Goal: Information Seeking & Learning: Learn about a topic

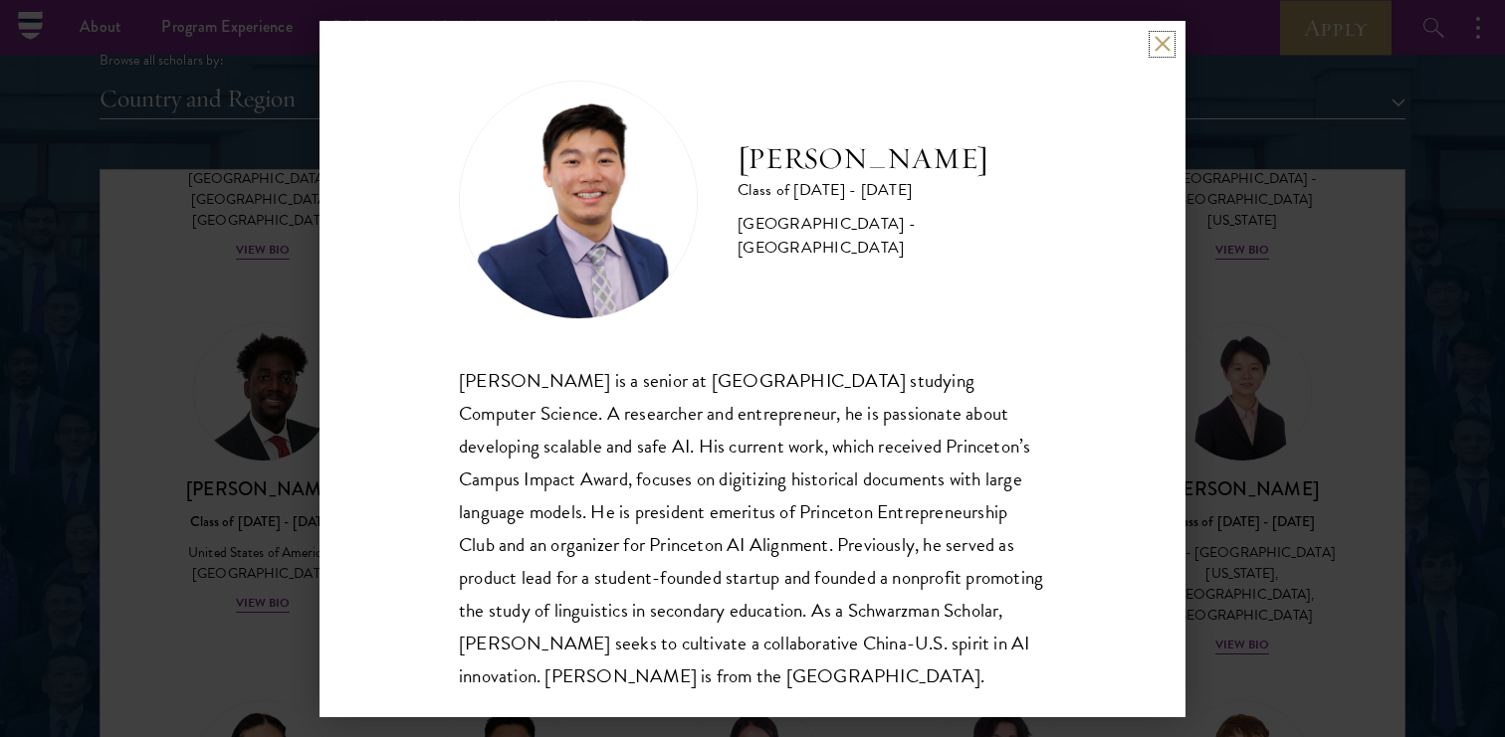
click at [1153, 38] on button at bounding box center [1161, 44] width 17 height 17
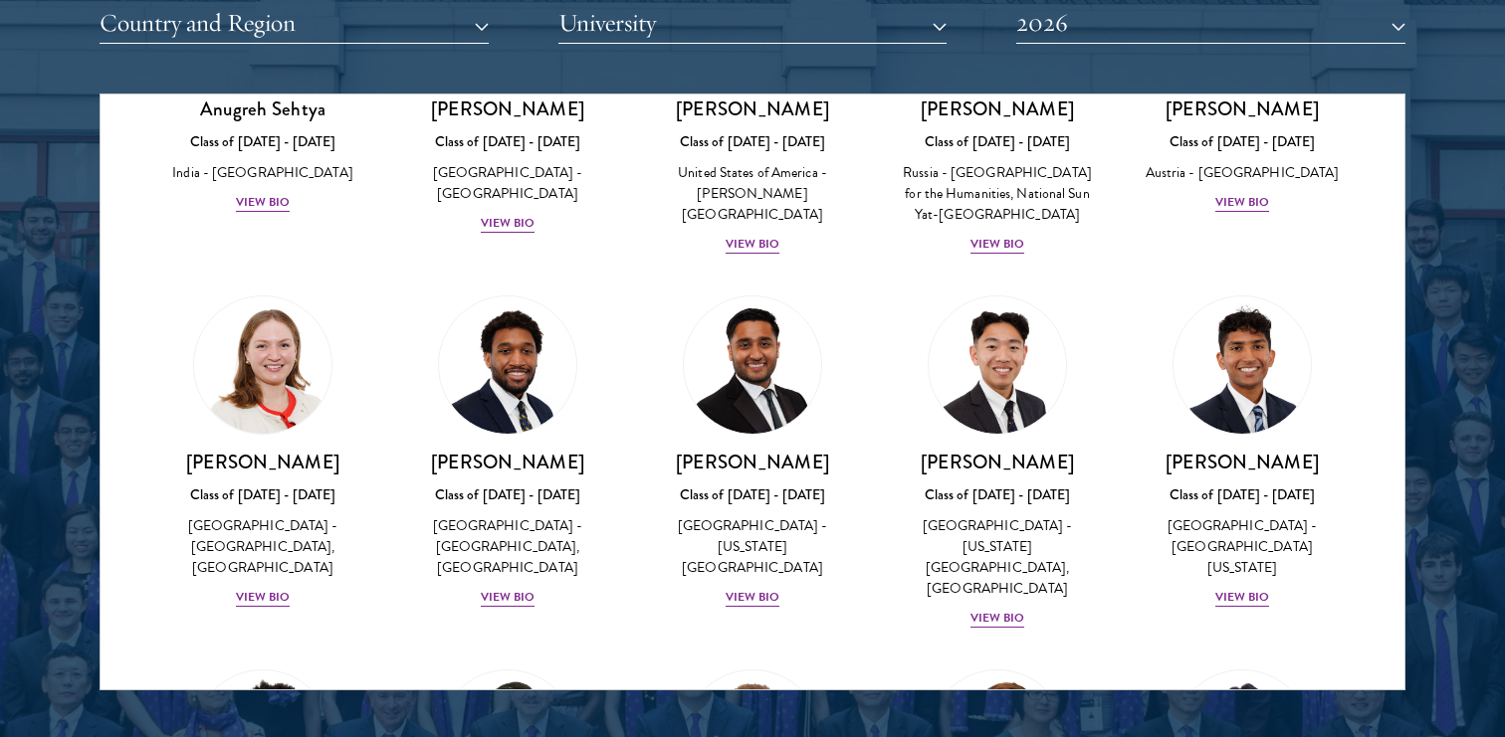
scroll to position [8495, 0]
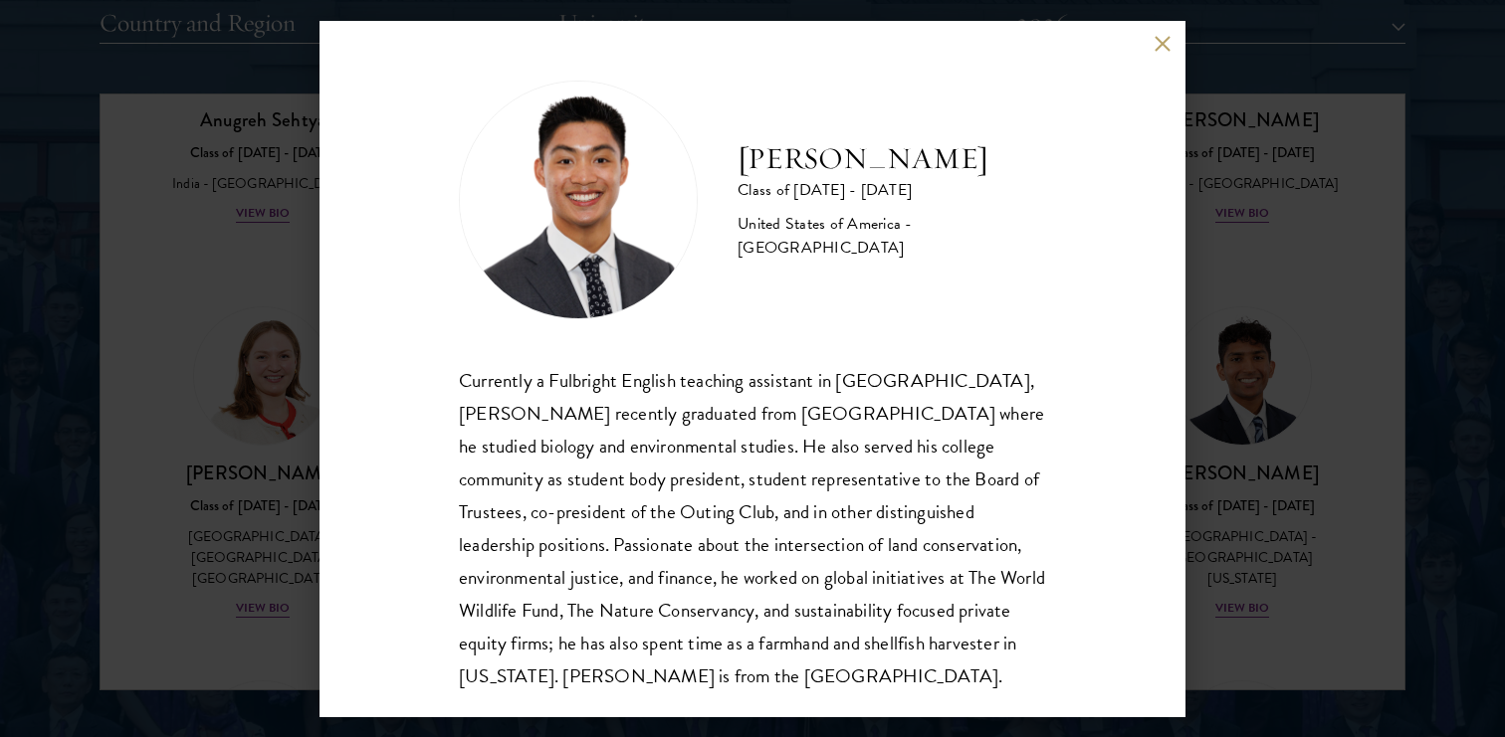
click at [1158, 42] on button at bounding box center [1161, 44] width 17 height 17
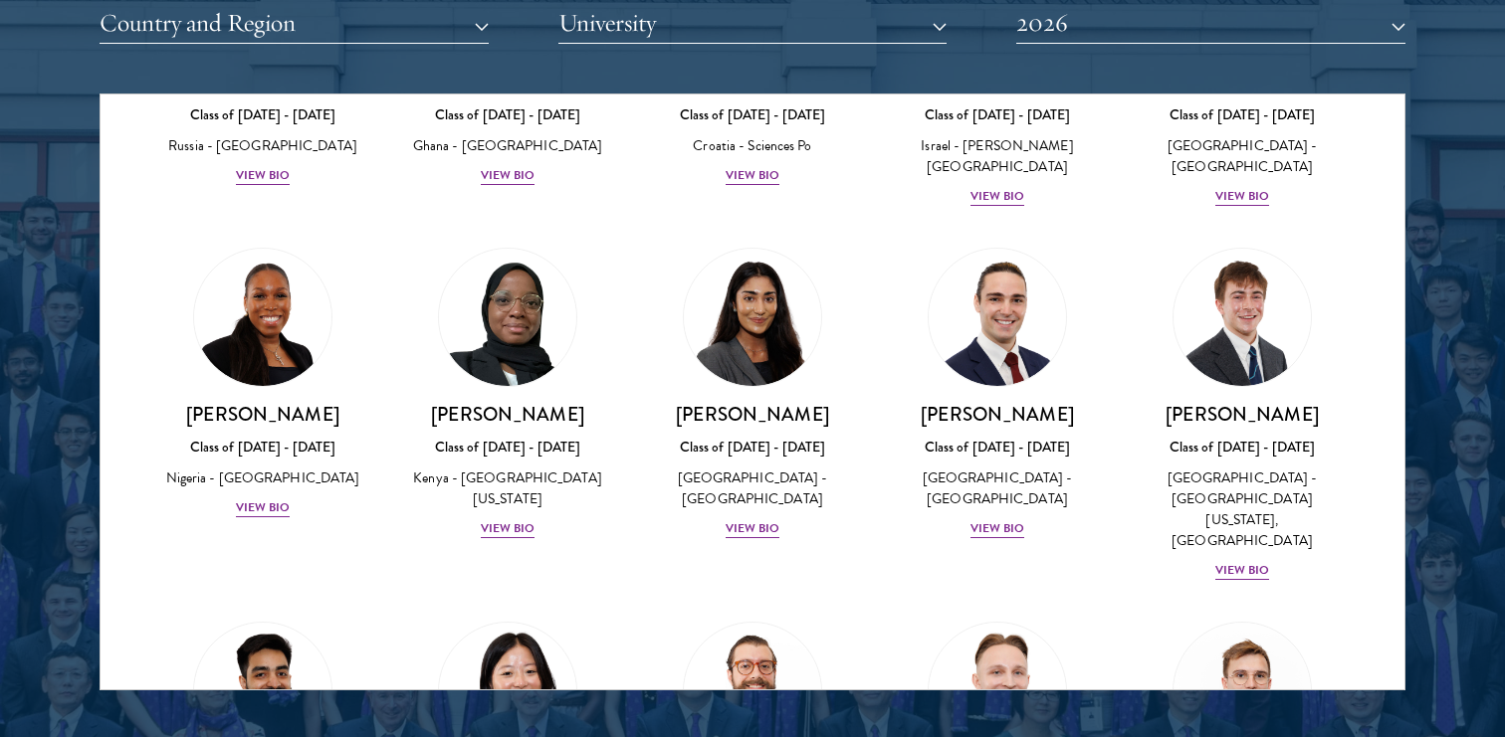
scroll to position [7828, 0]
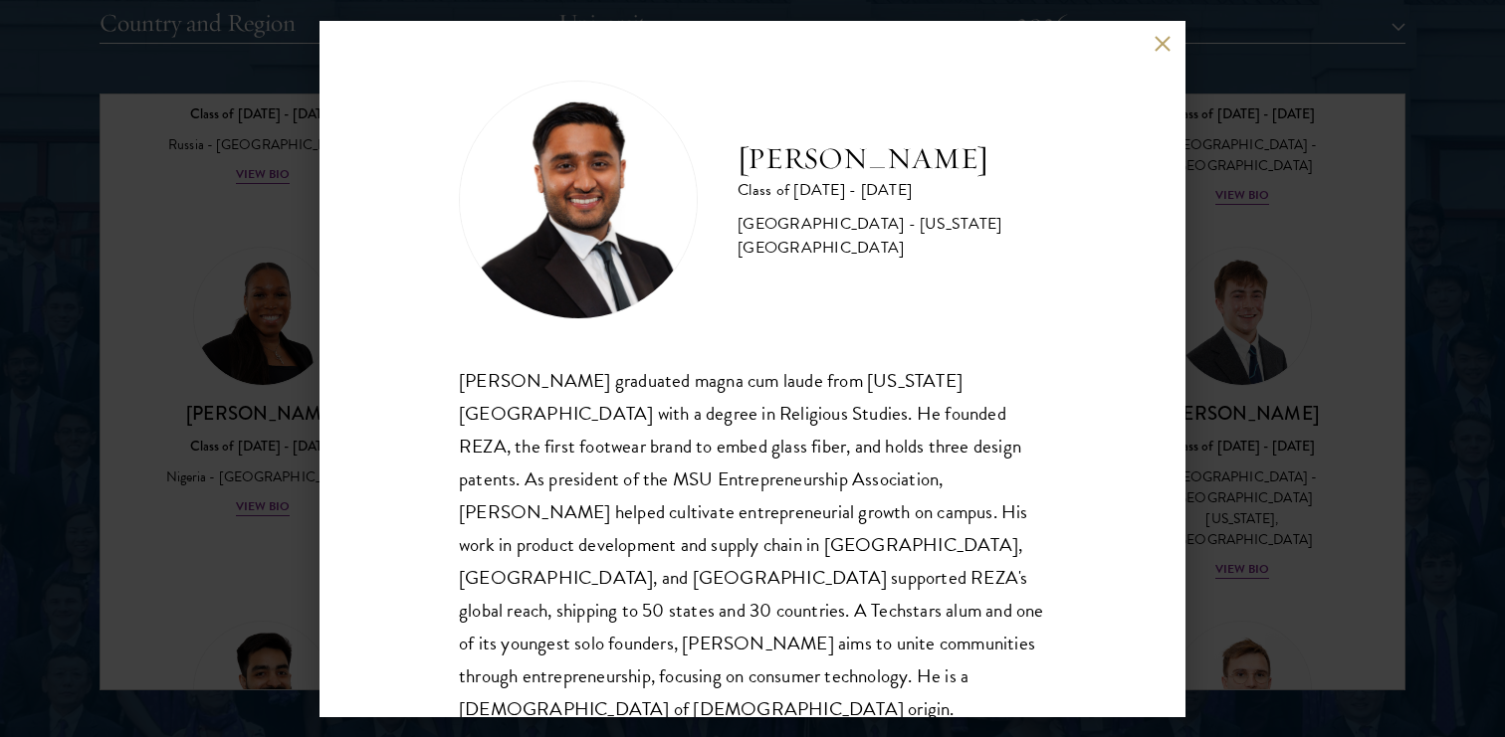
scroll to position [35, 0]
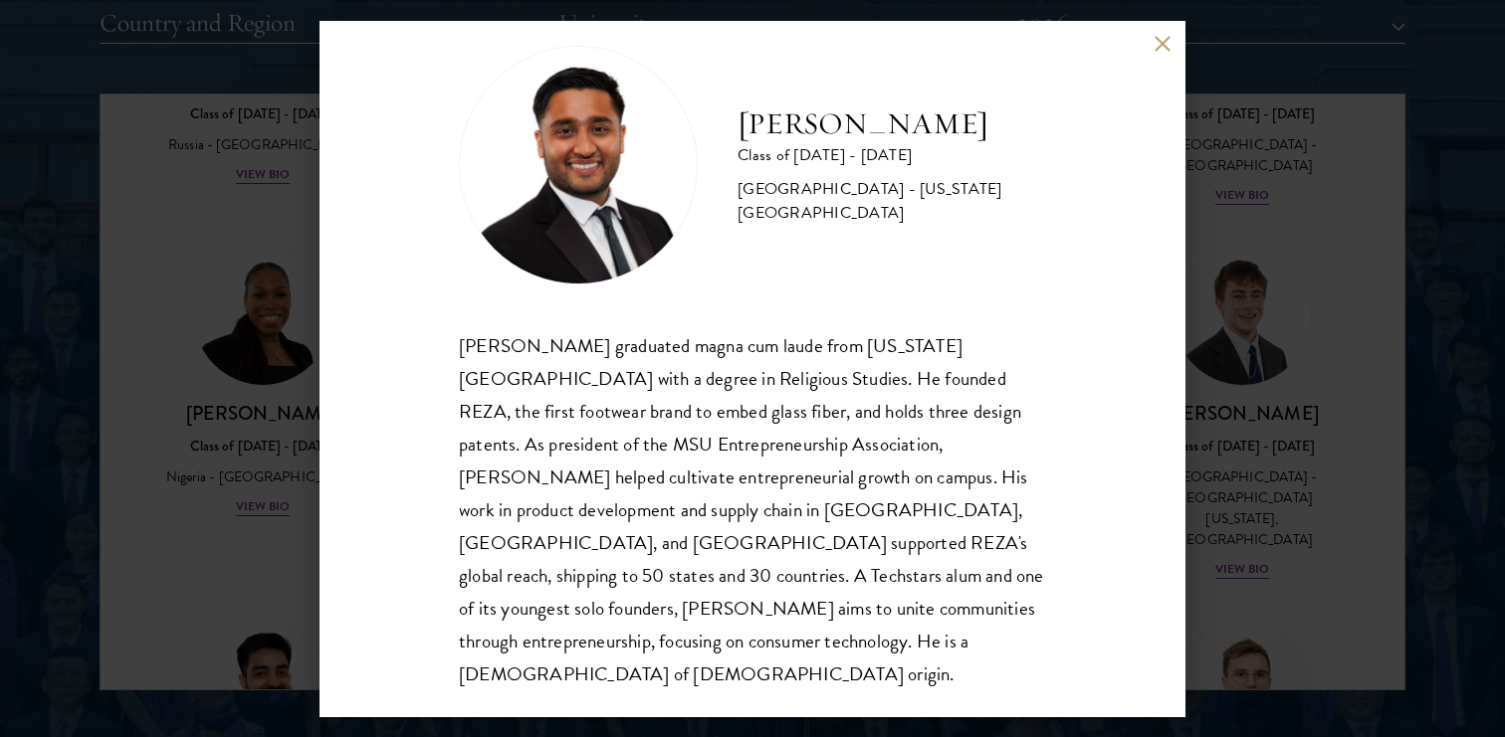
click at [1154, 49] on button at bounding box center [1161, 44] width 17 height 17
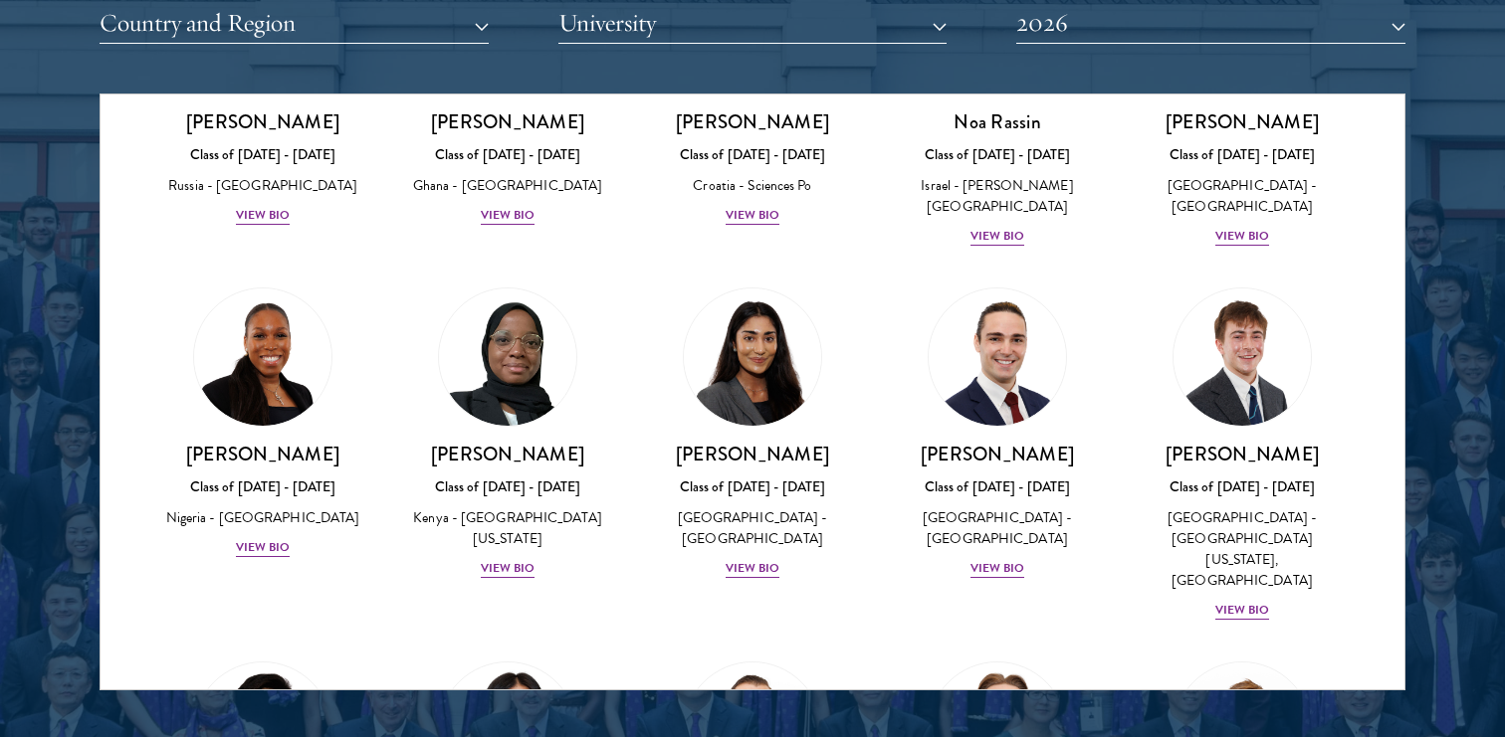
scroll to position [7770, 0]
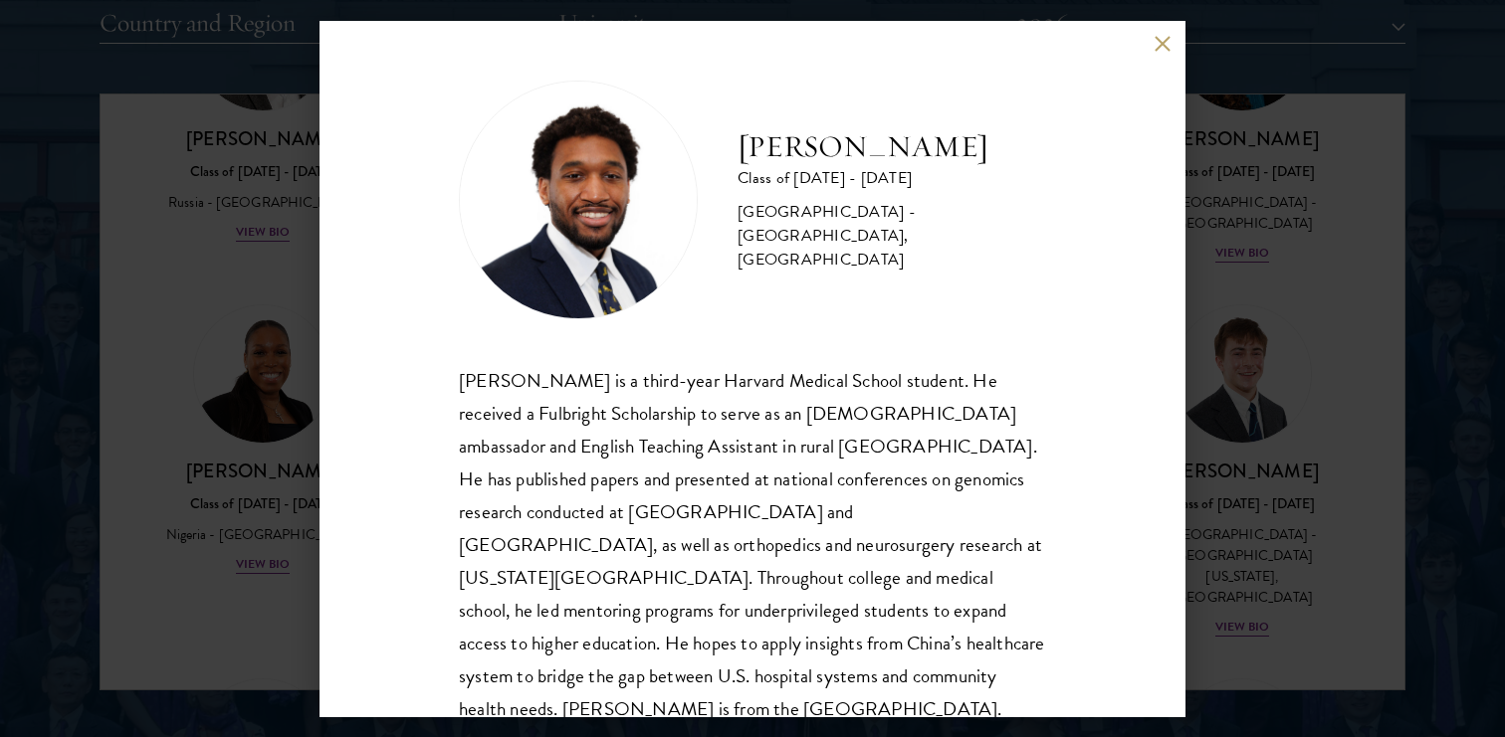
click at [1158, 43] on button at bounding box center [1161, 44] width 17 height 17
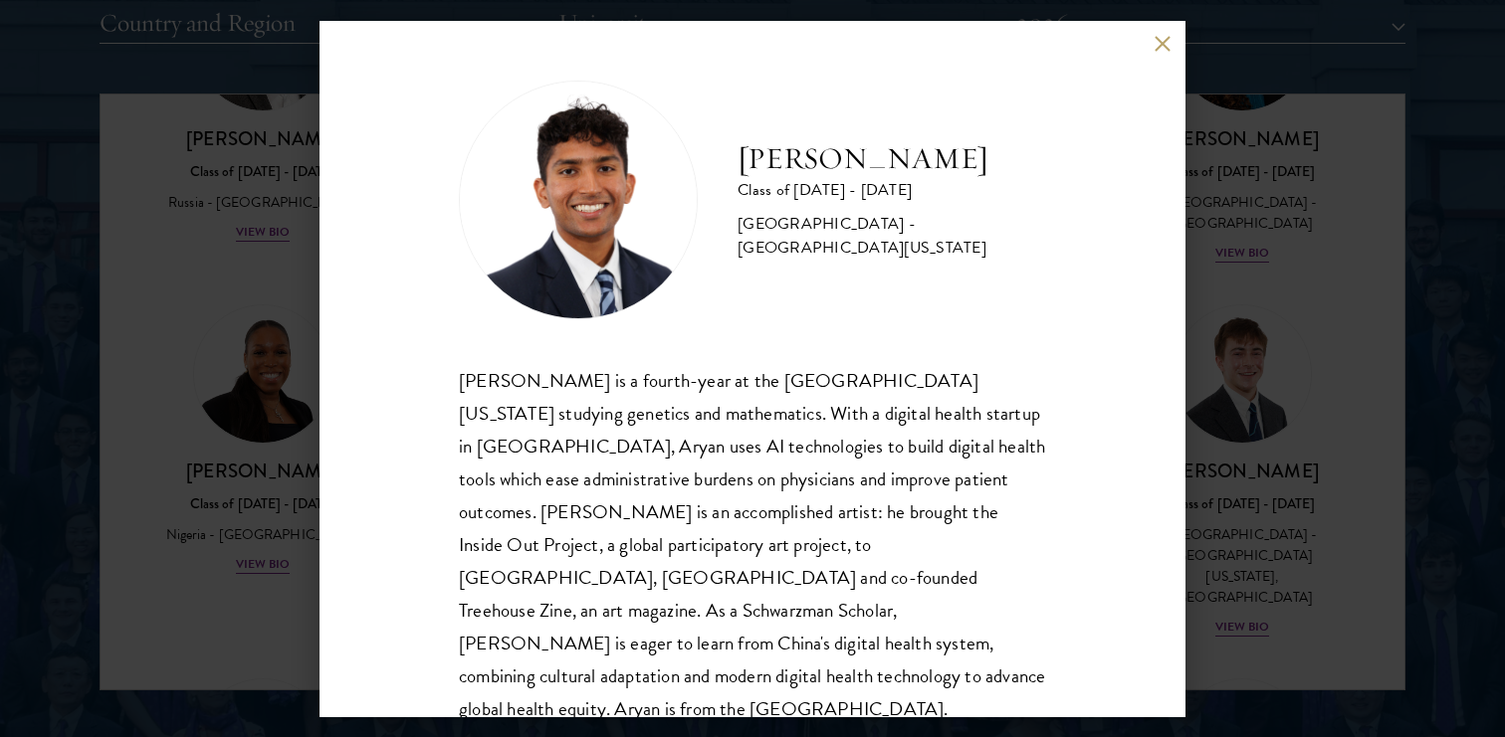
click at [1161, 47] on button at bounding box center [1161, 44] width 17 height 17
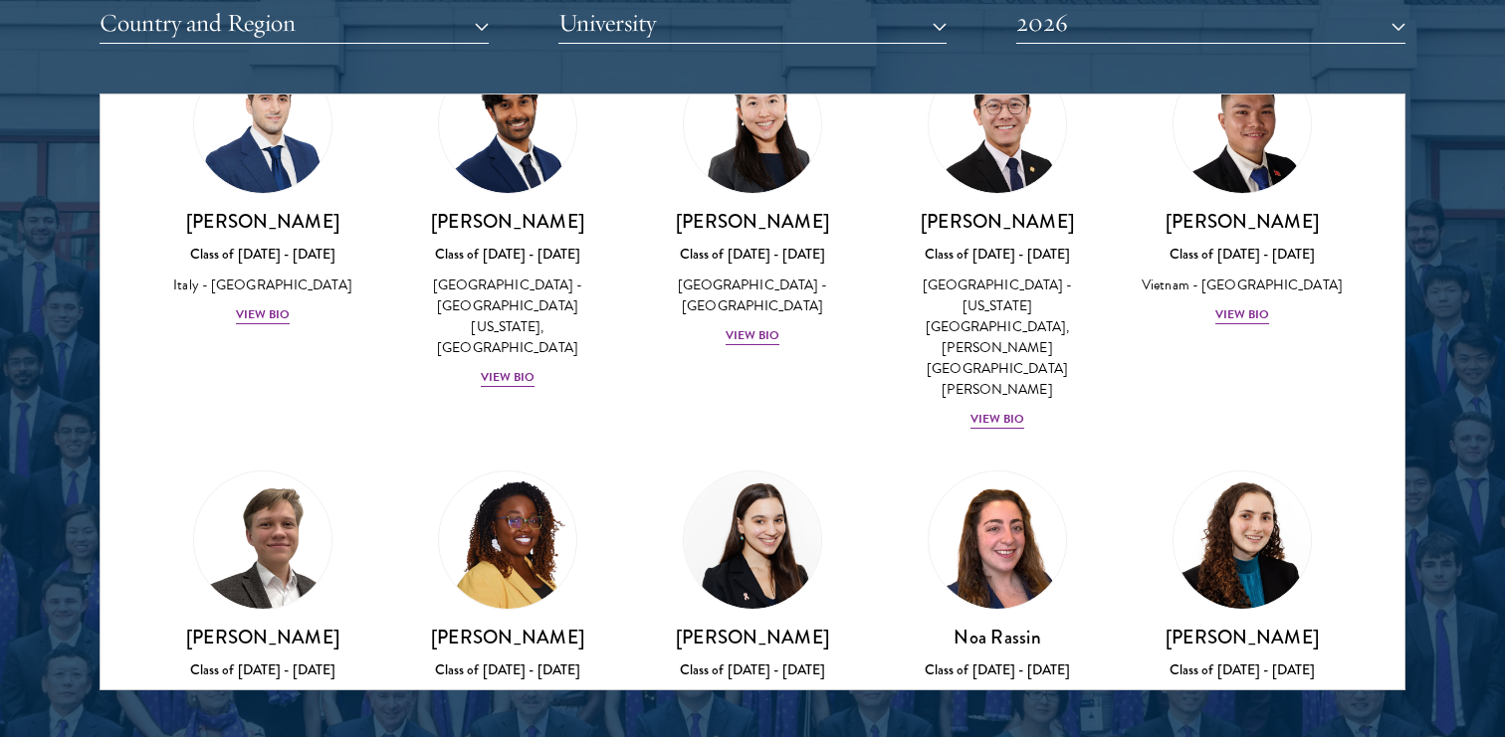
scroll to position [7273, 0]
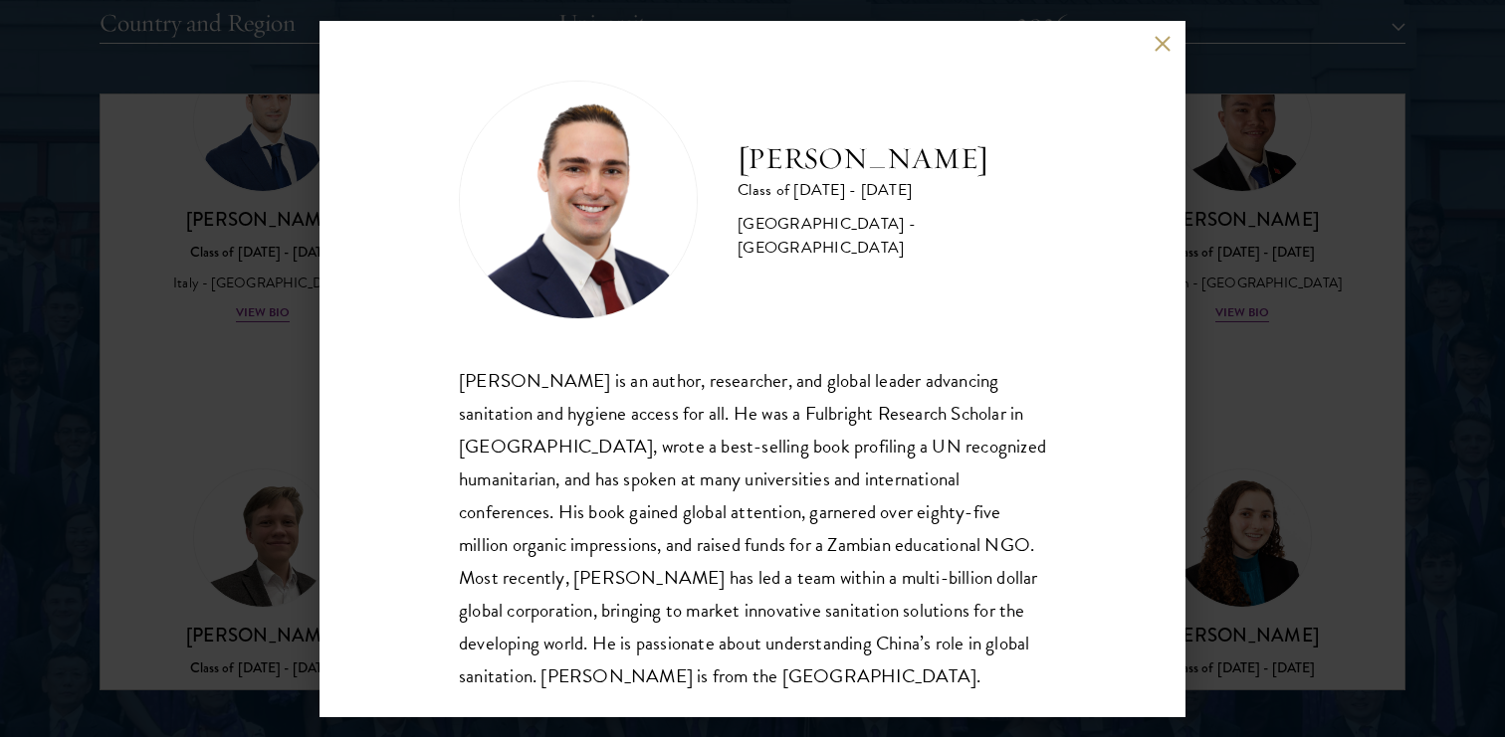
click at [1152, 37] on div "Joseph Schmitt Class of 2025 - 2026 United States of America - Northeastern Uni…" at bounding box center [752, 369] width 866 height 697
click at [1156, 42] on button at bounding box center [1161, 44] width 17 height 17
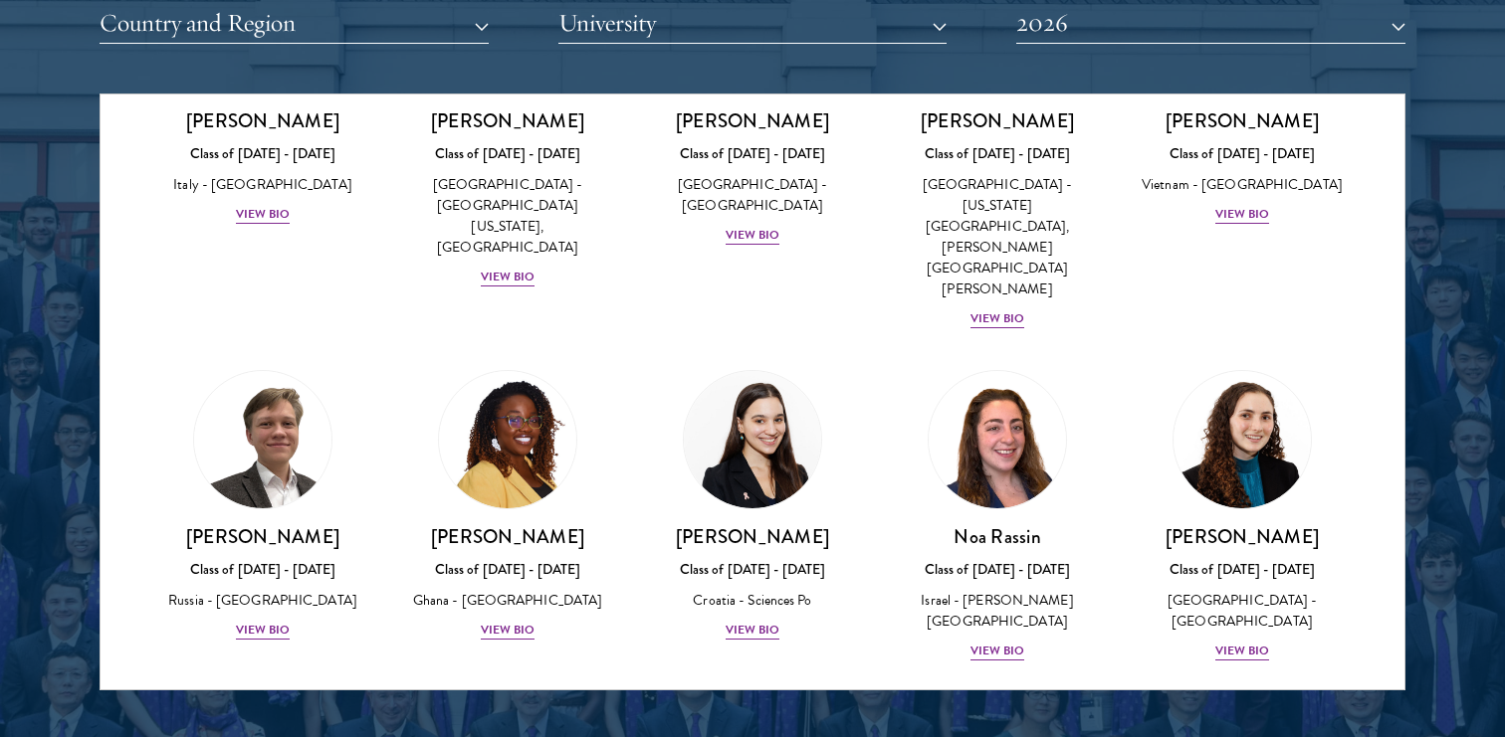
scroll to position [7379, 0]
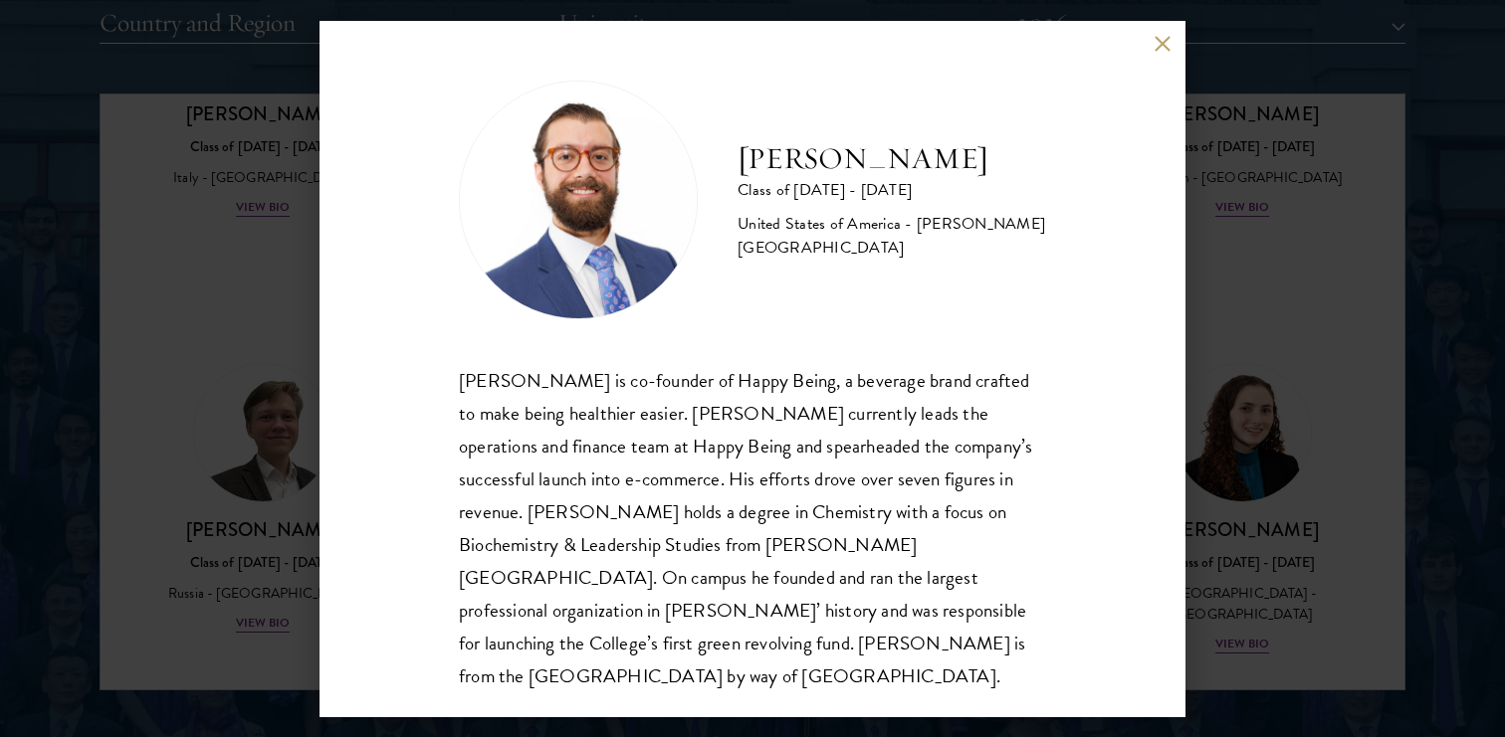
click at [1160, 41] on button at bounding box center [1161, 44] width 17 height 17
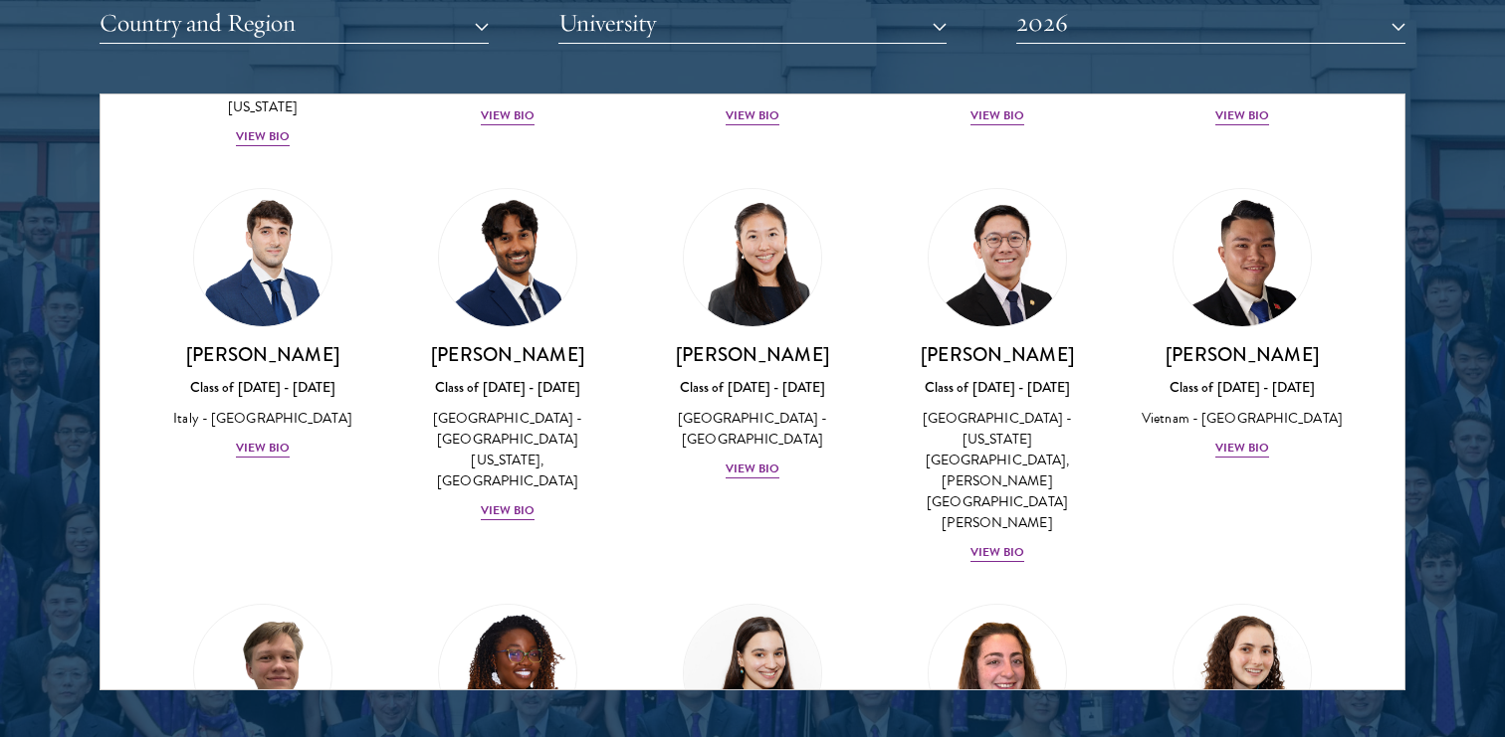
scroll to position [7137, 0]
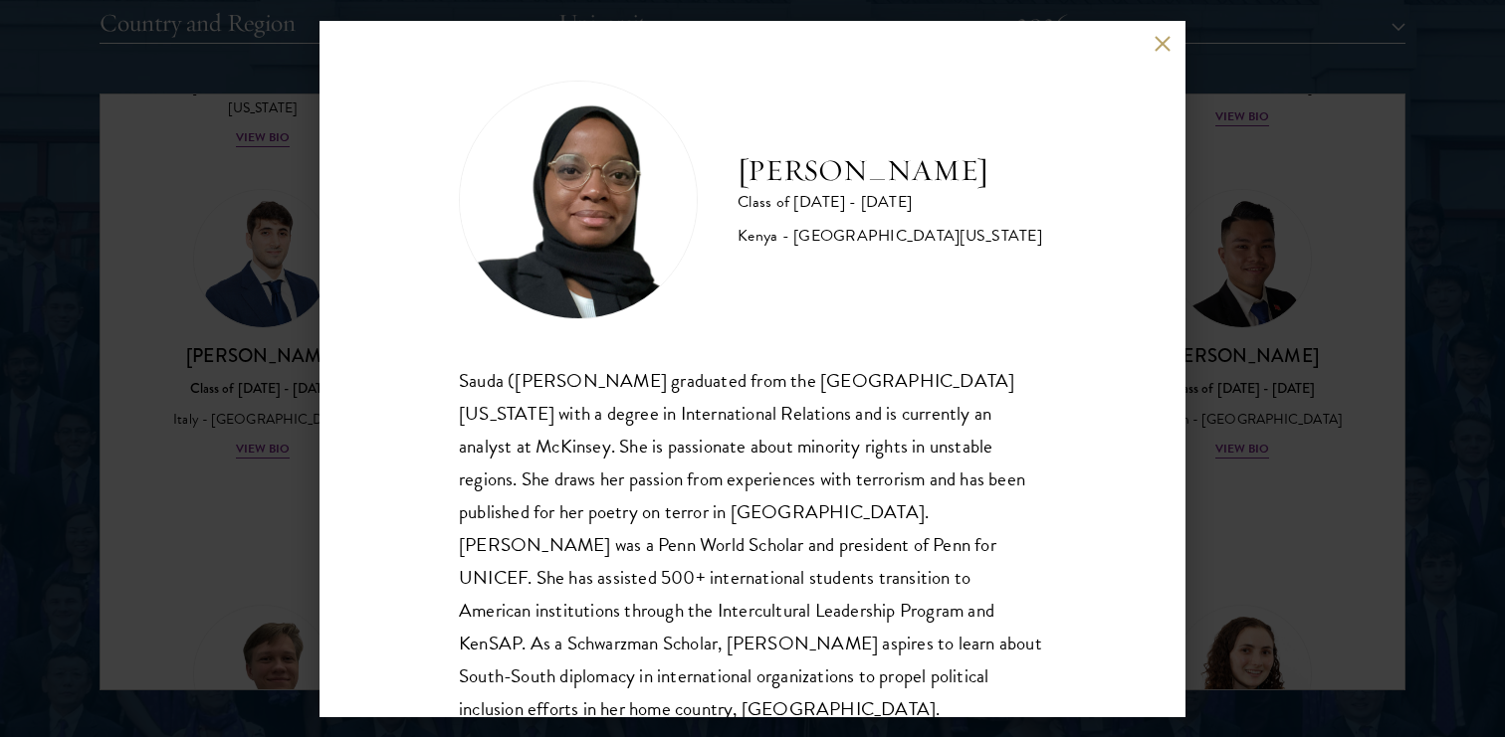
scroll to position [35, 0]
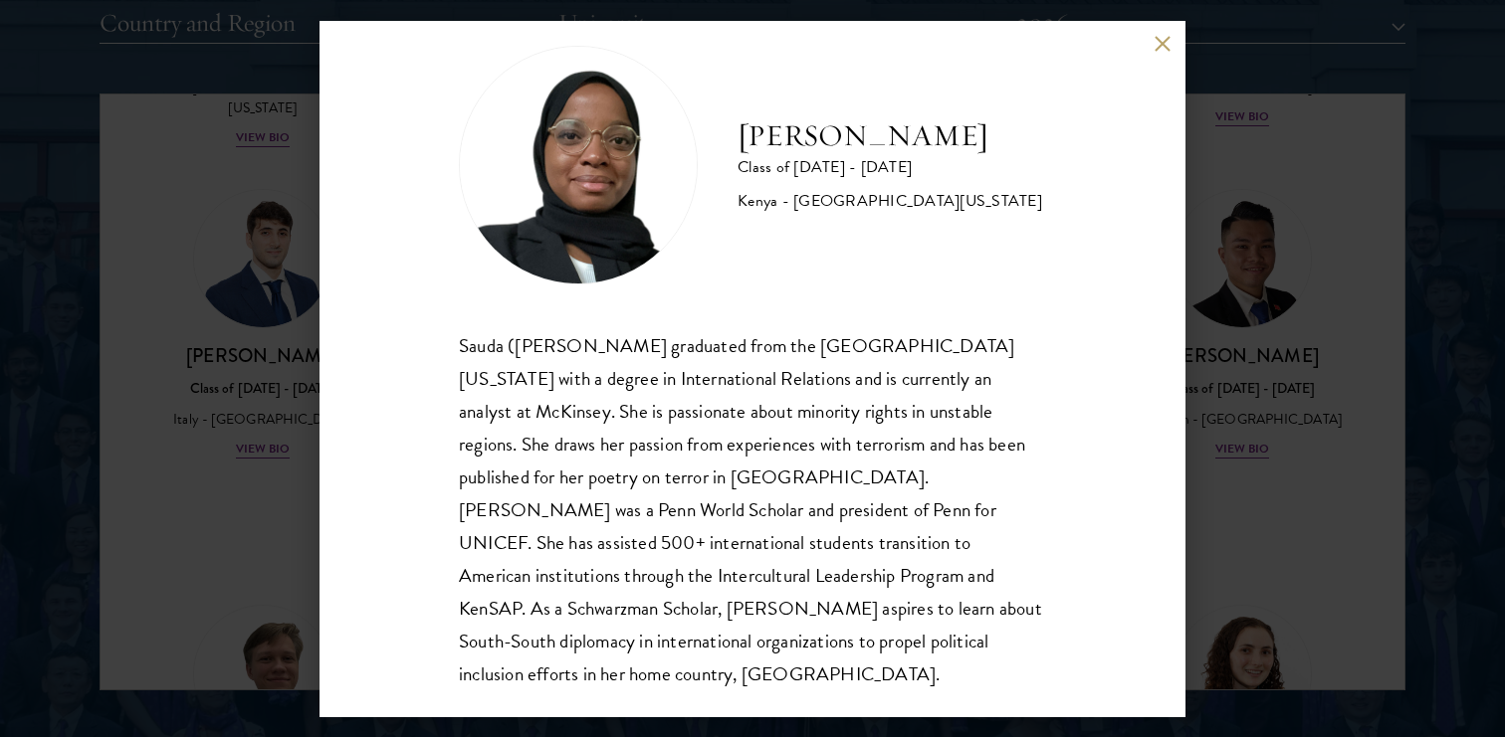
click at [1163, 51] on button at bounding box center [1161, 44] width 17 height 17
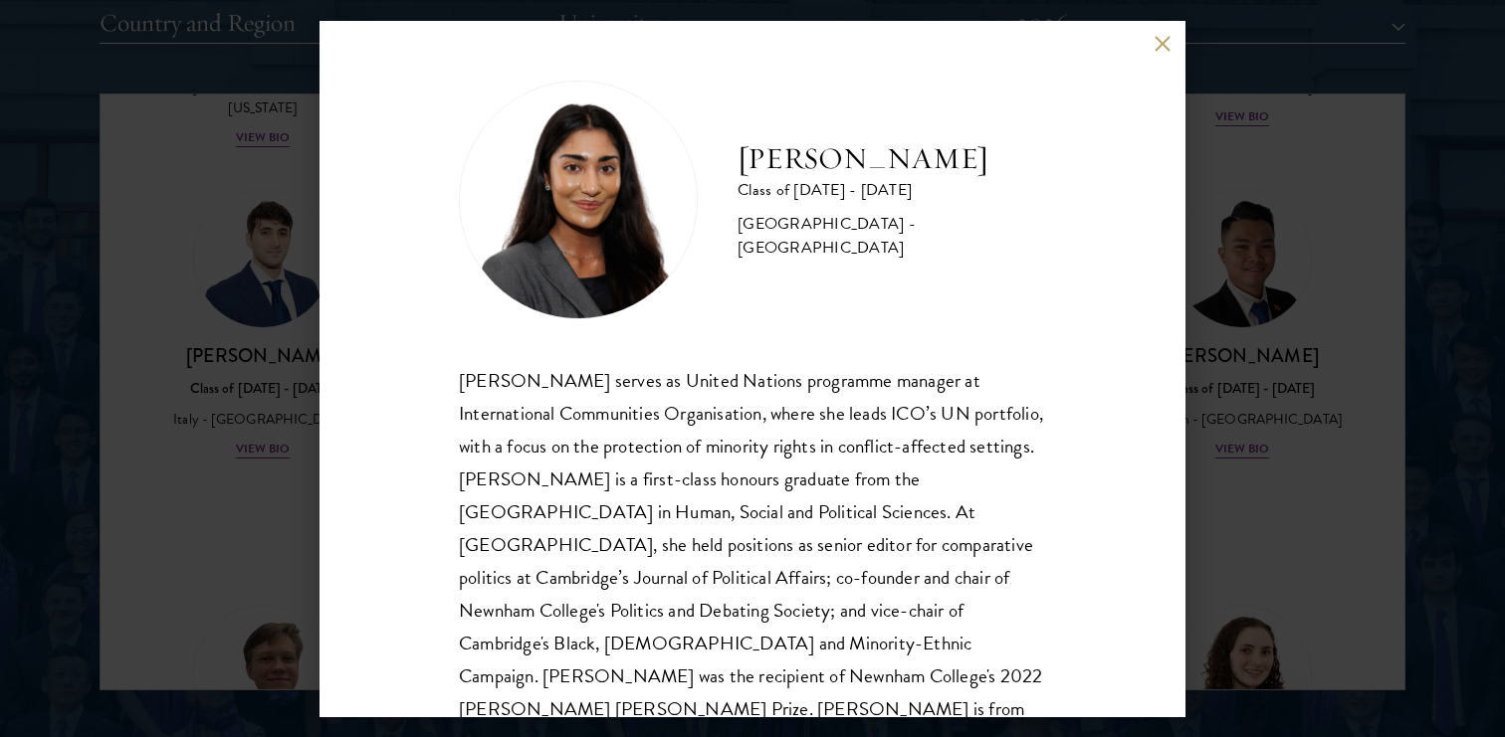
click at [1156, 34] on div "Mia Sawjani Class of 2025 - 2026 United Kingdom - University of Cambridge Mia S…" at bounding box center [752, 369] width 866 height 697
click at [1161, 41] on button at bounding box center [1161, 44] width 17 height 17
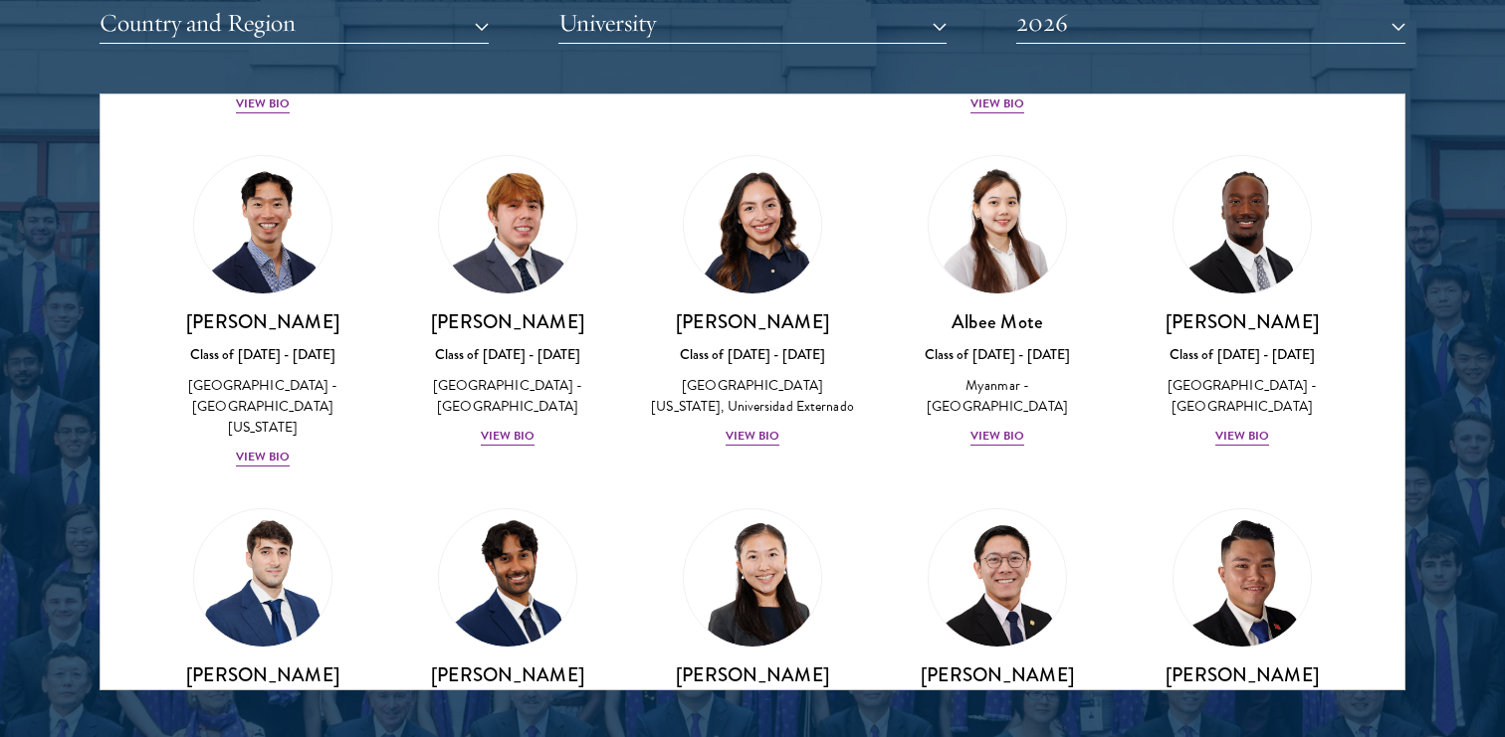
scroll to position [6790, 0]
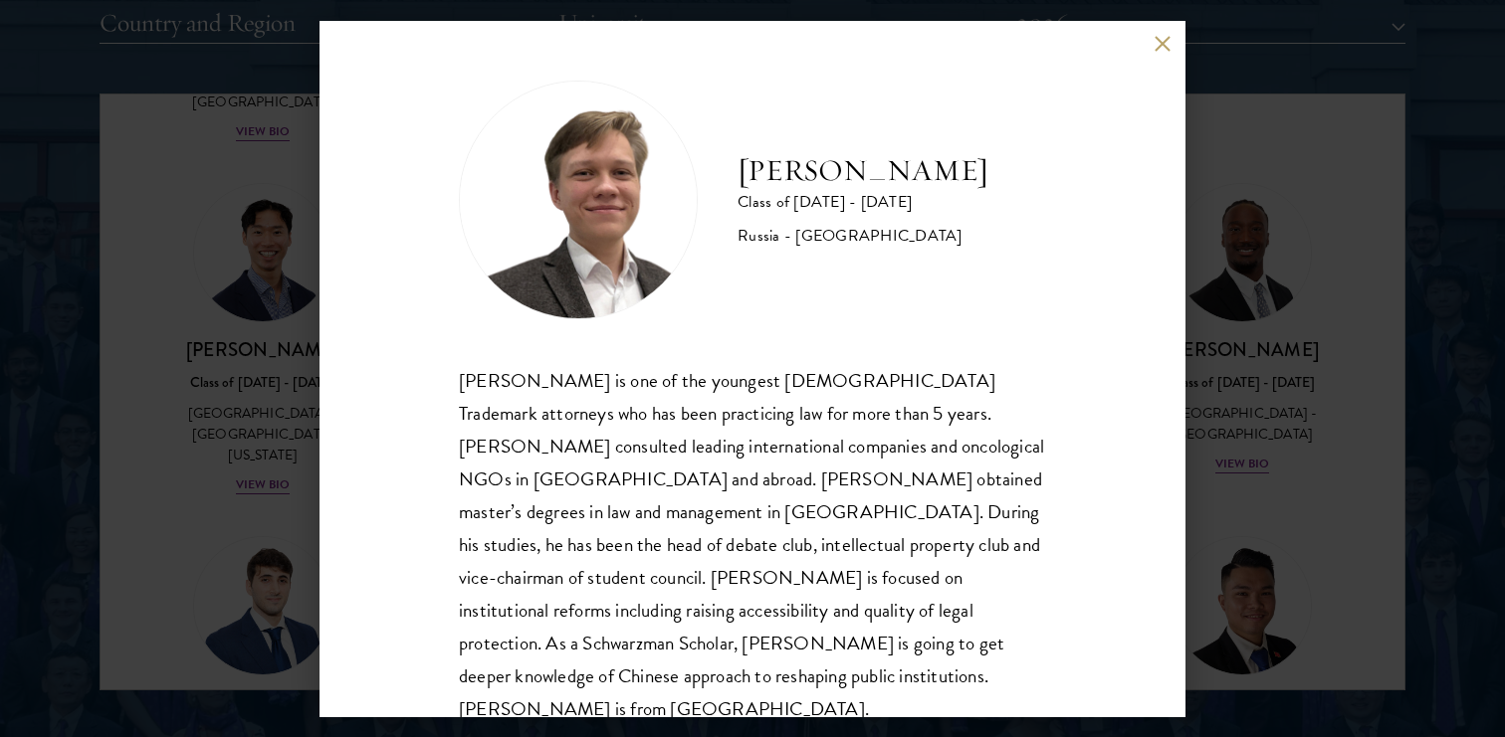
click at [1151, 28] on div "Ivan Nikiforov Class of 2025 - 2026 Russia - Saint Petersburg State University …" at bounding box center [752, 369] width 866 height 697
click at [1155, 36] on button at bounding box center [1161, 44] width 17 height 17
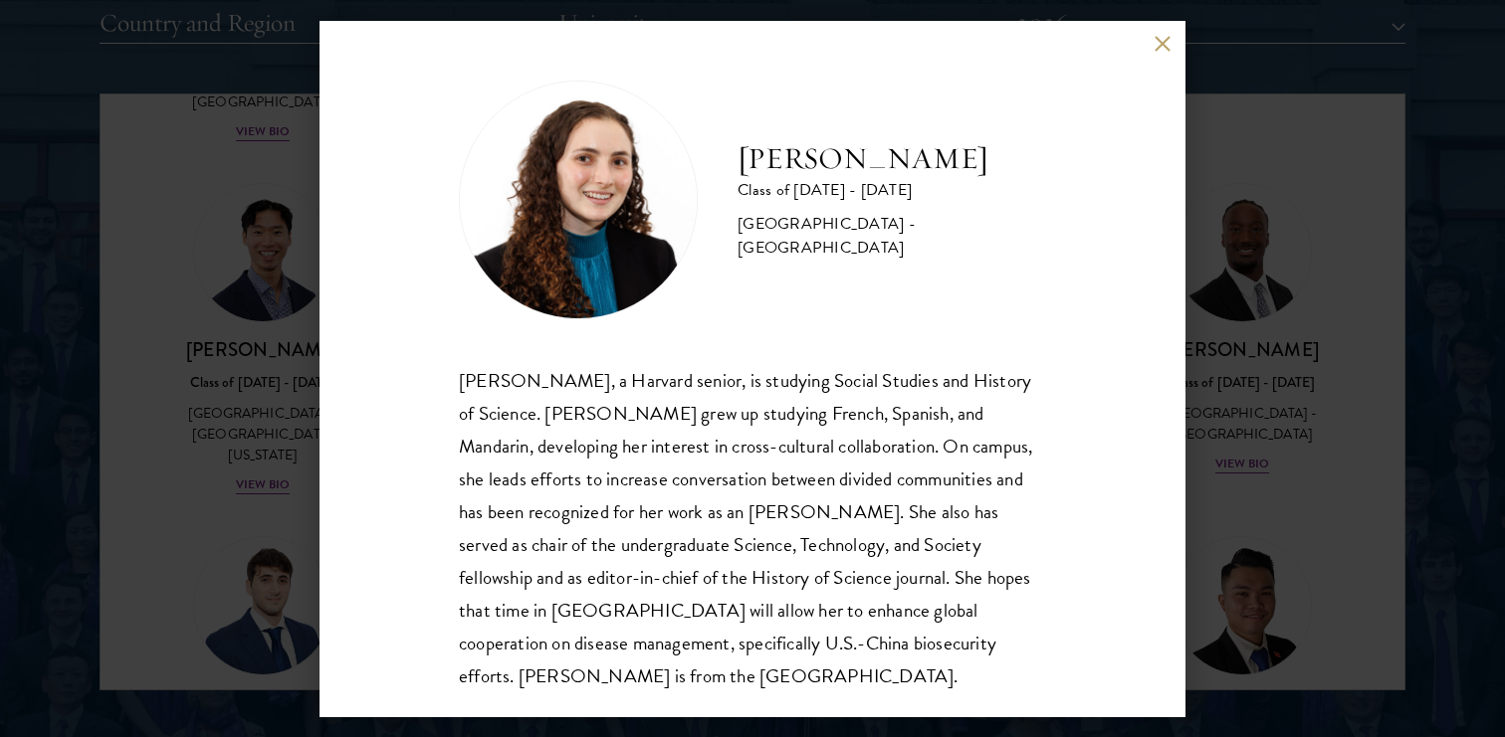
click at [1157, 47] on button at bounding box center [1161, 44] width 17 height 17
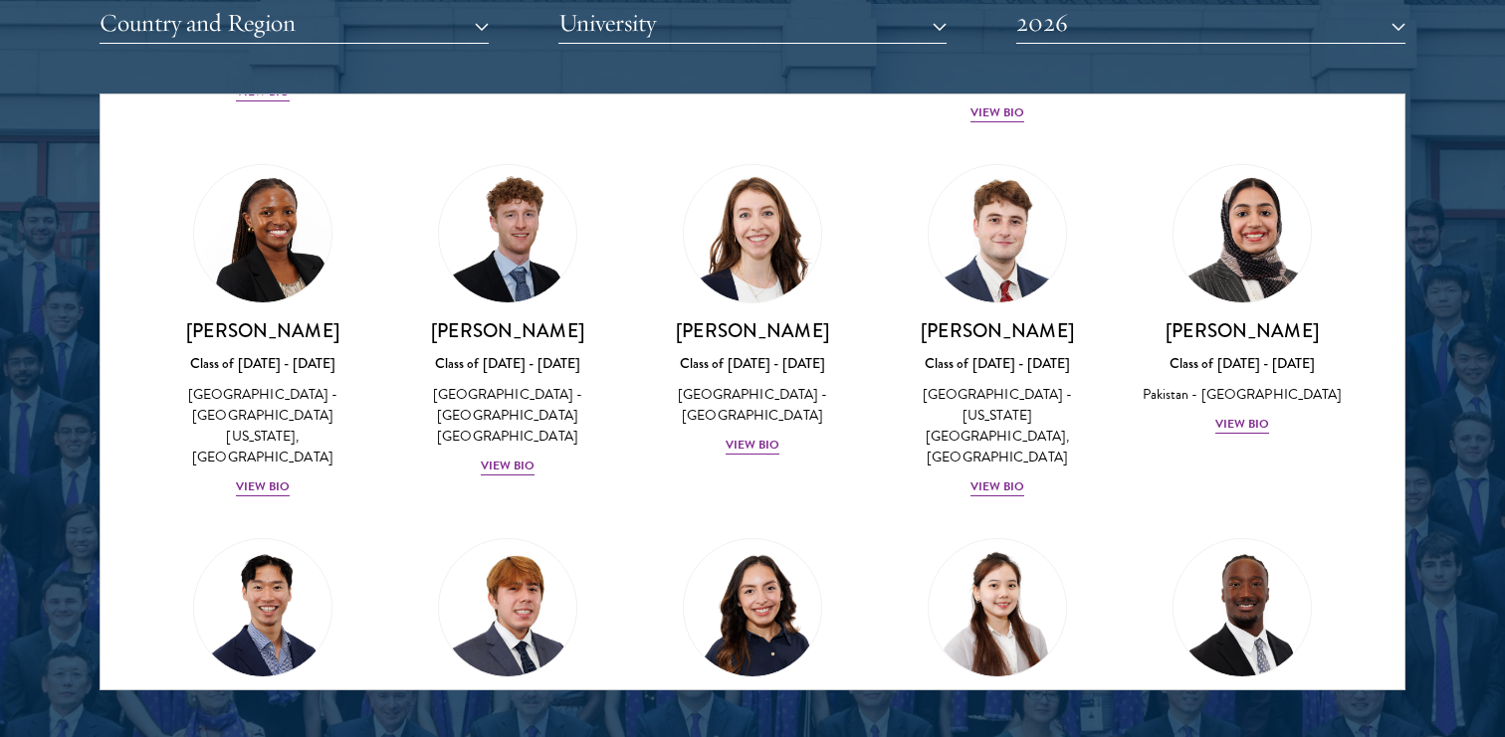
scroll to position [6432, 0]
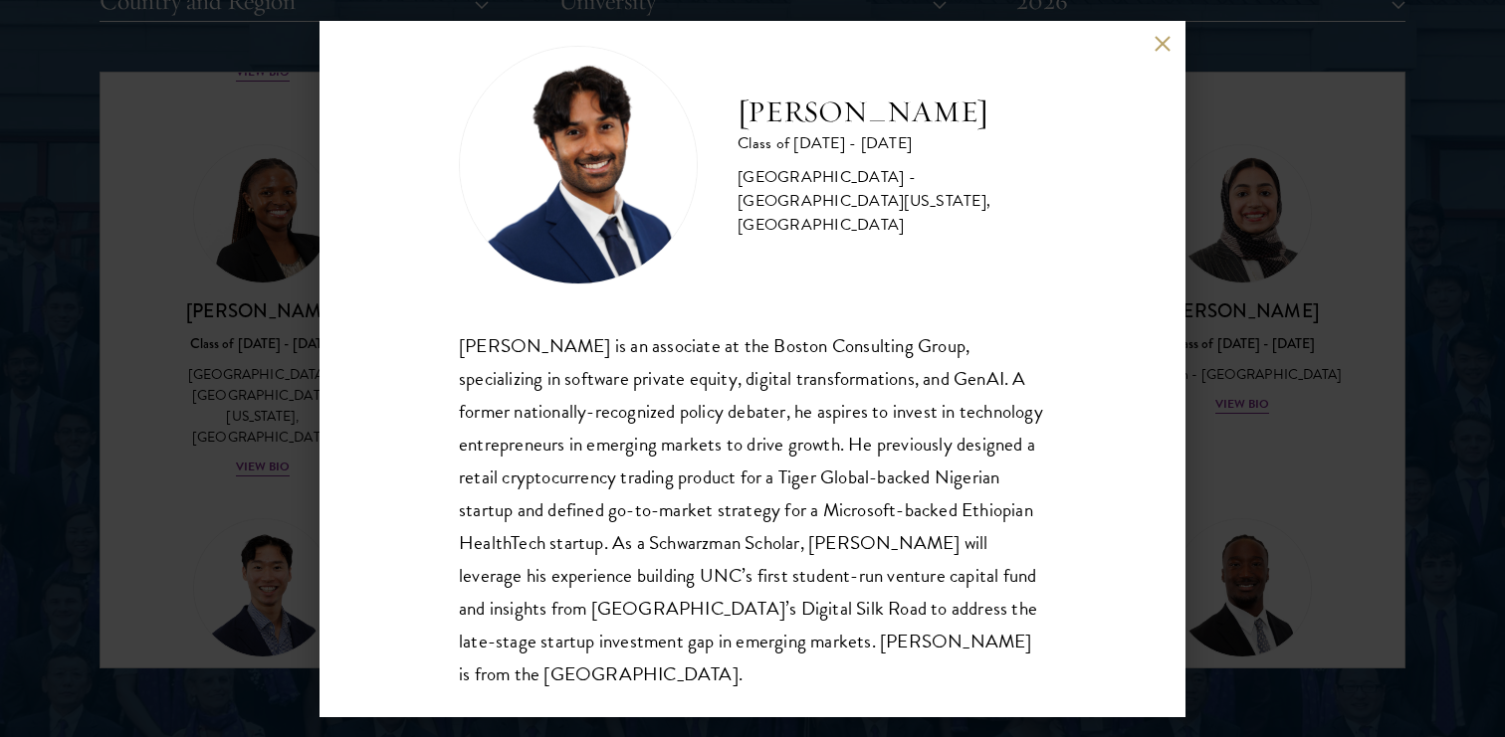
scroll to position [2575, 0]
click at [1157, 38] on button at bounding box center [1161, 44] width 17 height 17
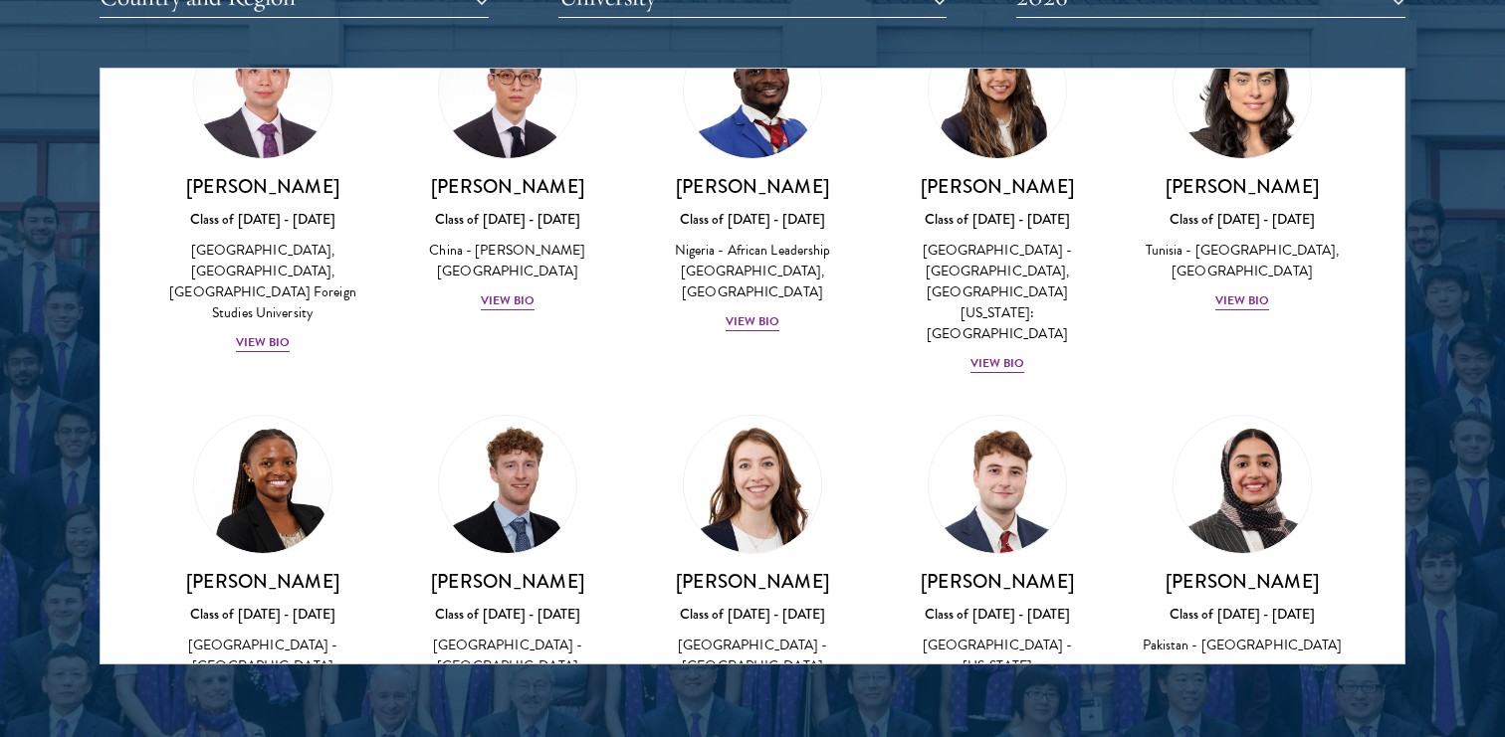
scroll to position [6156, 0]
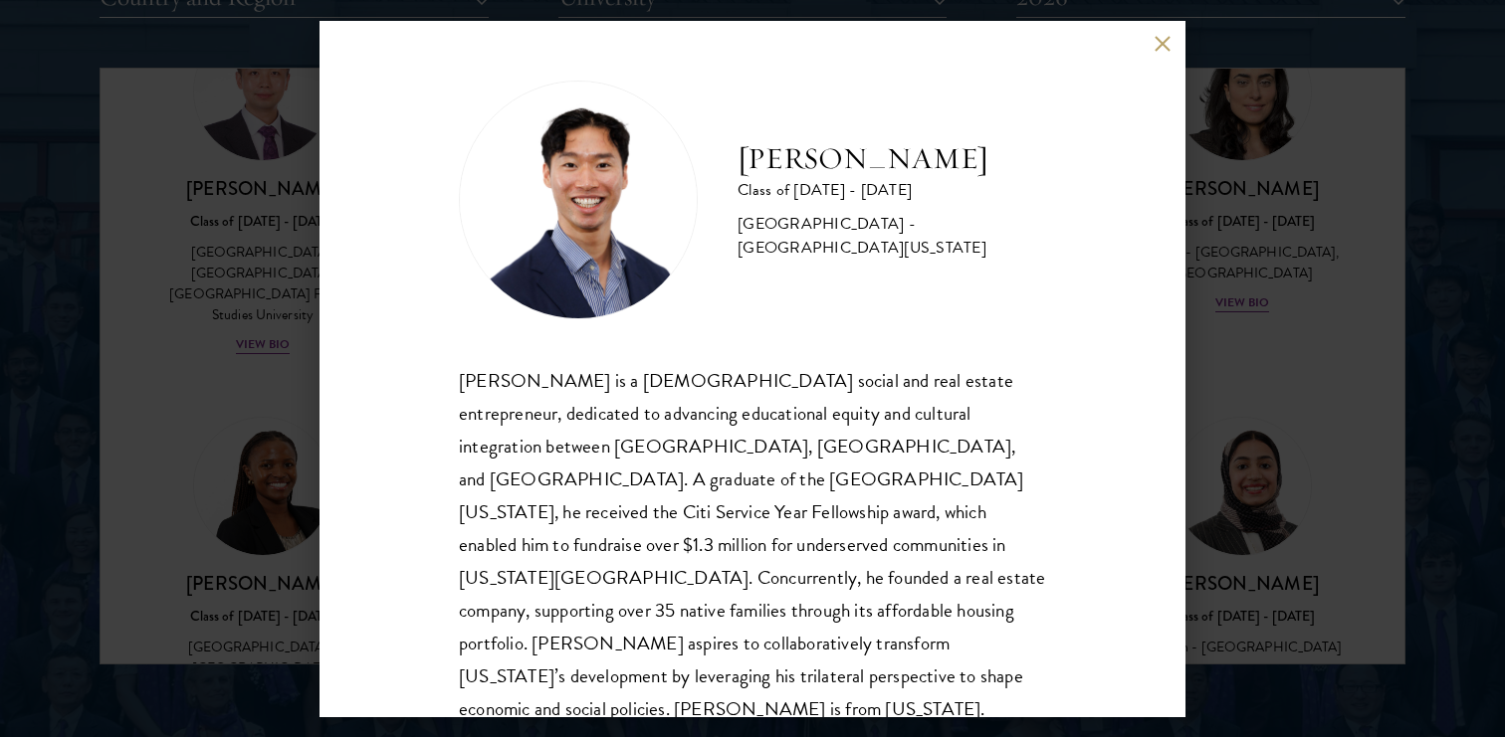
click at [1161, 47] on button at bounding box center [1161, 44] width 17 height 17
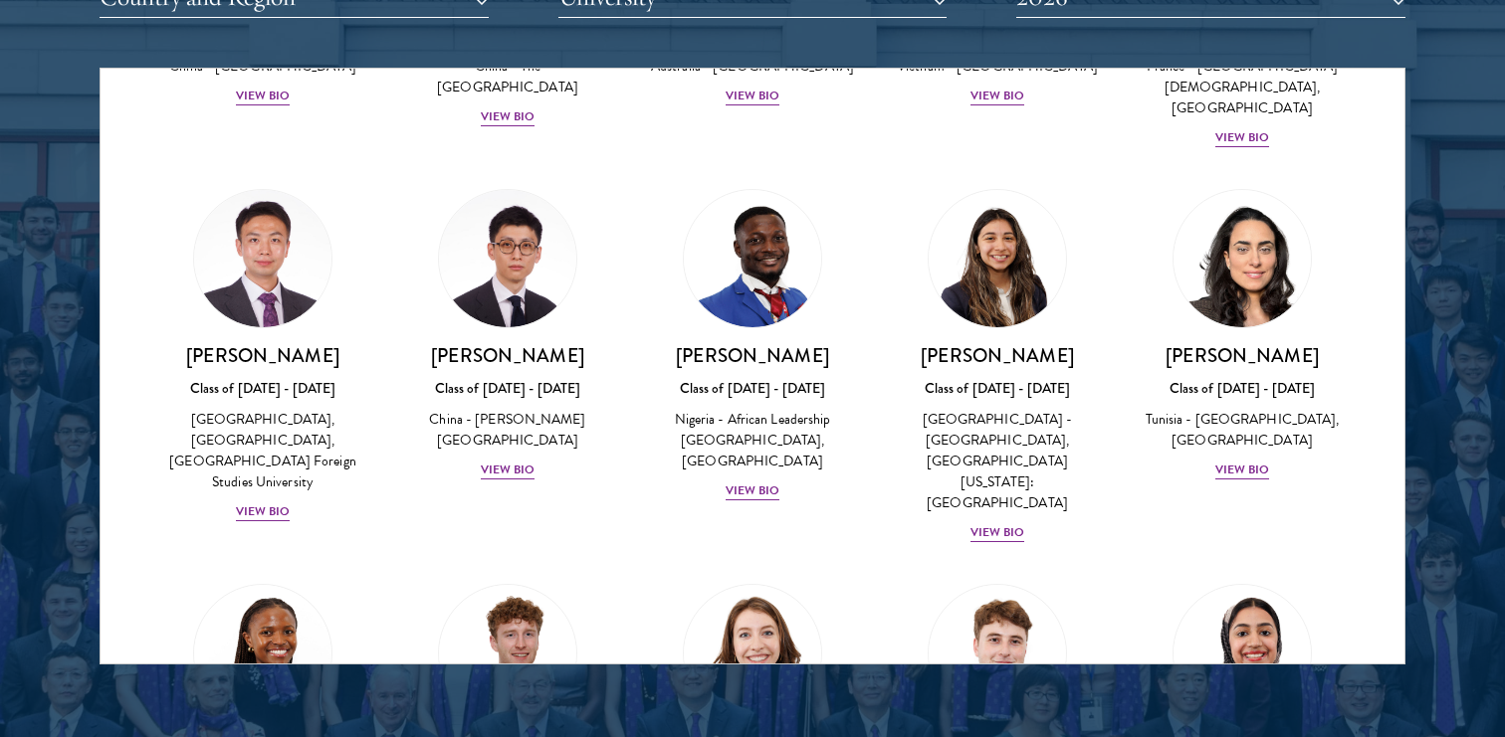
scroll to position [5990, 0]
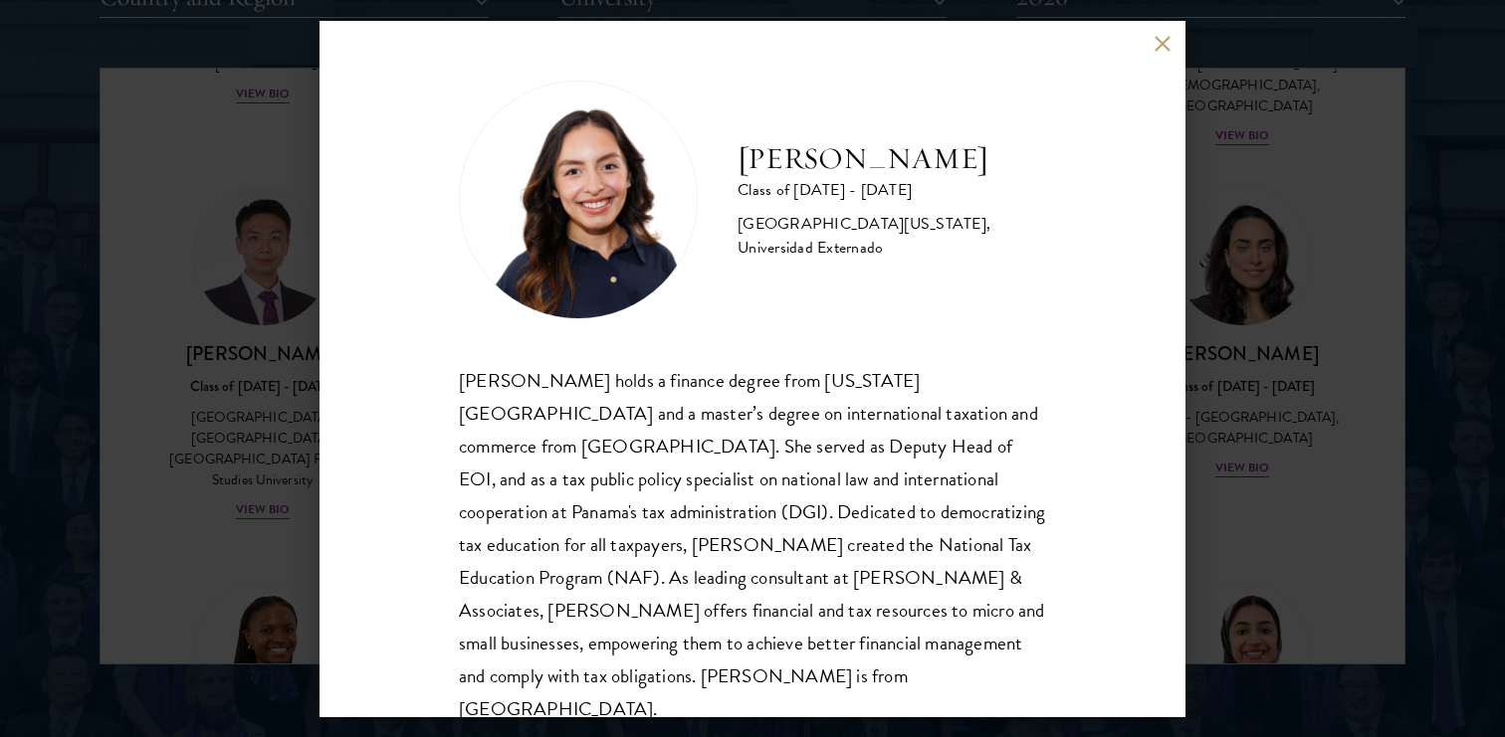
click at [1148, 33] on div "Nicole Montufar Class of 2025 - 2026 Panama - Florida State University, Univers…" at bounding box center [752, 369] width 866 height 697
click at [1161, 45] on button at bounding box center [1161, 44] width 17 height 17
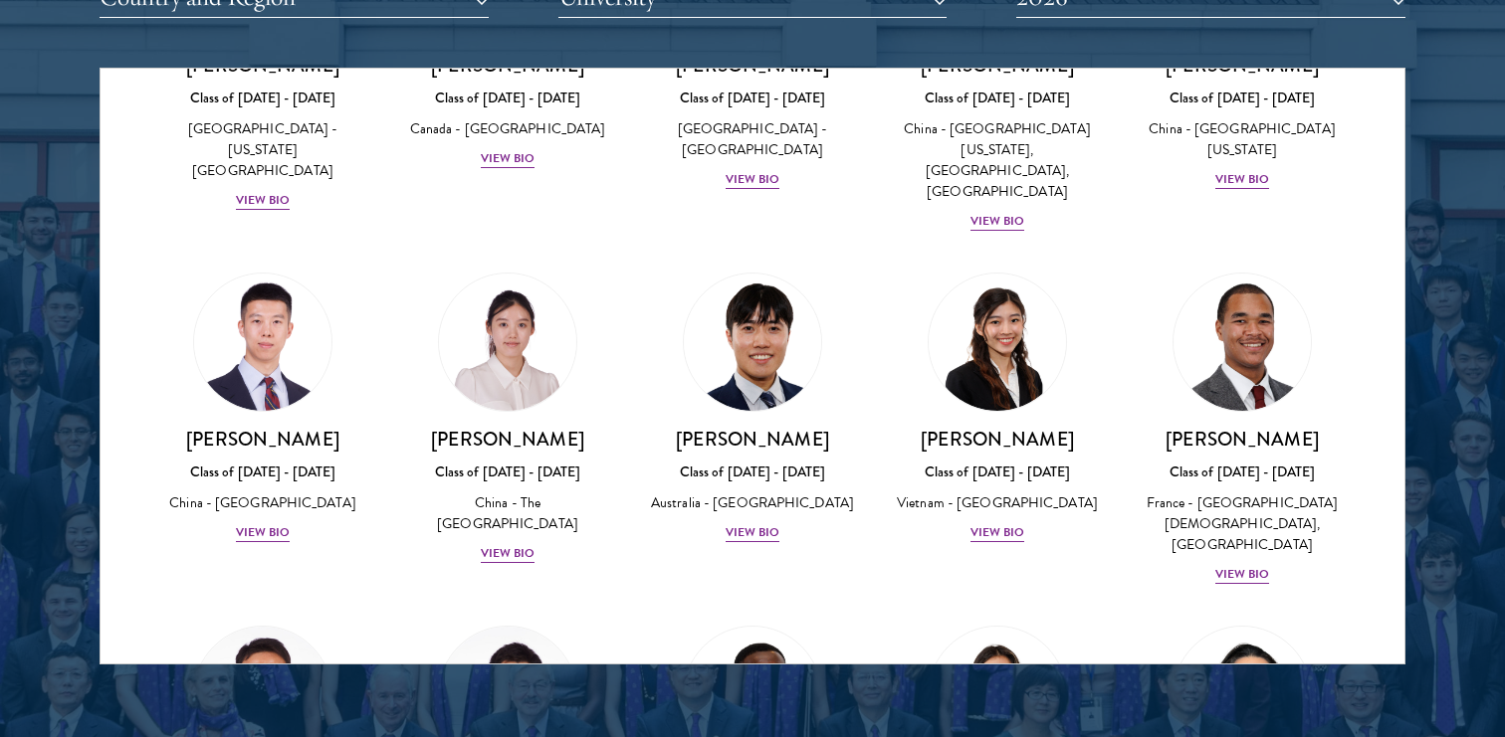
scroll to position [5524, 0]
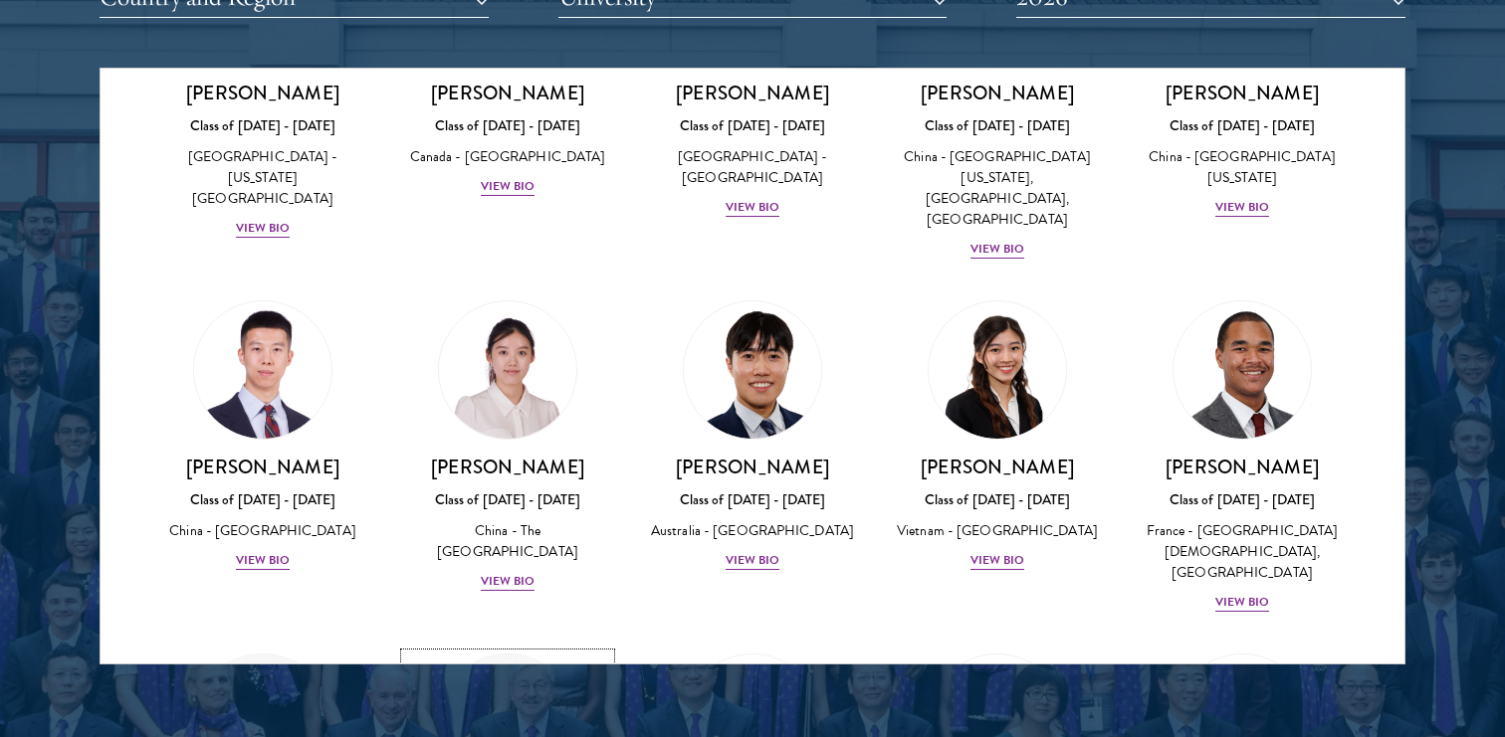
click at [542, 648] on img at bounding box center [507, 723] width 151 height 151
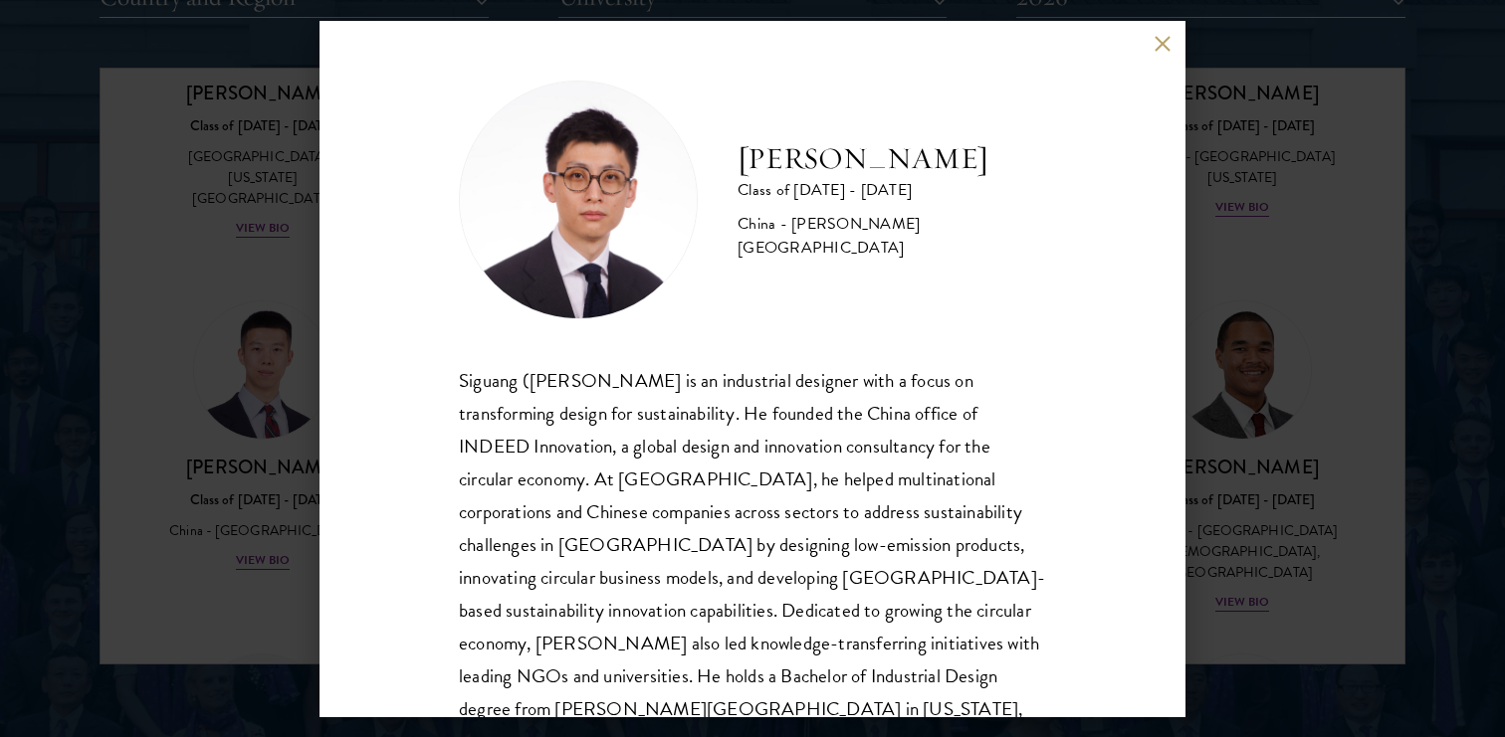
click at [1165, 41] on button at bounding box center [1161, 44] width 17 height 17
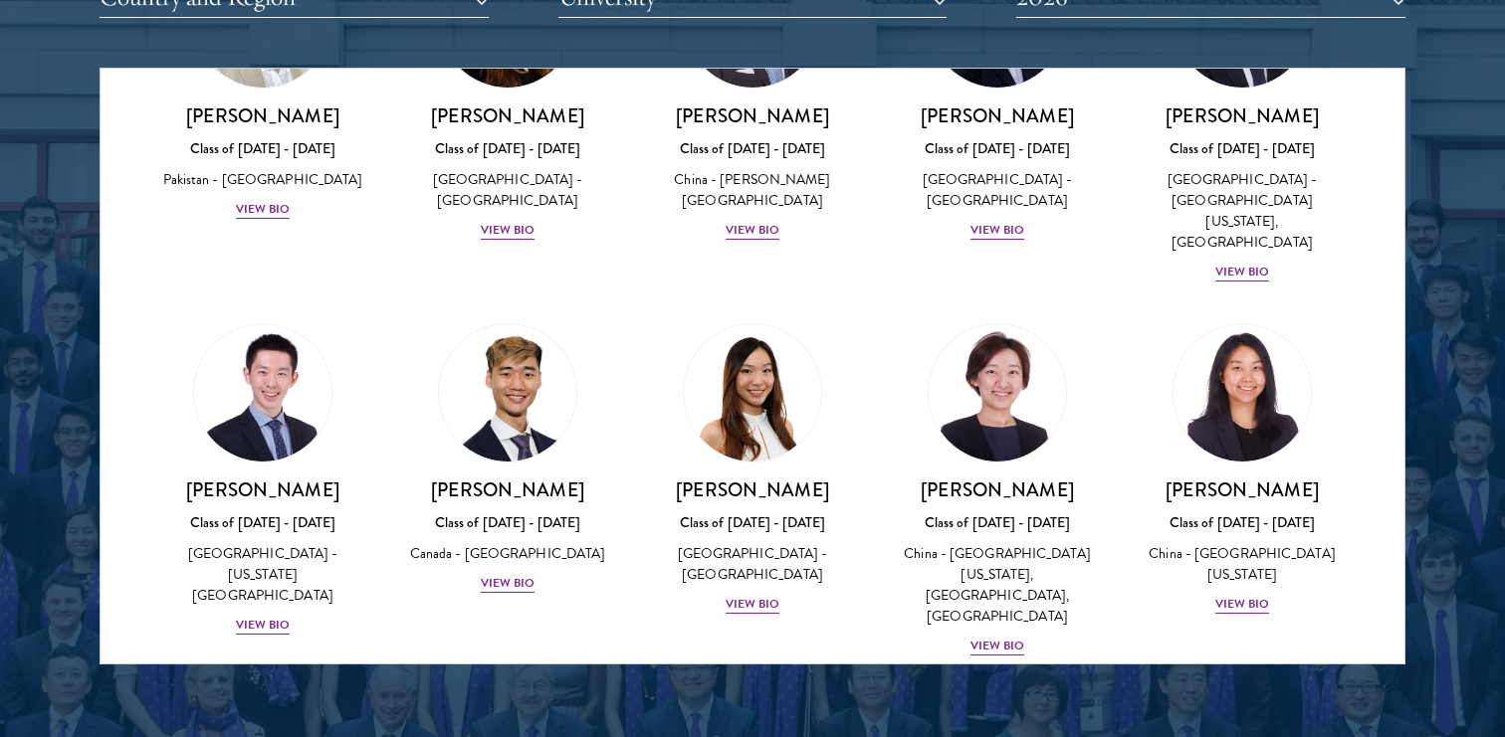
scroll to position [5123, 0]
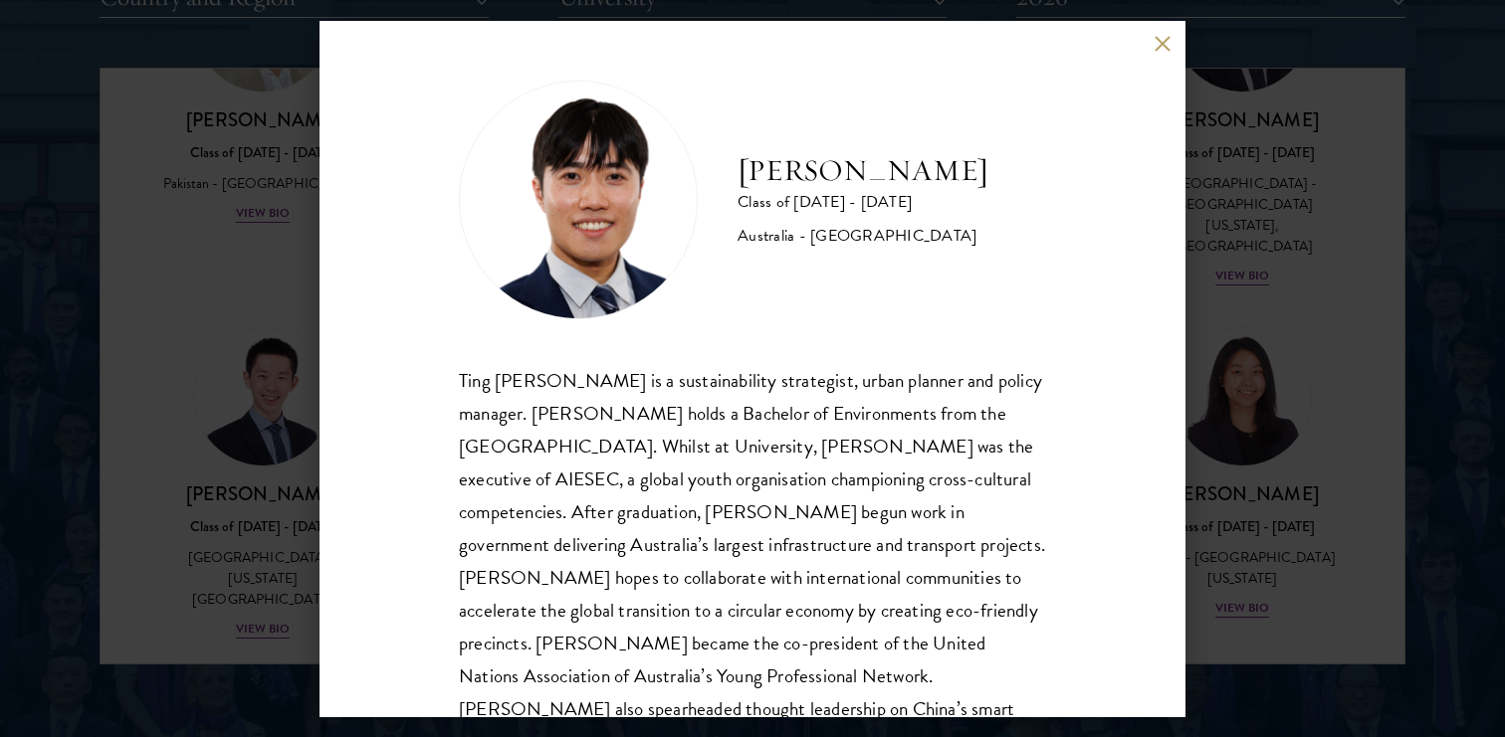
scroll to position [37, 0]
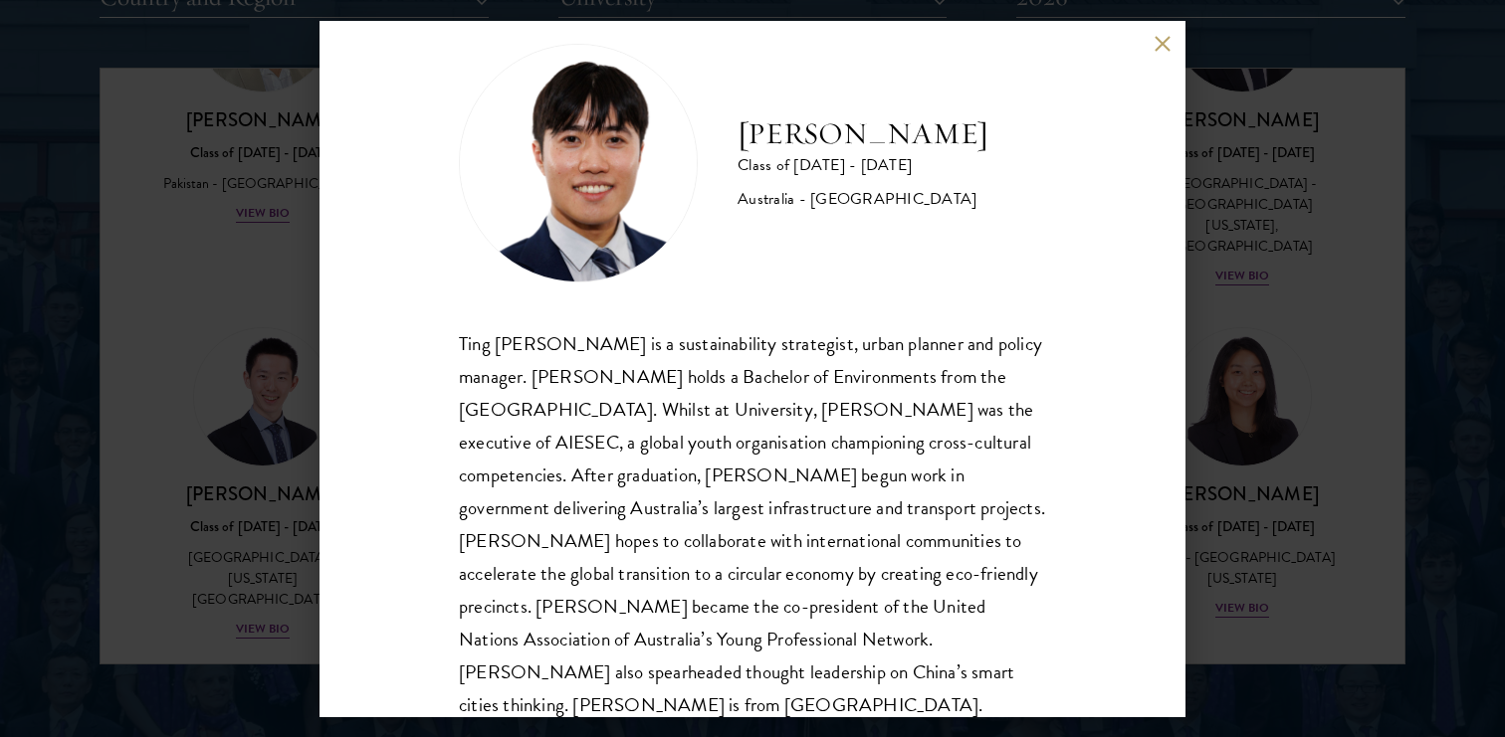
click at [1157, 49] on button at bounding box center [1161, 44] width 17 height 17
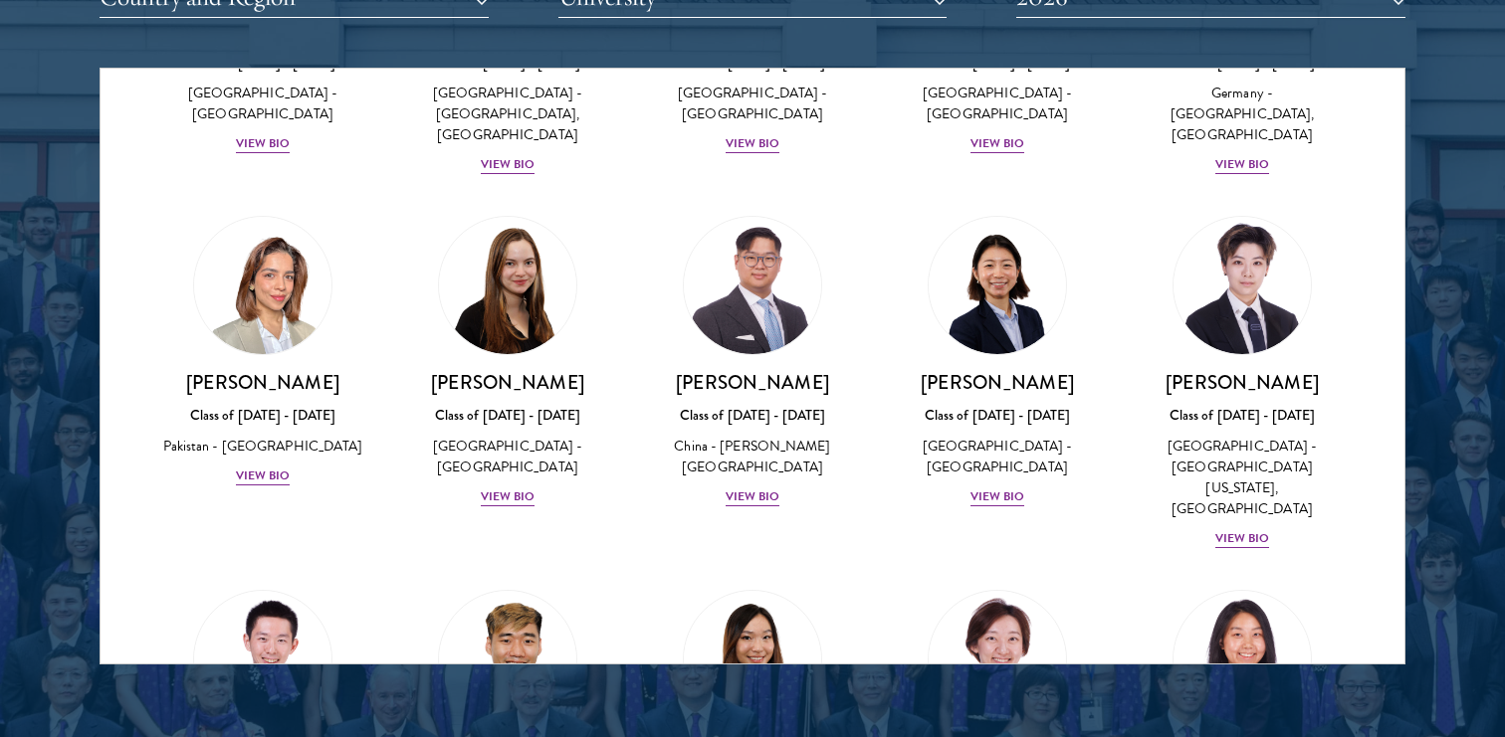
scroll to position [4862, 0]
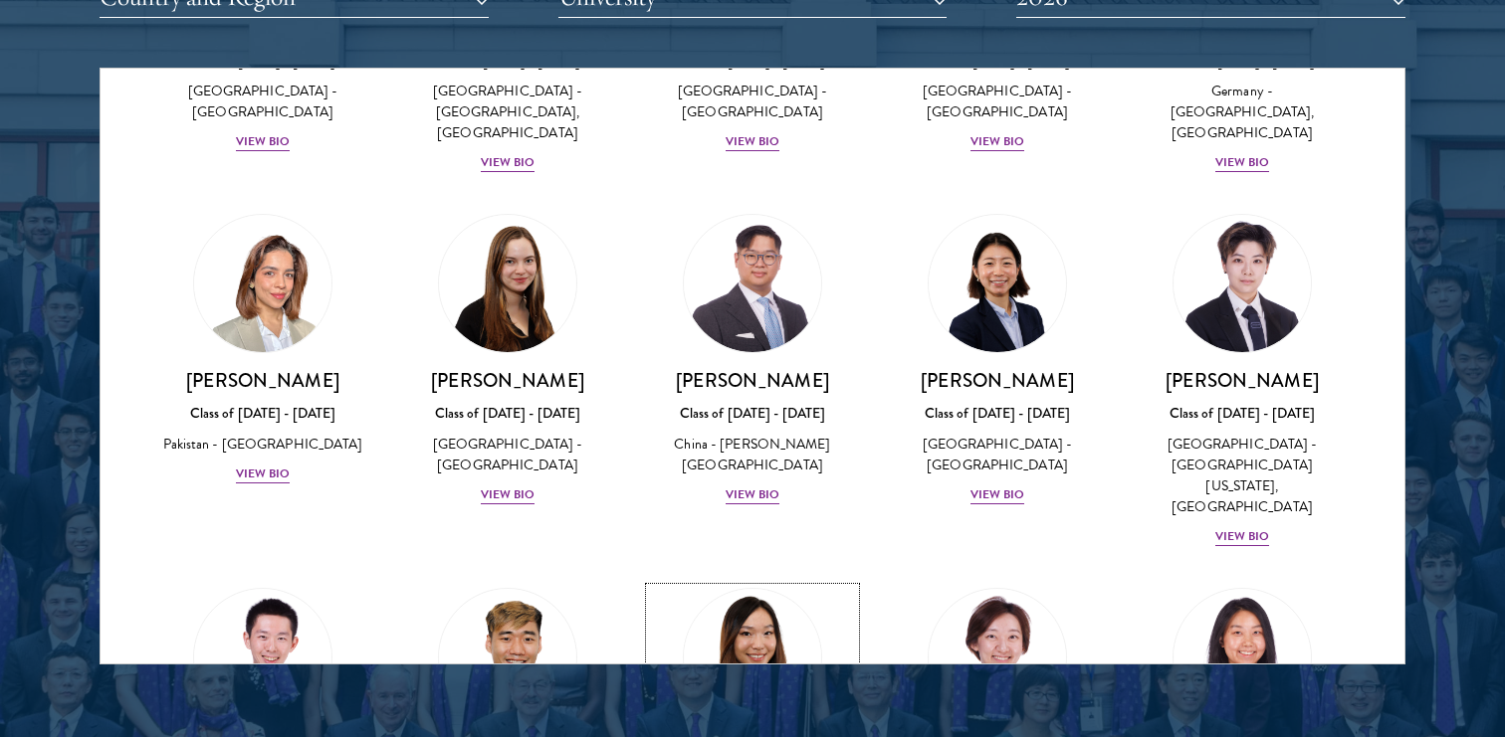
click at [758, 582] on img at bounding box center [752, 657] width 151 height 151
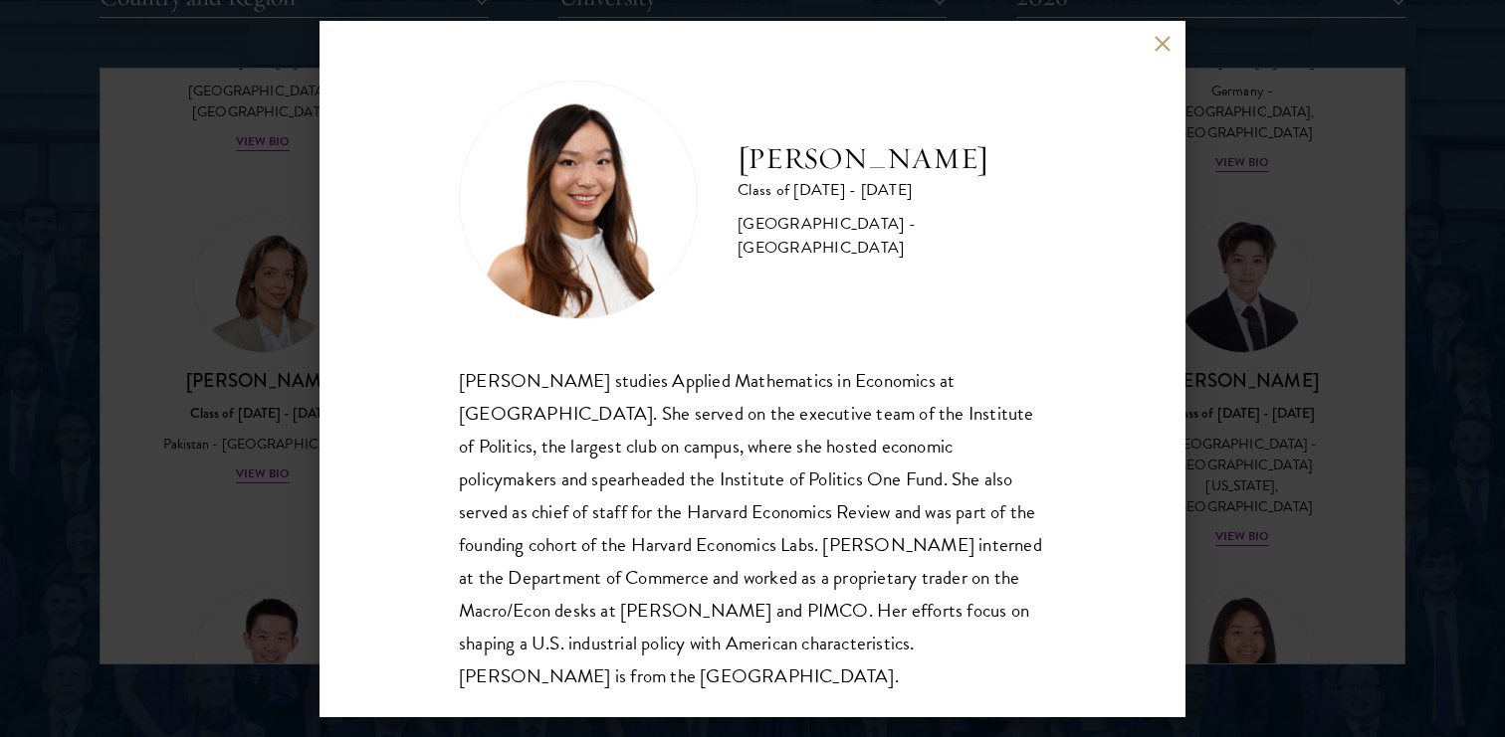
click at [1165, 43] on button at bounding box center [1161, 44] width 17 height 17
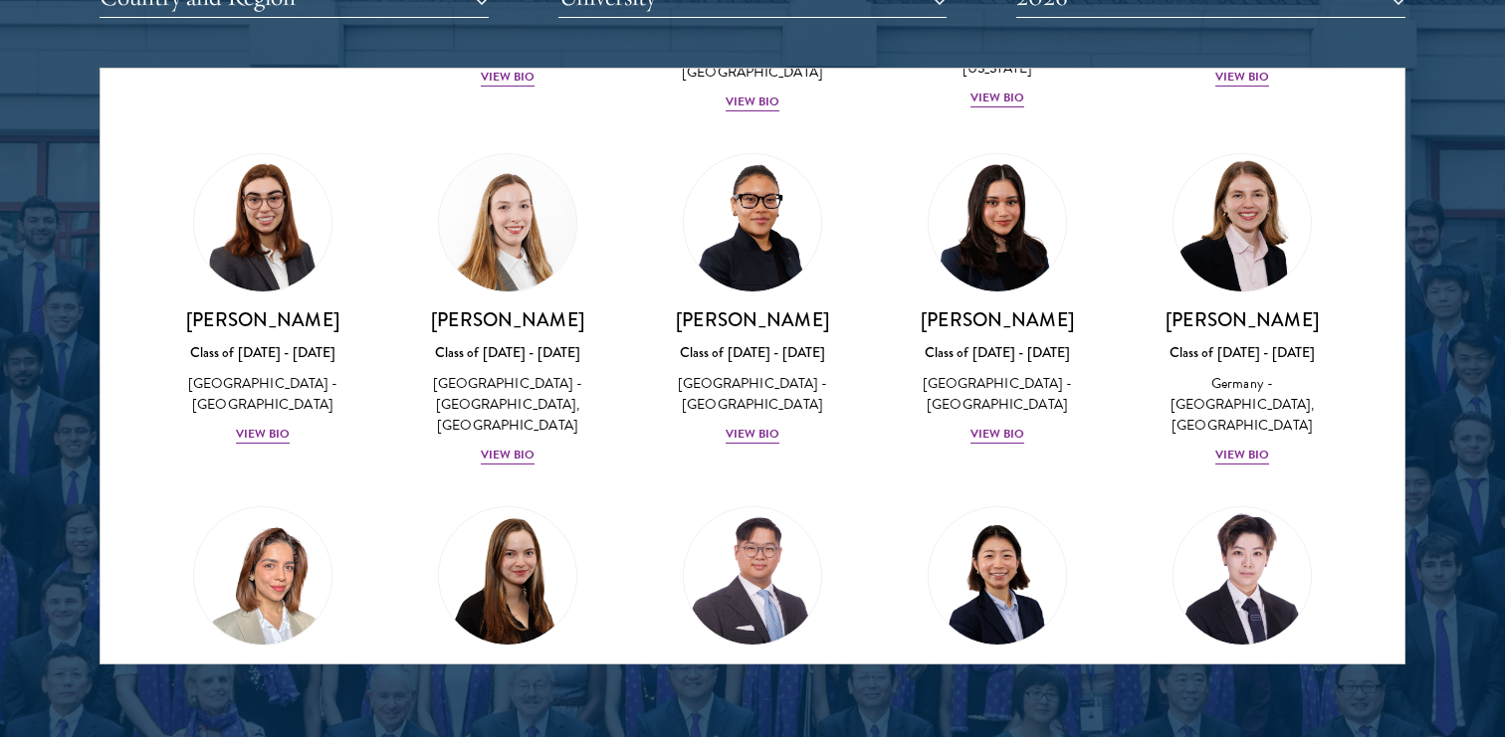
scroll to position [4563, 0]
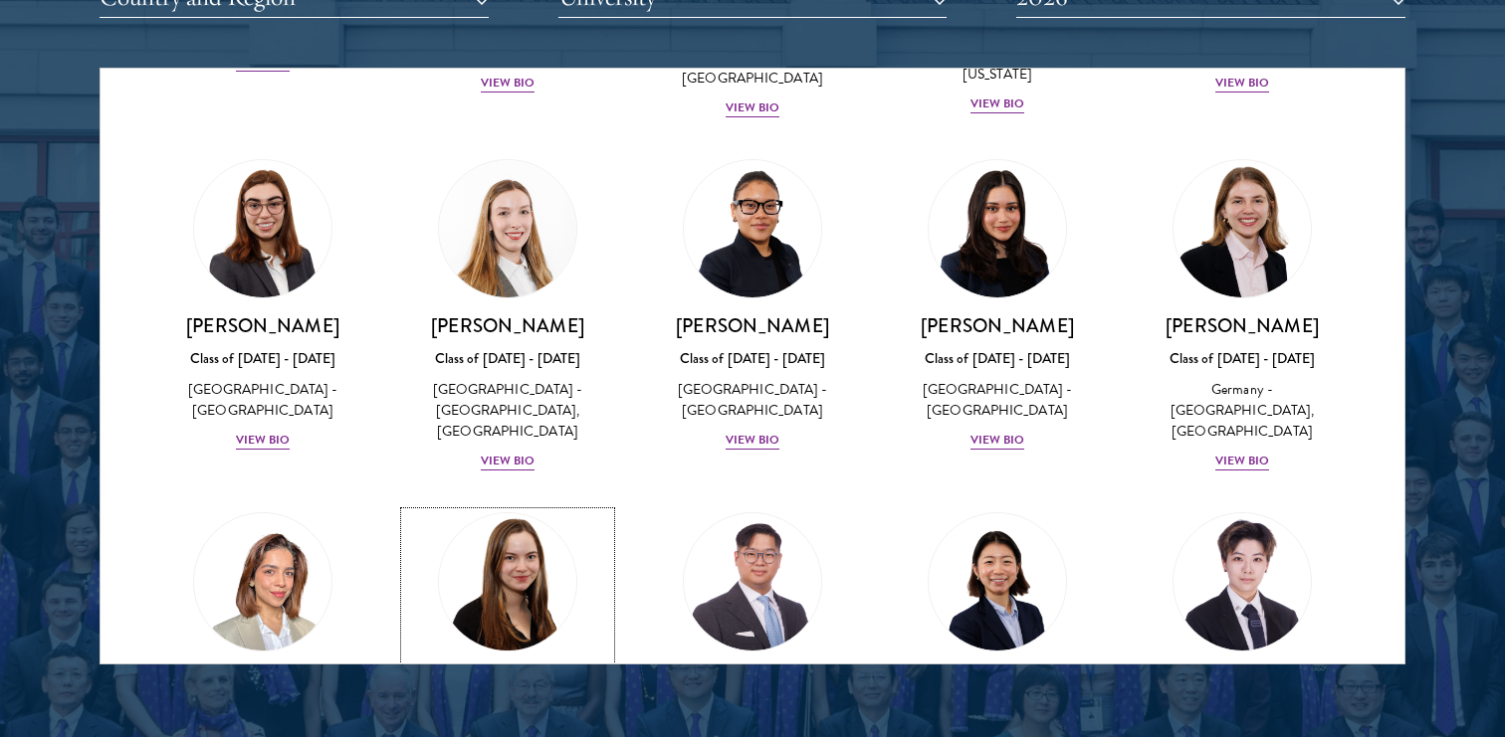
click at [508, 507] on img at bounding box center [507, 582] width 151 height 151
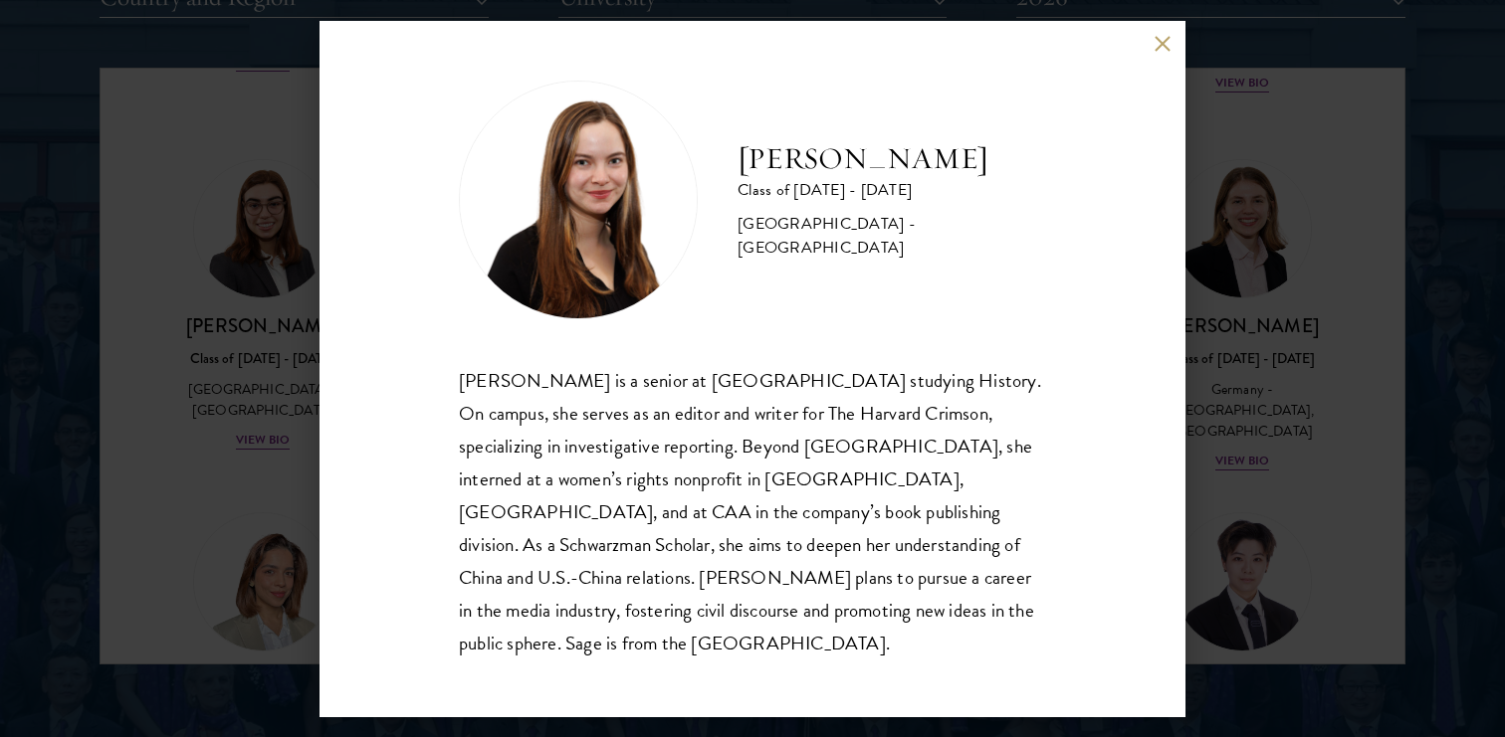
click at [1165, 53] on button at bounding box center [1161, 44] width 17 height 17
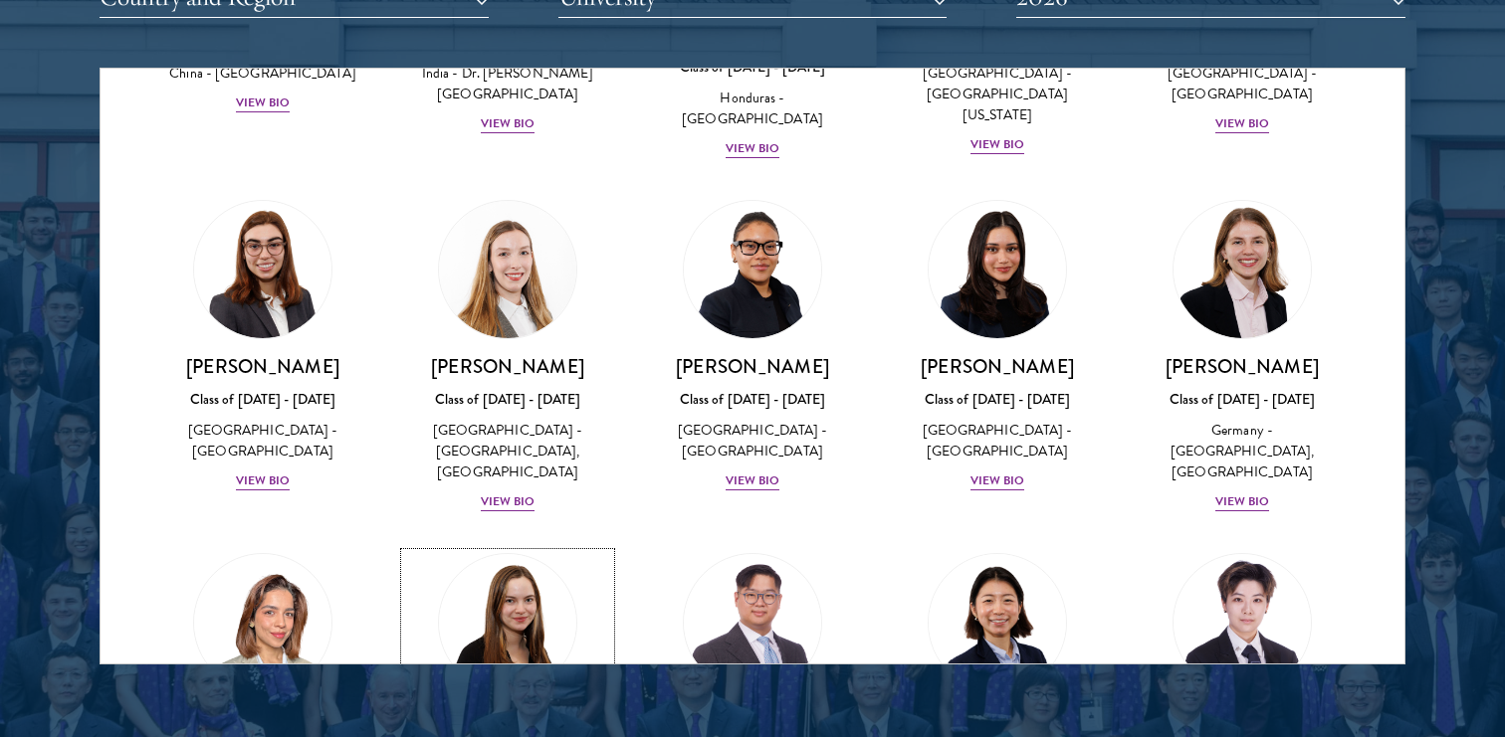
scroll to position [4518, 0]
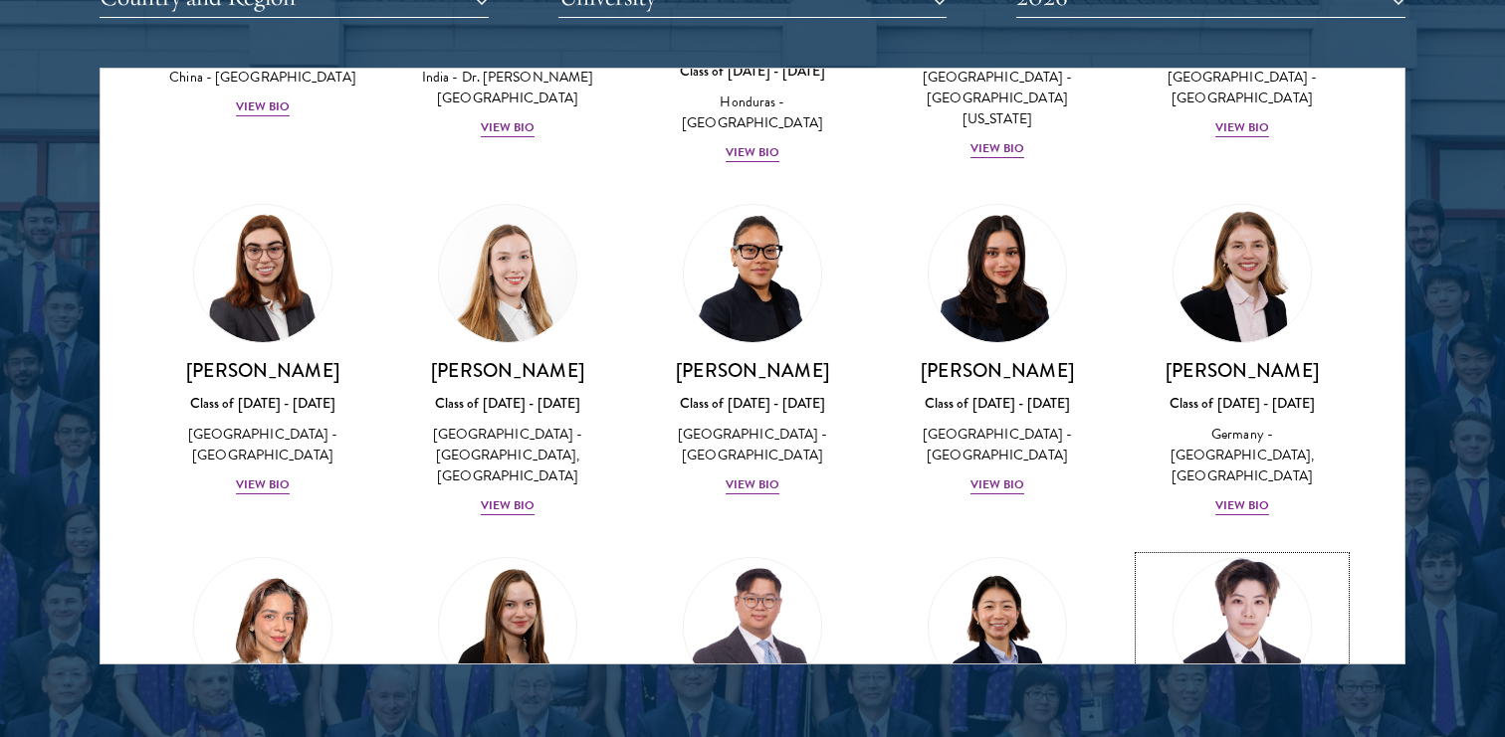
click at [1209, 551] on img at bounding box center [1241, 626] width 151 height 151
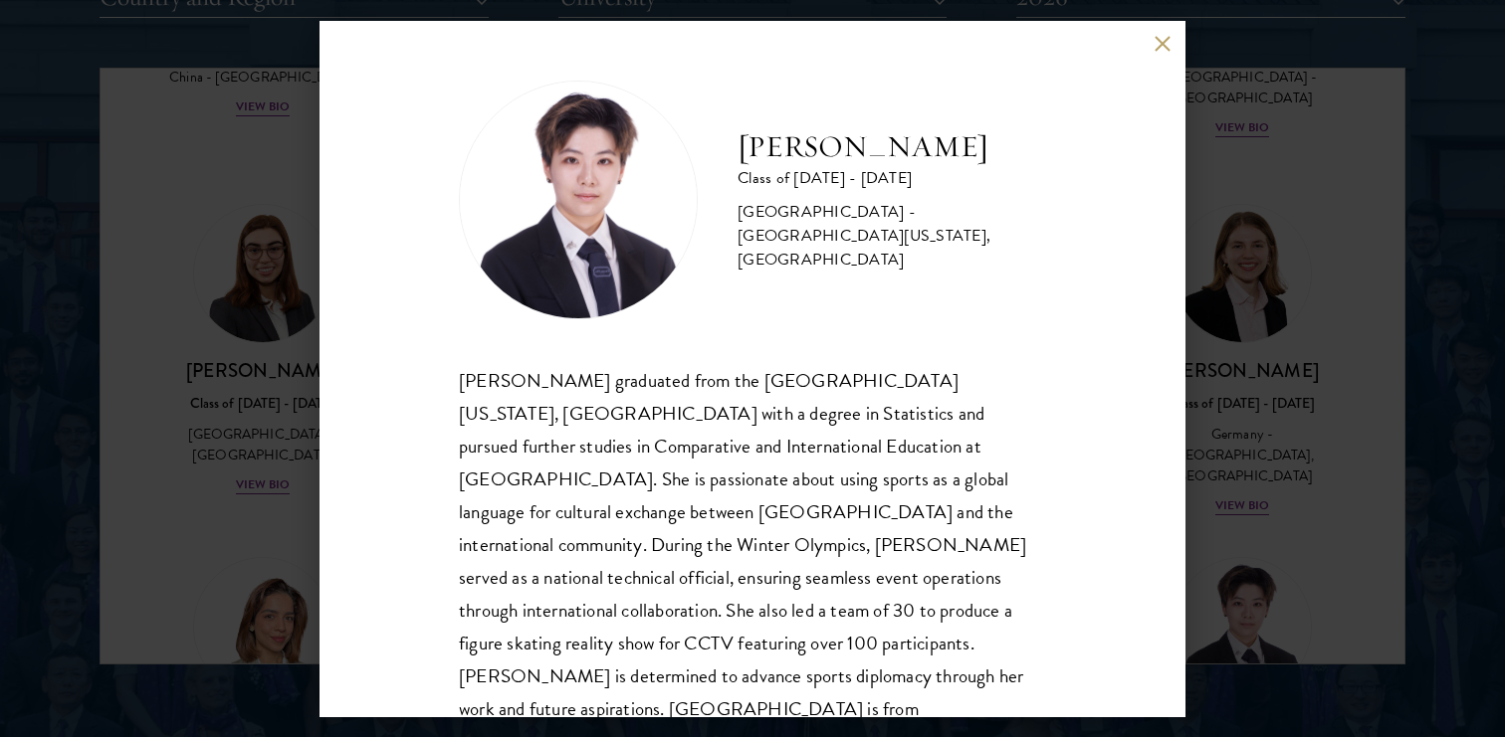
click at [1161, 47] on button at bounding box center [1161, 44] width 17 height 17
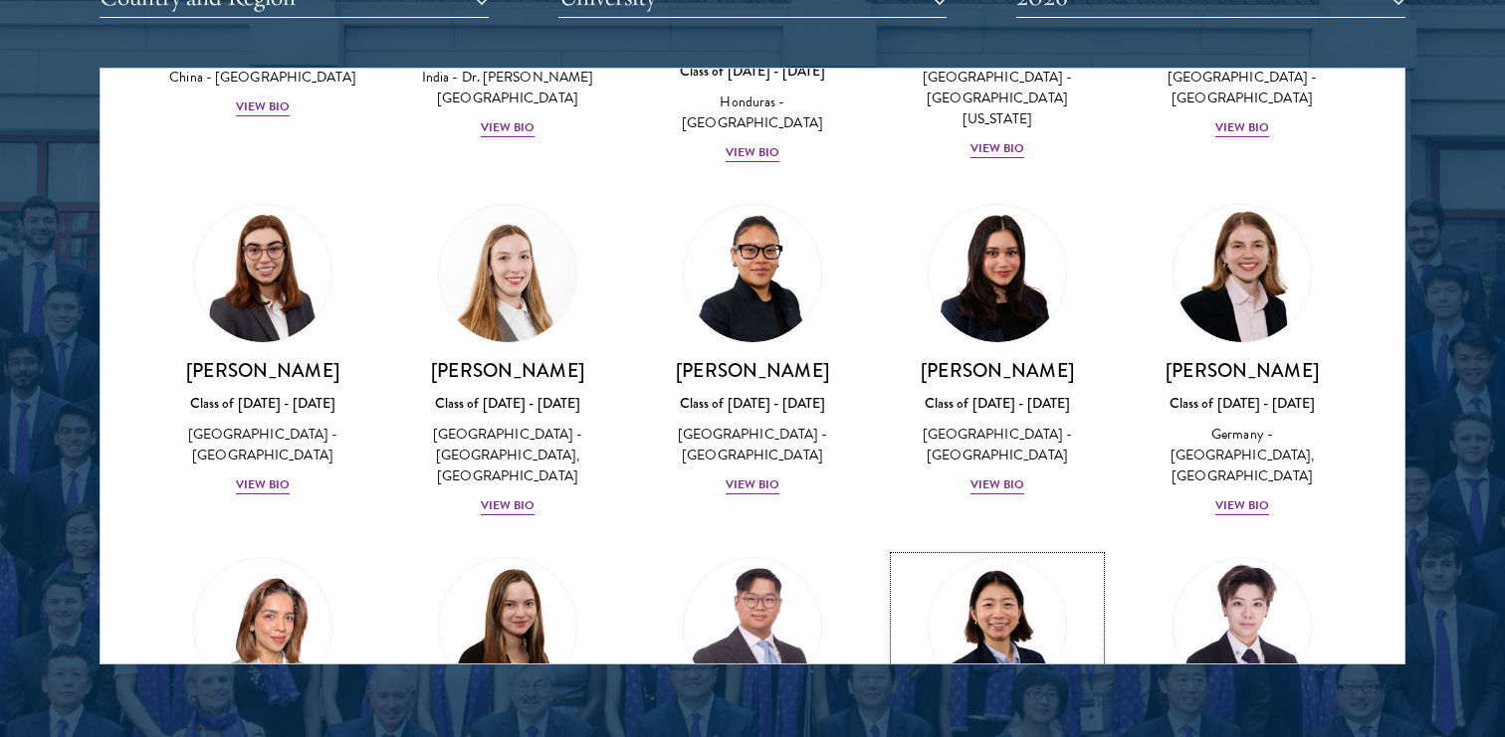
click at [1058, 557] on link "Sharon Li Class of 2025 - 2026 United States of America - Yale University View …" at bounding box center [997, 703] width 205 height 293
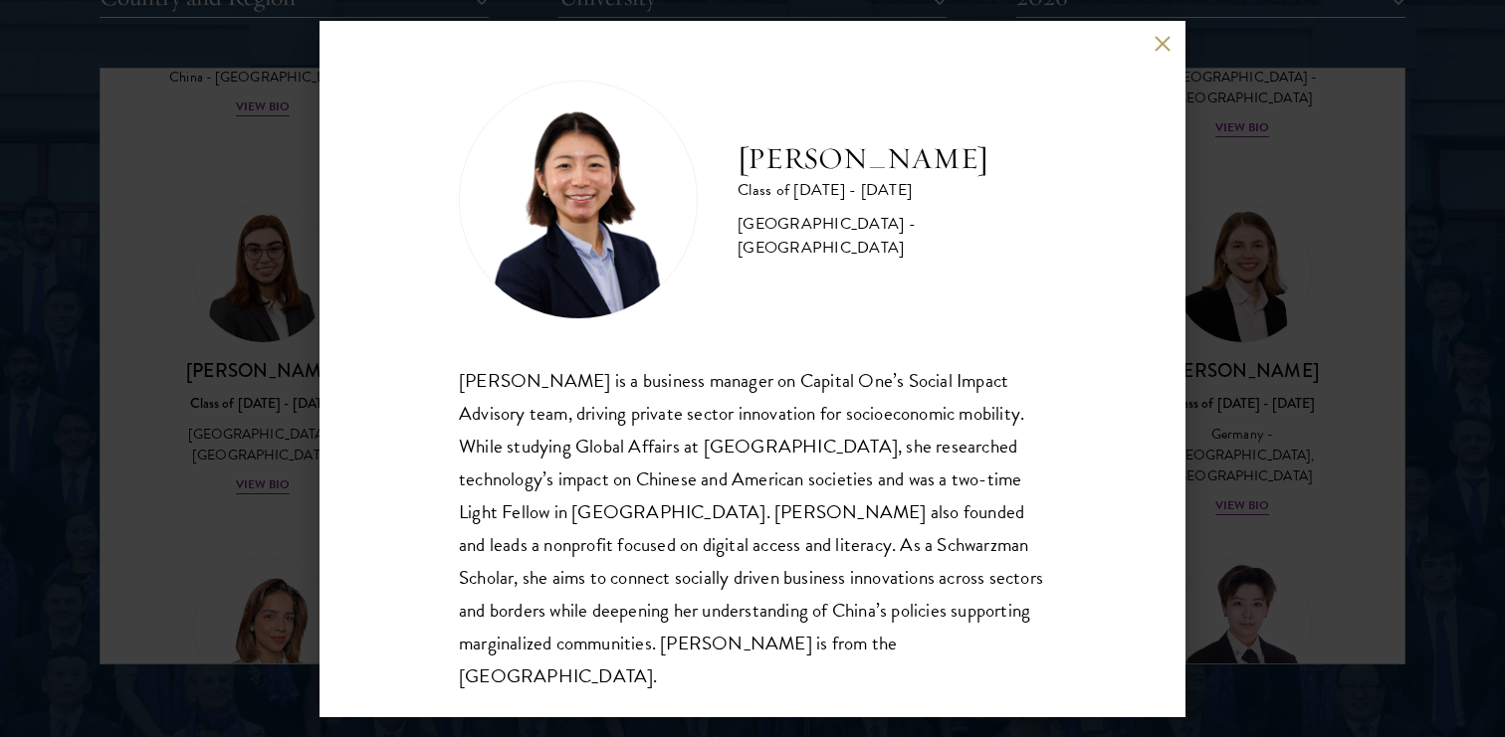
click at [1165, 45] on button at bounding box center [1161, 44] width 17 height 17
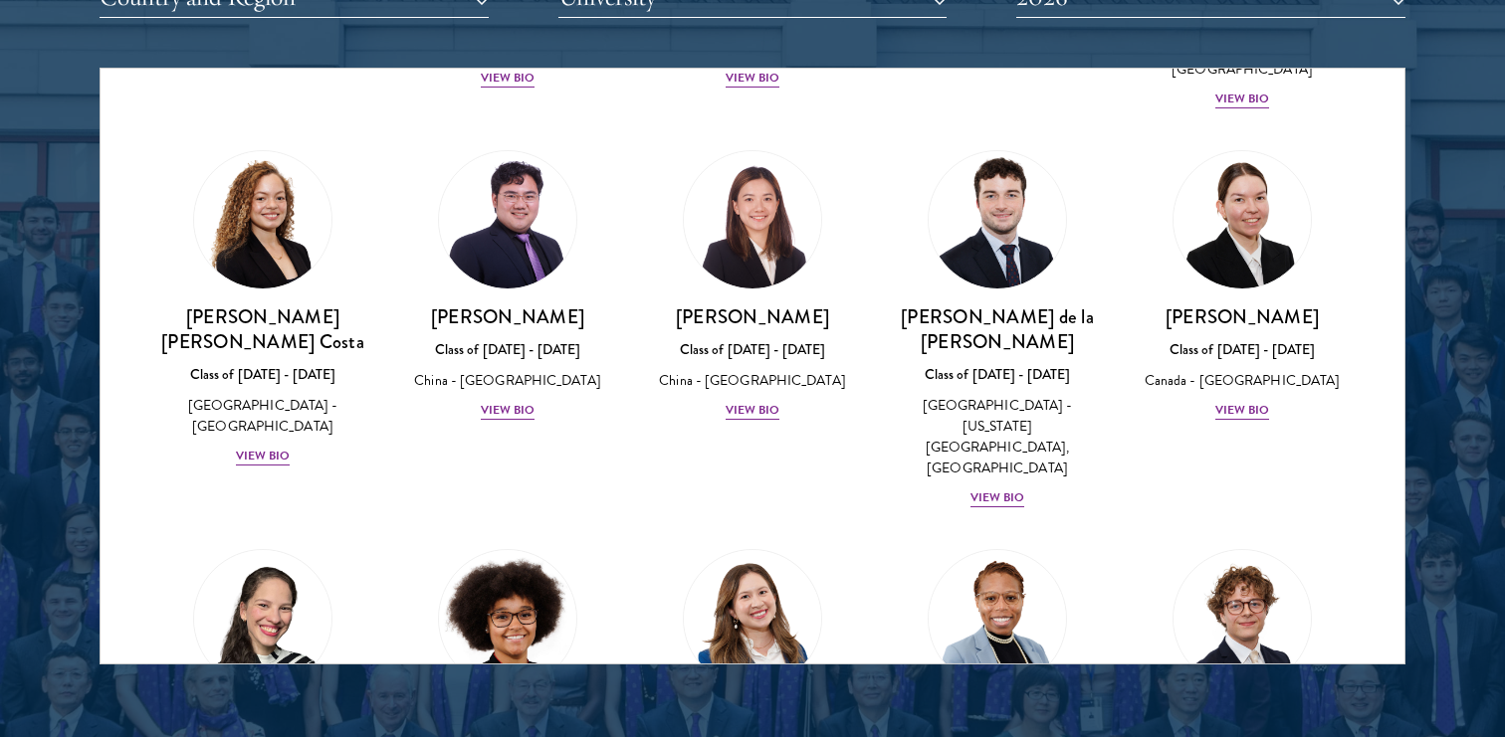
scroll to position [2240, 0]
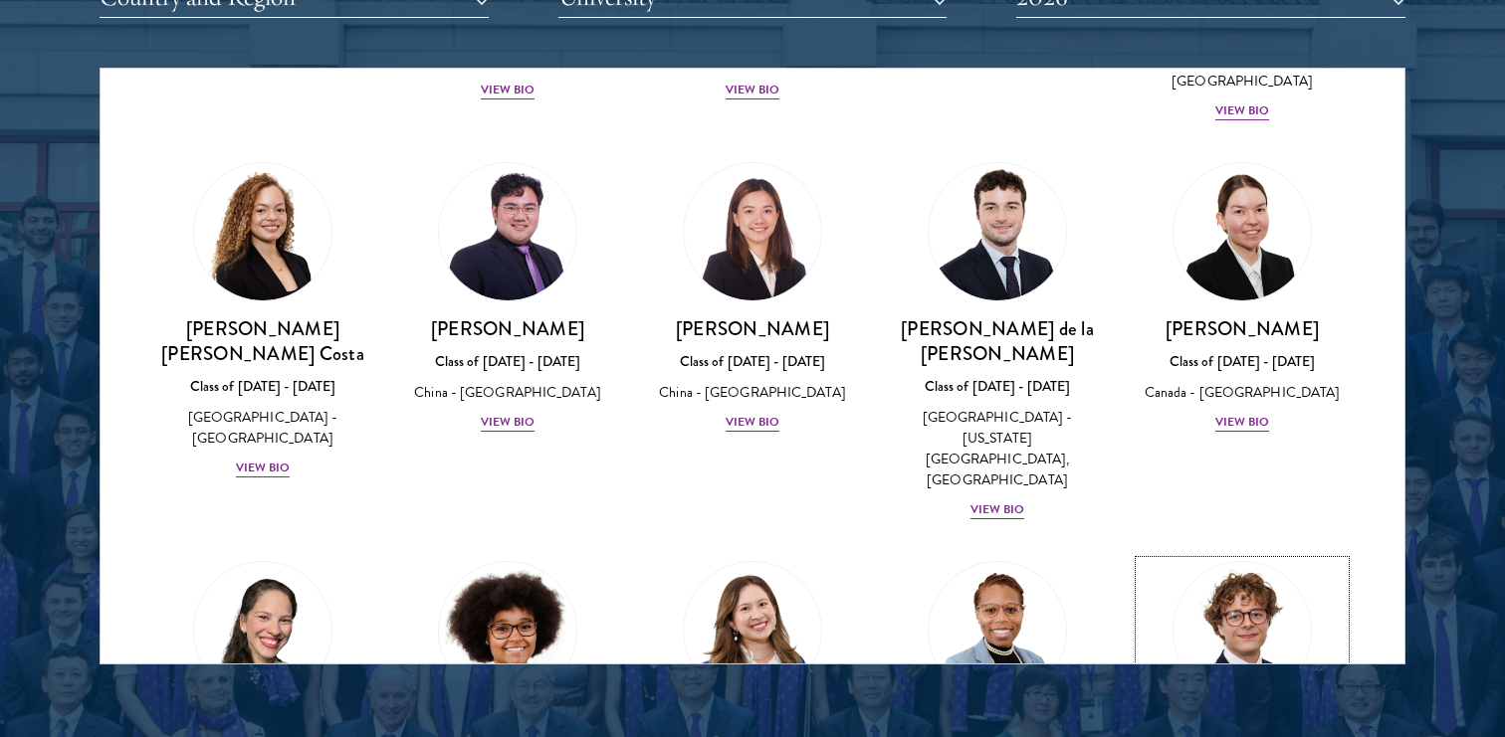
click at [1234, 555] on img at bounding box center [1241, 630] width 151 height 151
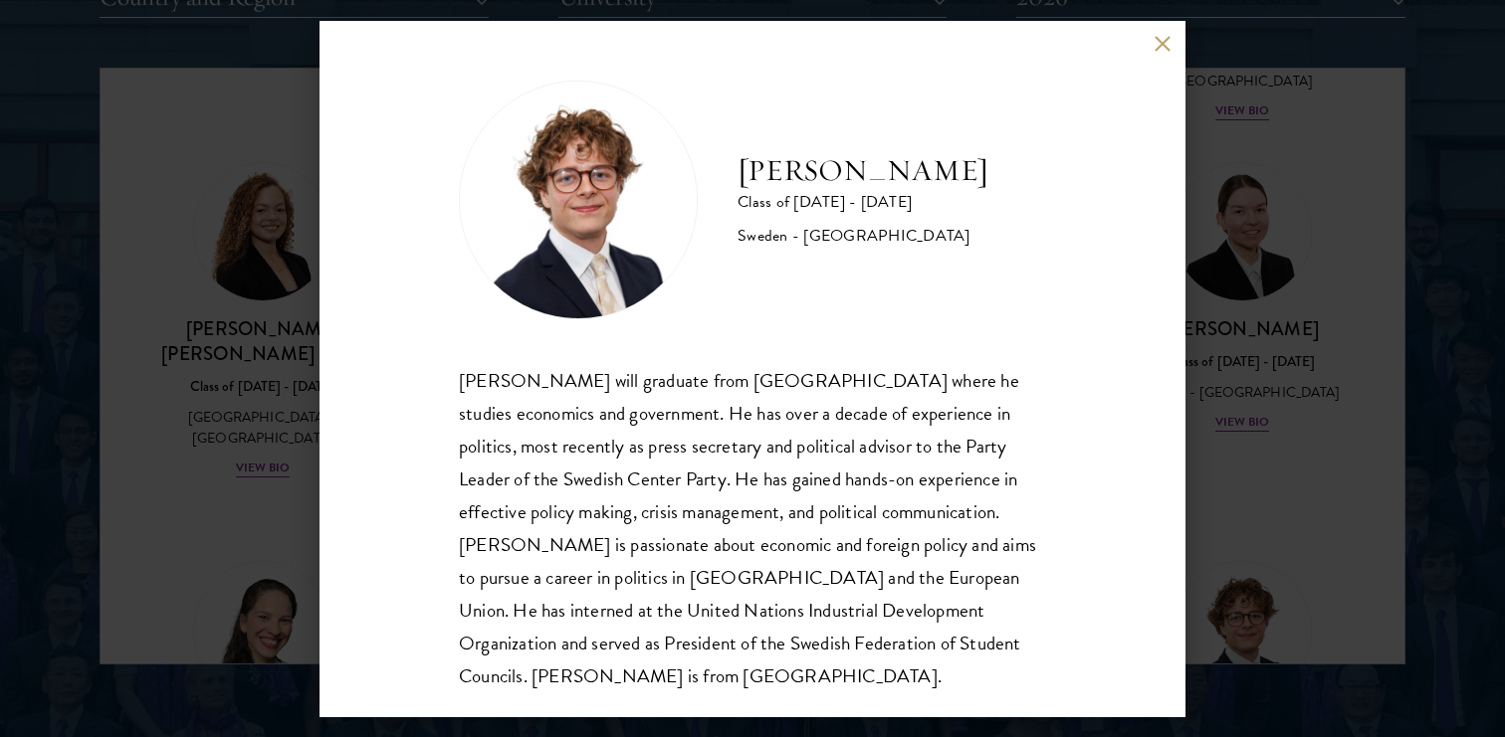
click at [1159, 43] on button at bounding box center [1161, 44] width 17 height 17
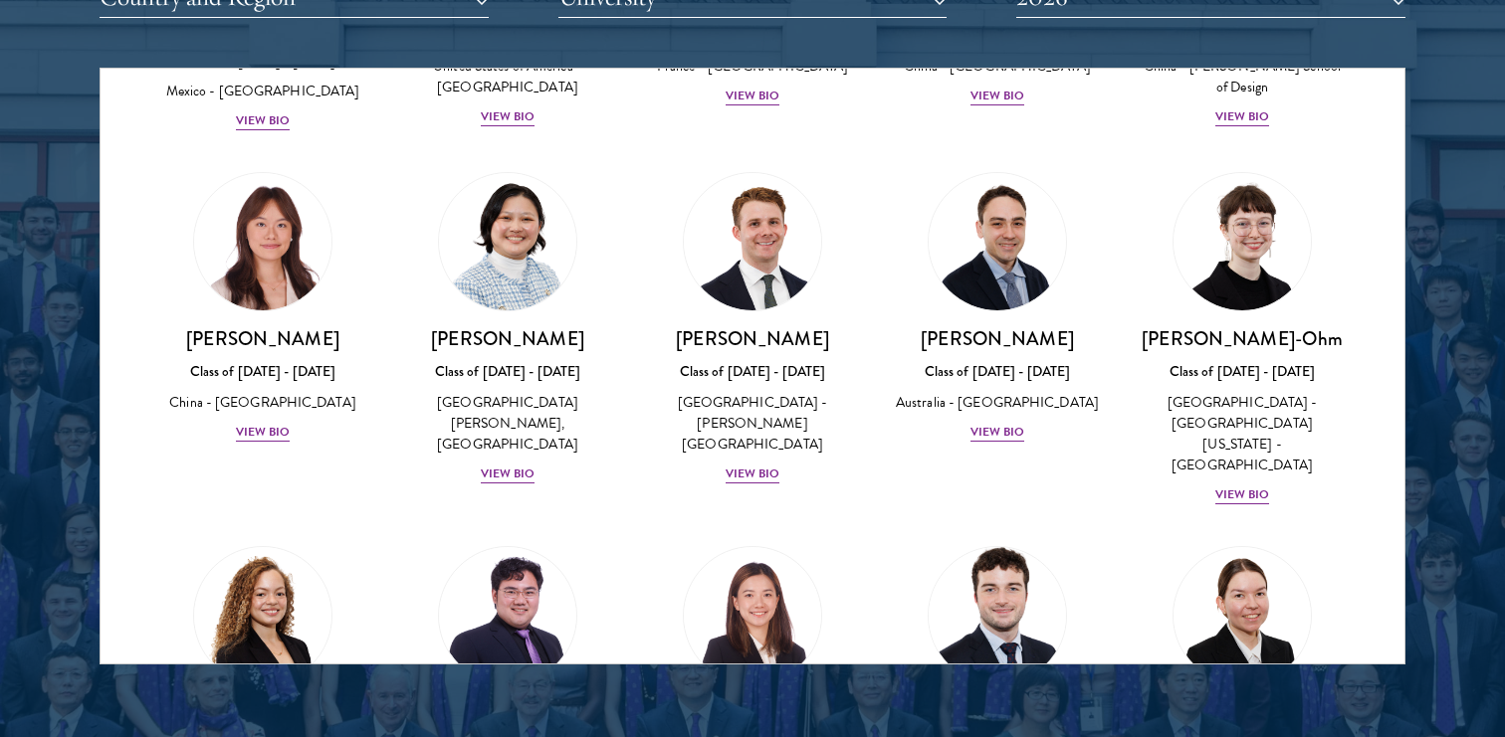
scroll to position [1831, 0]
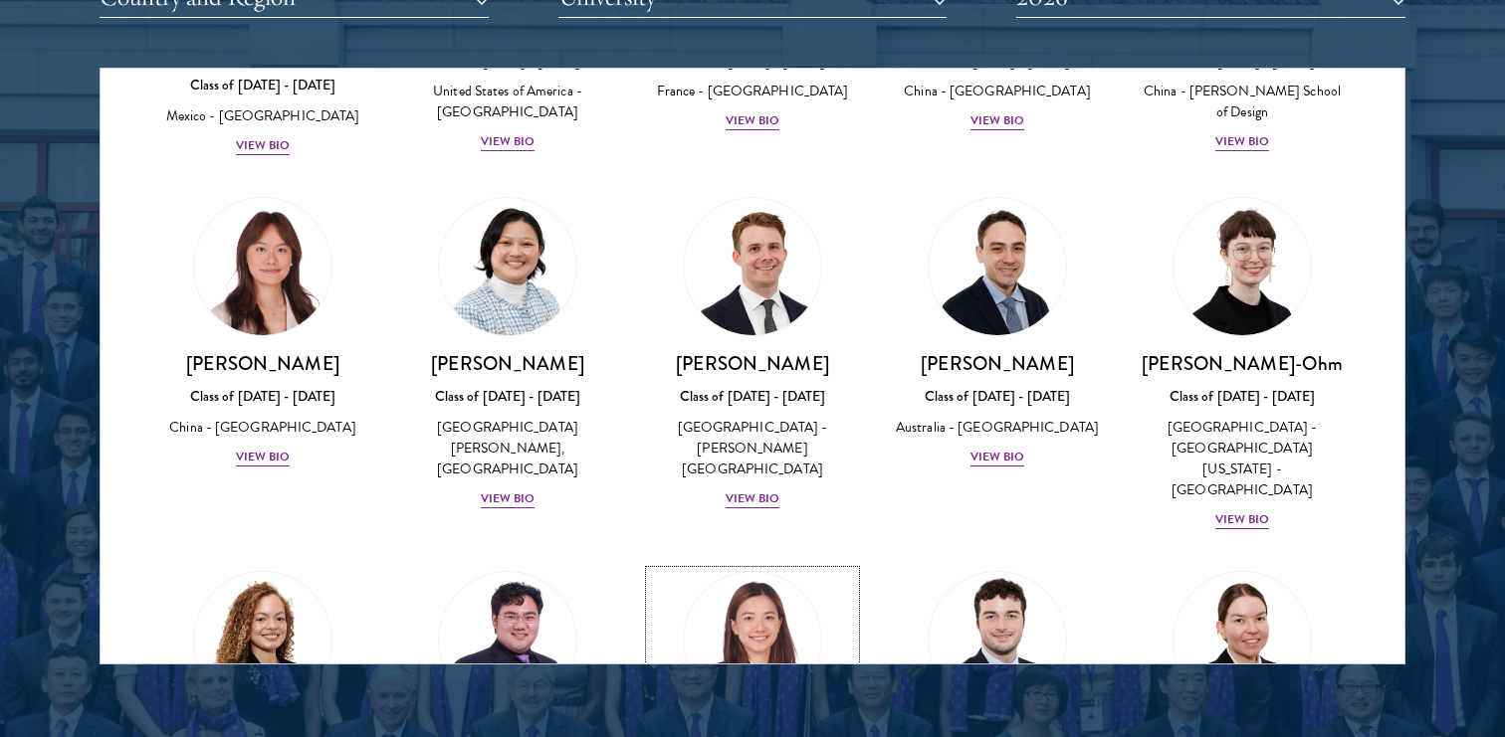
click at [753, 565] on img at bounding box center [752, 640] width 151 height 151
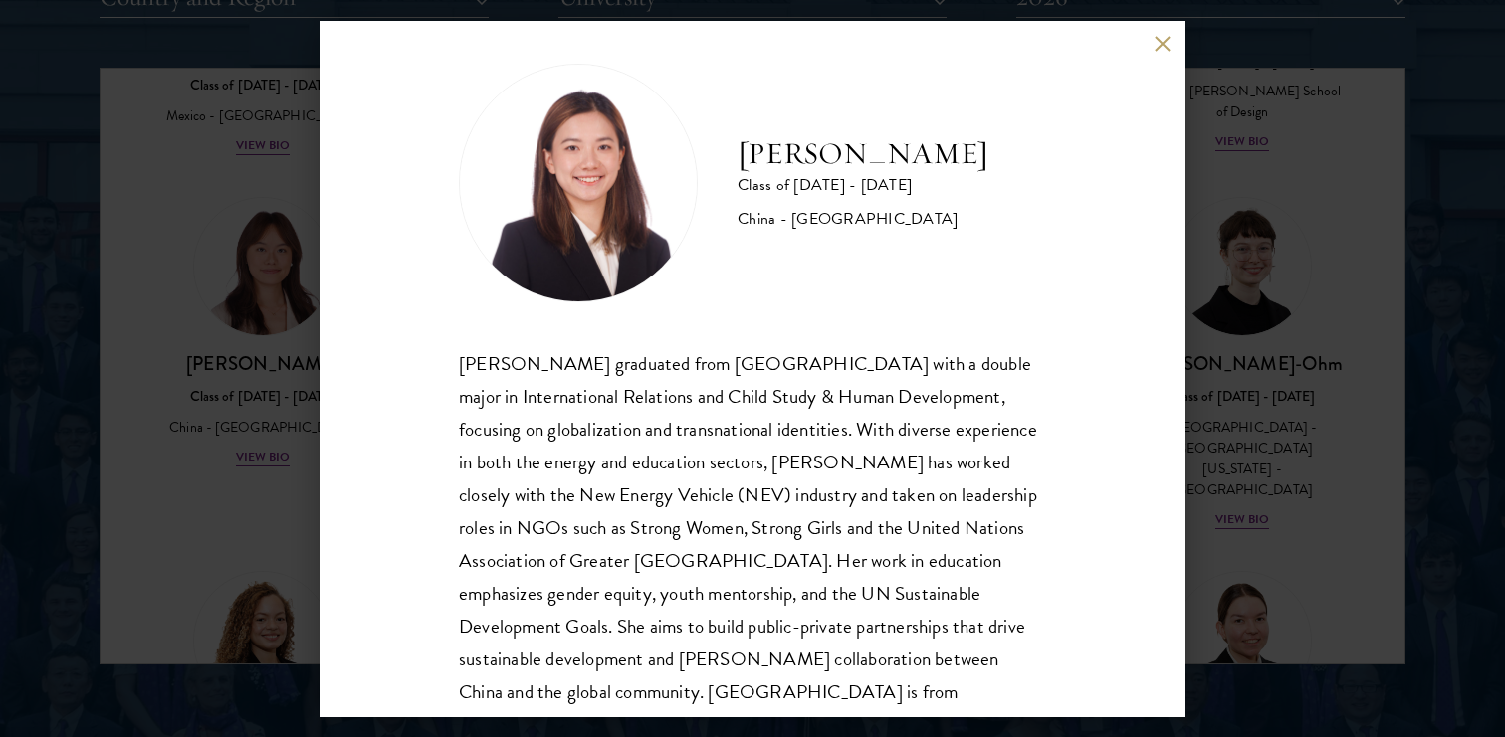
scroll to position [23, 0]
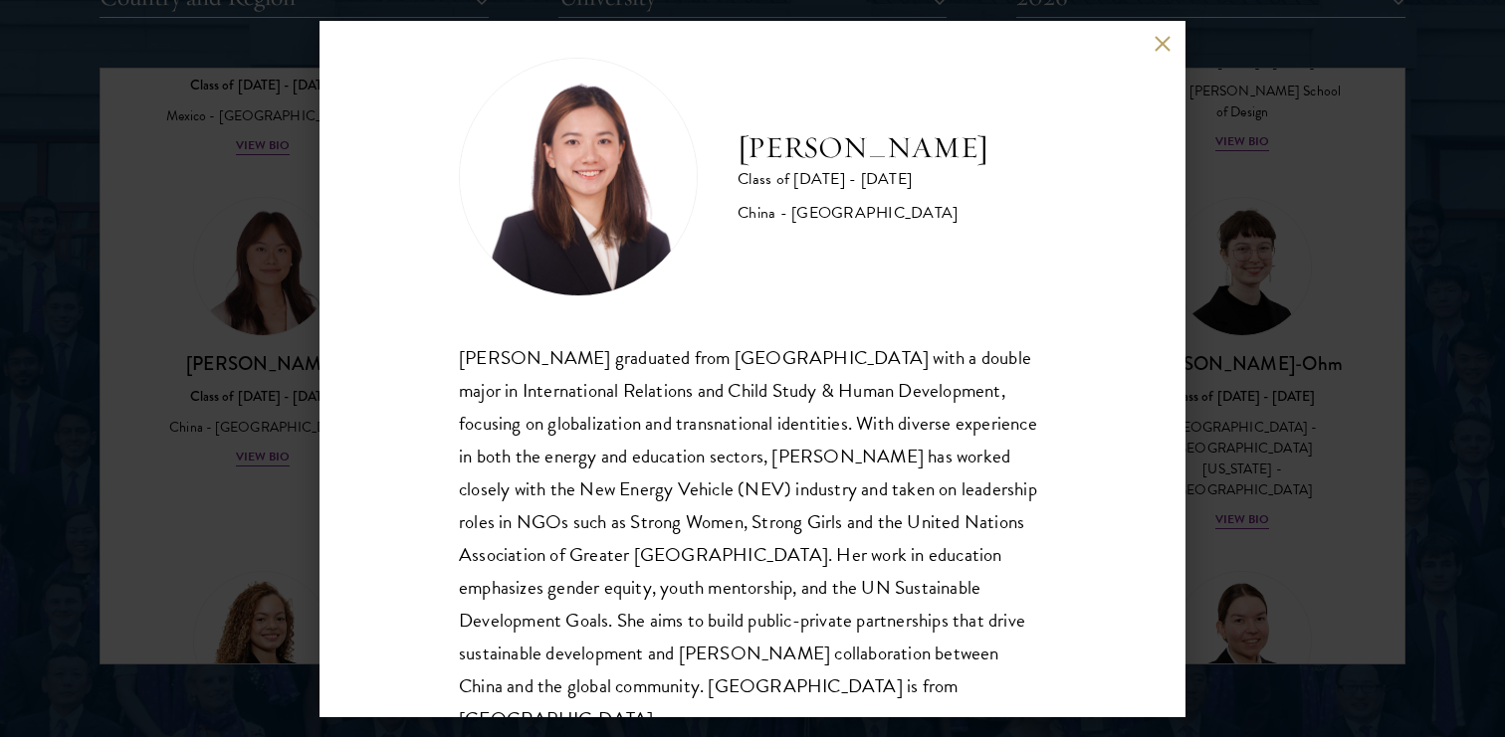
click at [1156, 52] on div "Shiqian Cui Class of 2025 - 2026 China - Tufts University Shiqian Cui graduated…" at bounding box center [752, 369] width 866 height 697
click at [1156, 44] on button at bounding box center [1161, 44] width 17 height 17
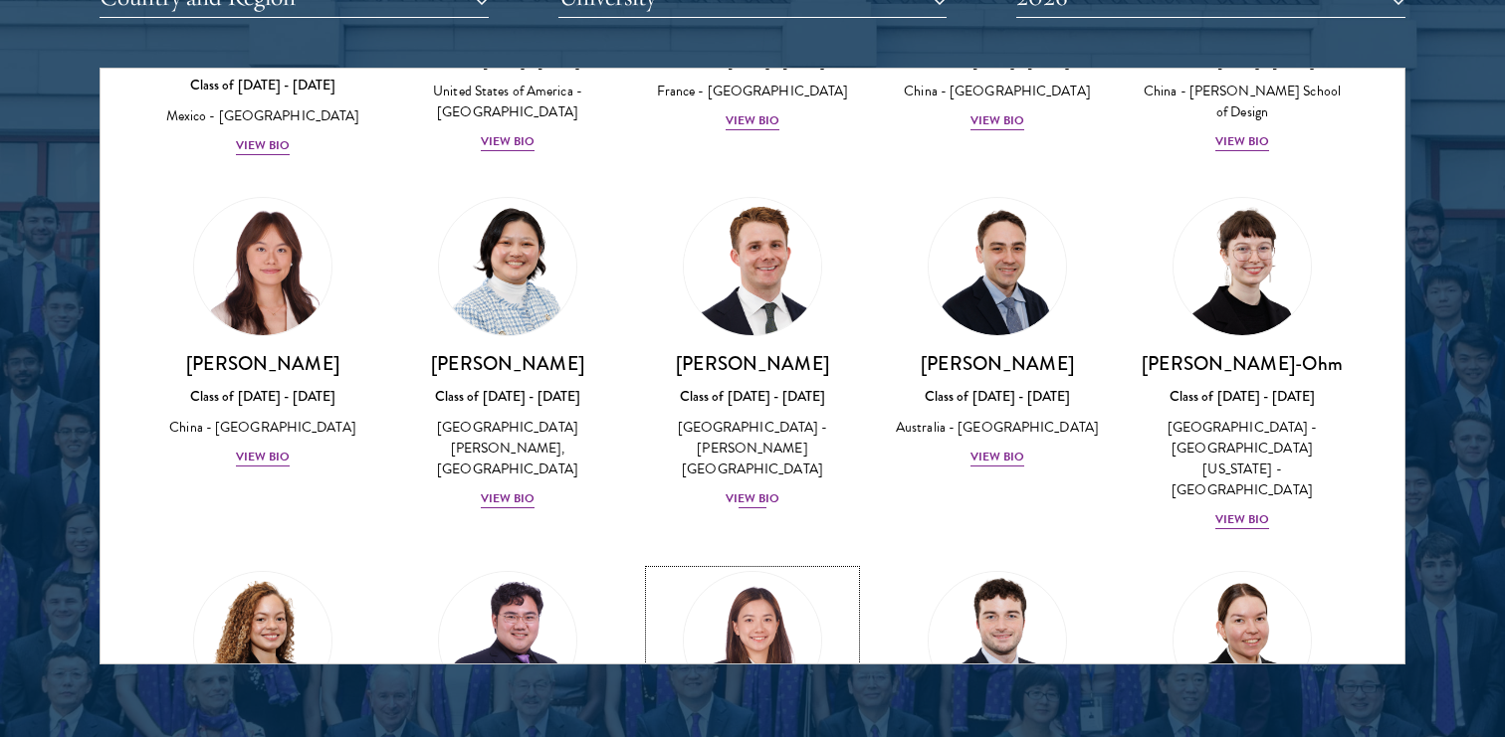
scroll to position [1835, 0]
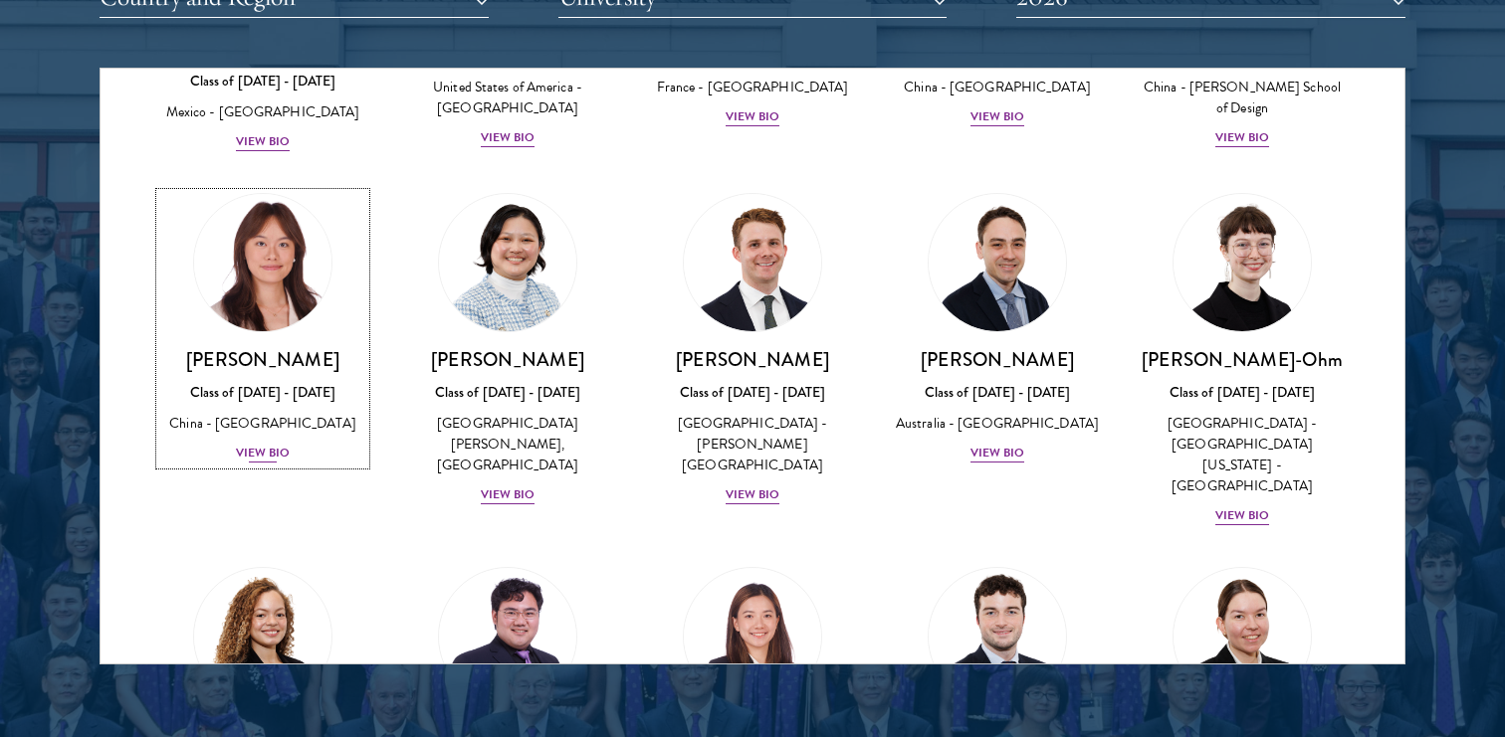
click at [255, 187] on img at bounding box center [262, 262] width 151 height 151
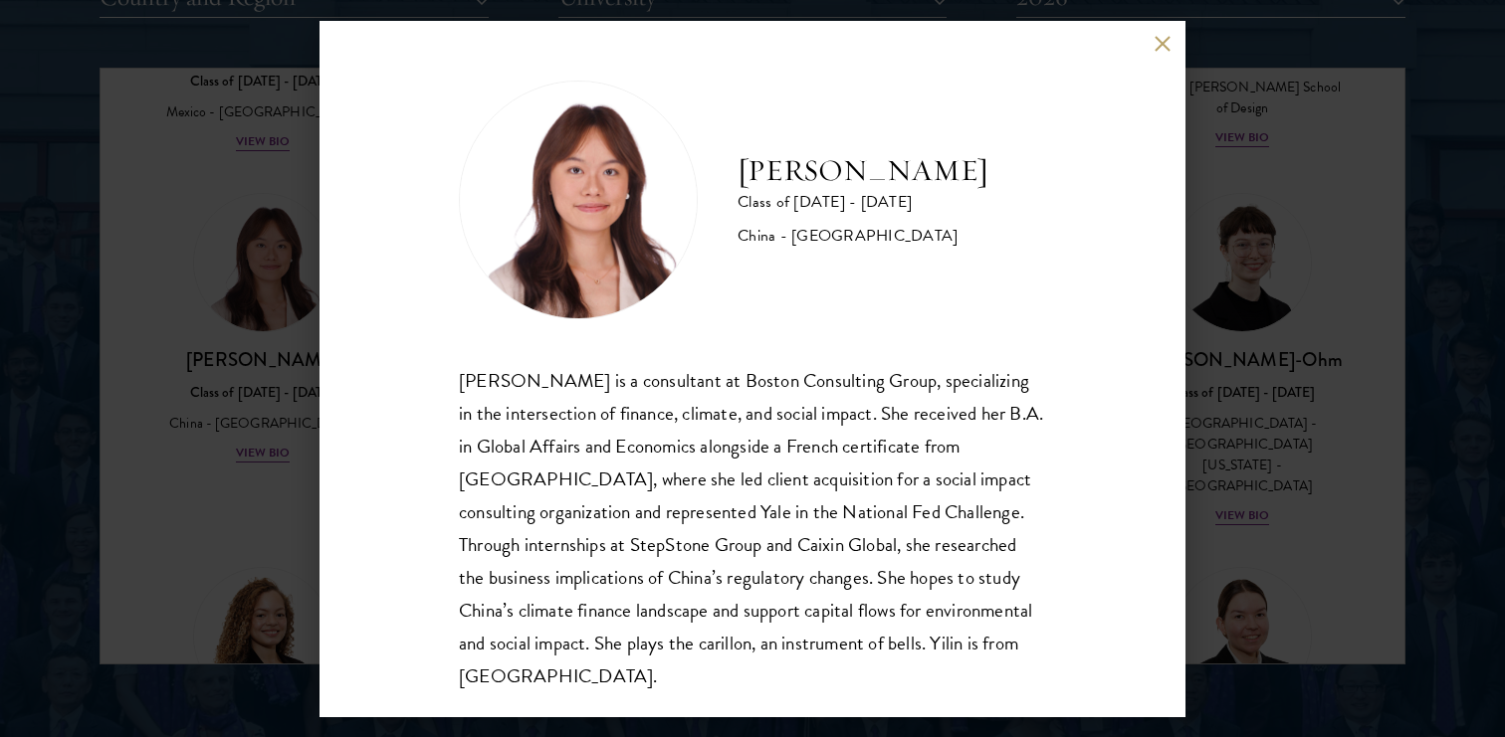
click at [1153, 41] on button at bounding box center [1161, 44] width 17 height 17
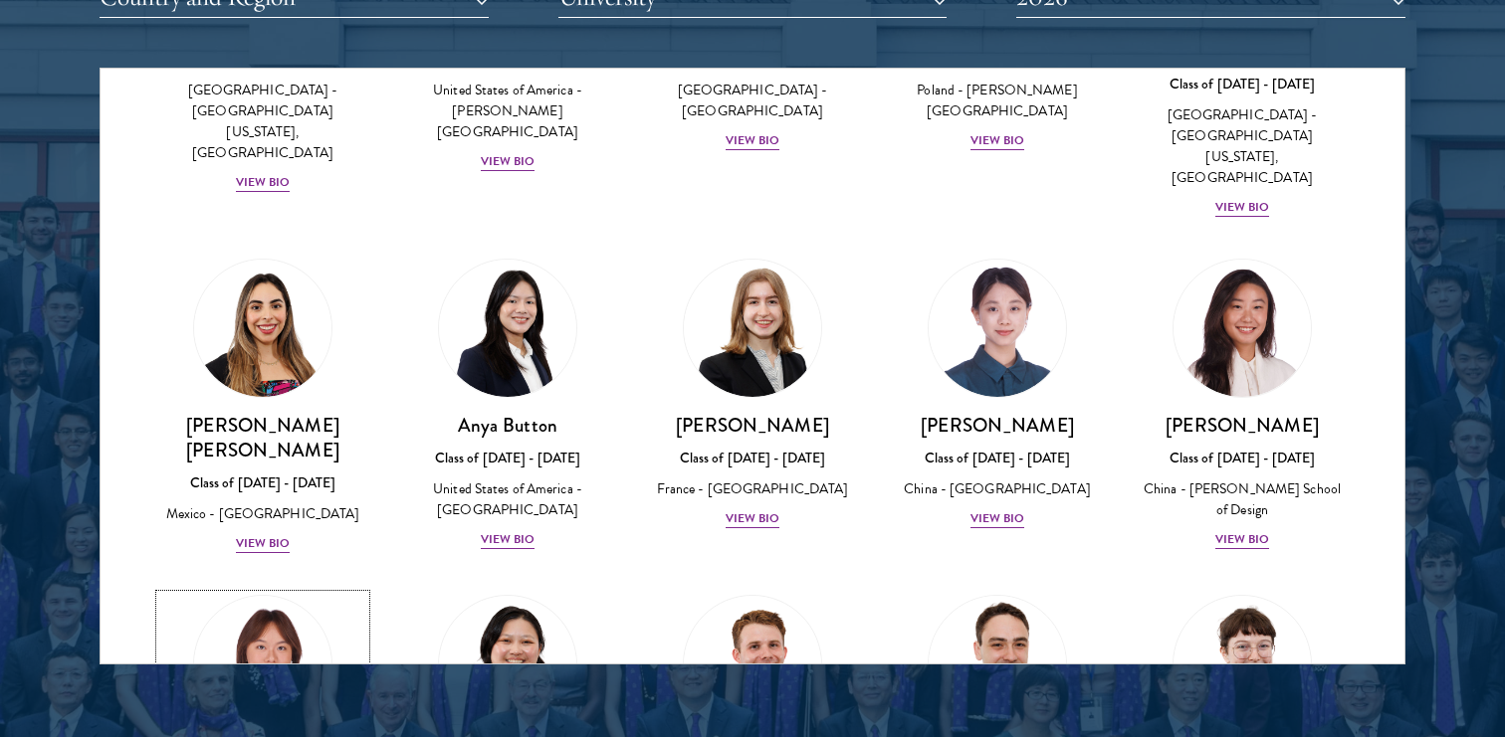
scroll to position [1421, 0]
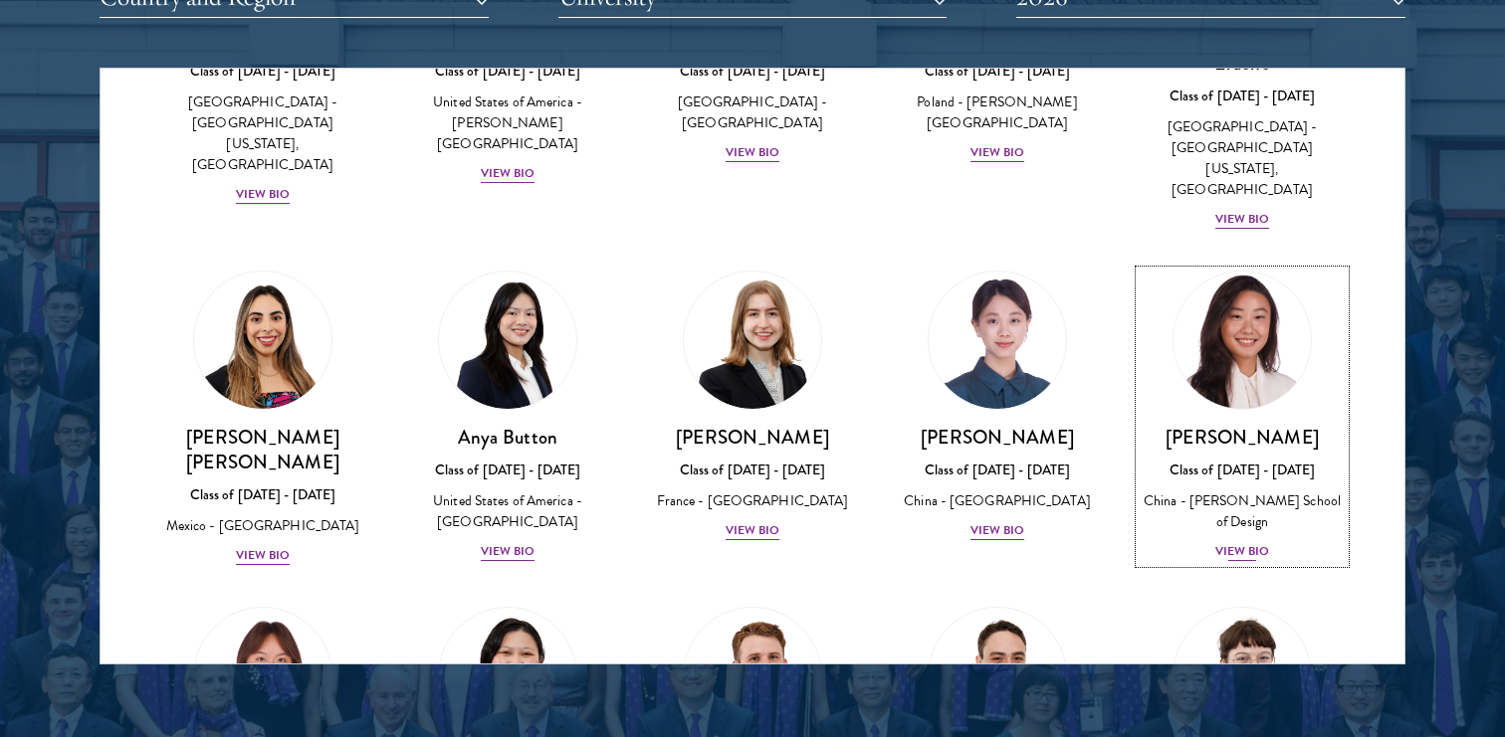
click at [1260, 265] on img at bounding box center [1241, 340] width 151 height 151
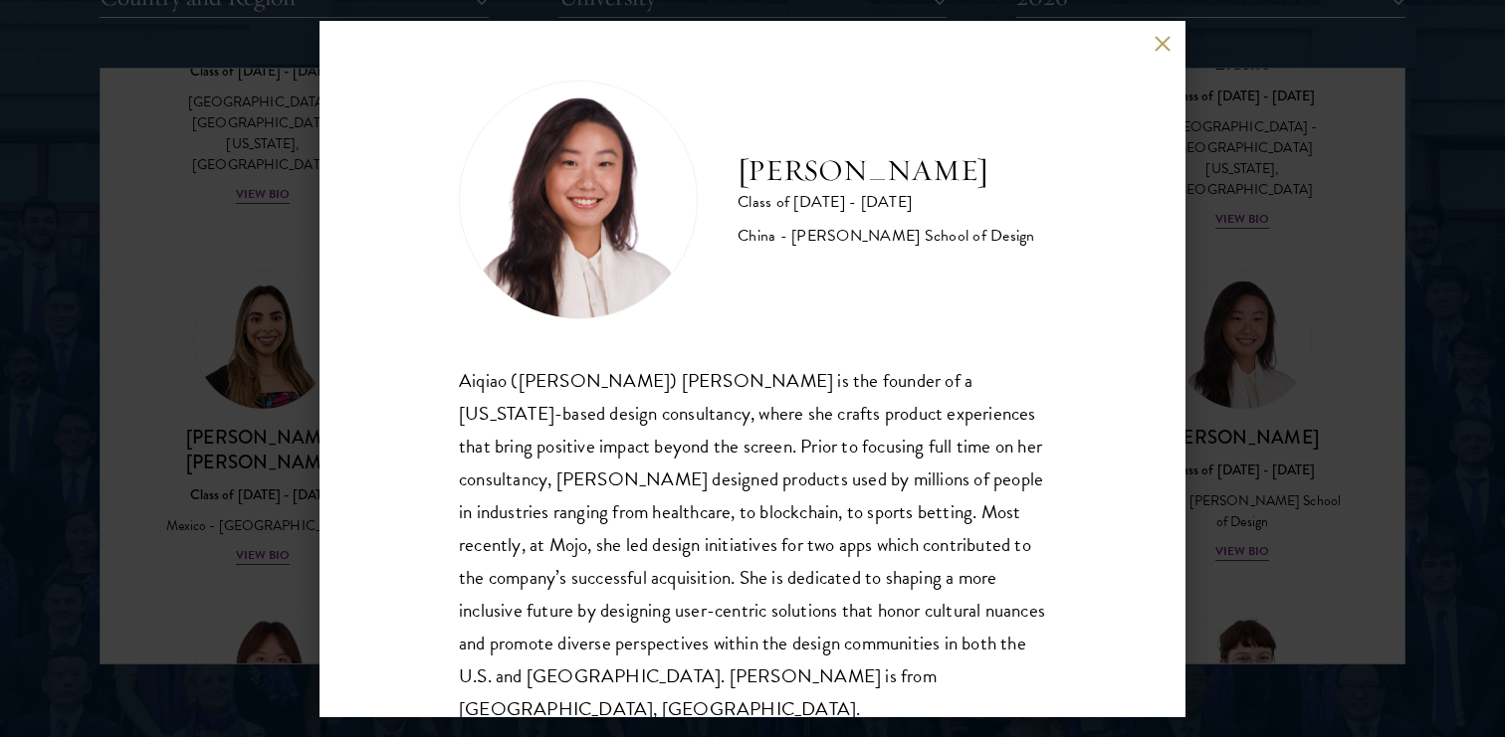
click at [1152, 35] on div "Melinda Chen Class of 2025 - 2026 China - Parsons School of Design Aiqiao (Meli…" at bounding box center [752, 369] width 866 height 697
click at [1160, 46] on button at bounding box center [1161, 44] width 17 height 17
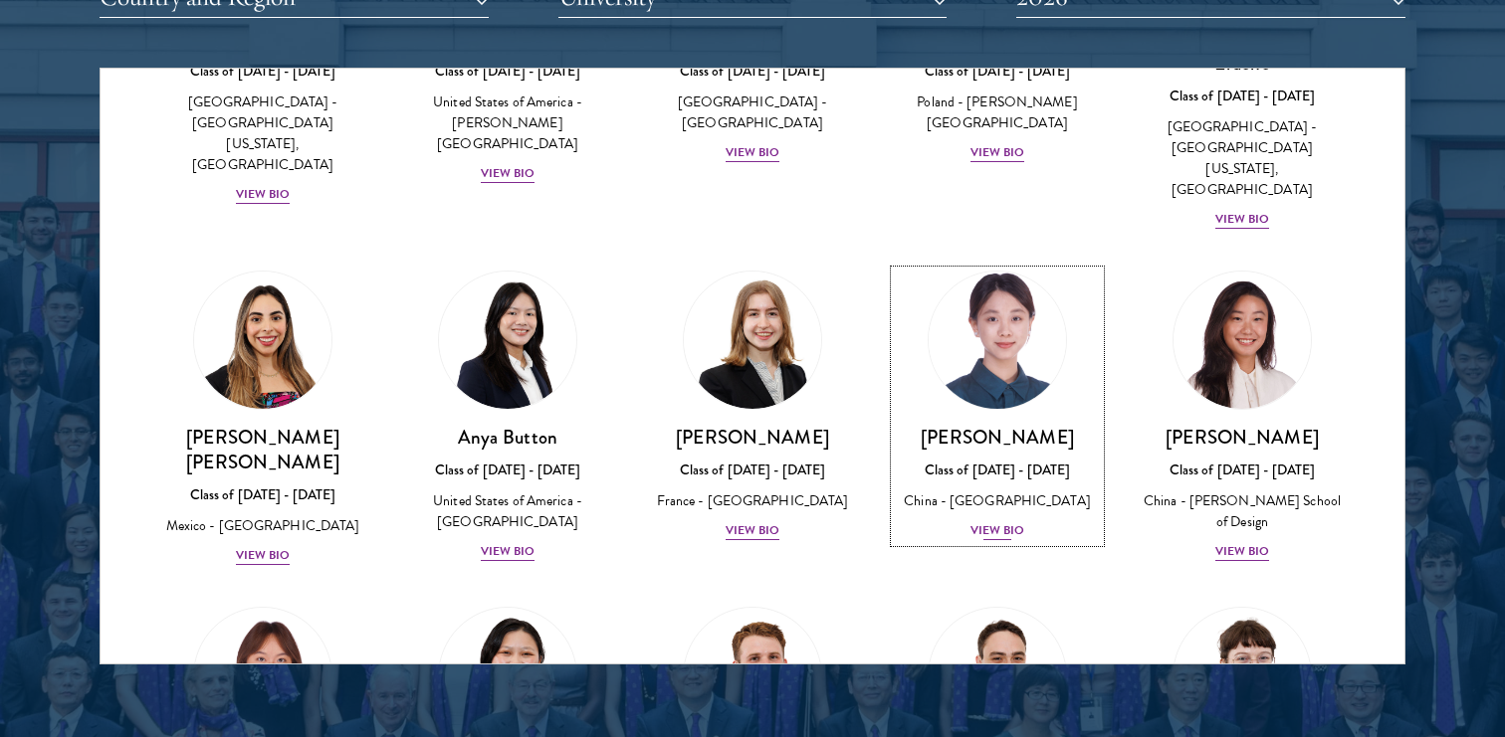
click at [999, 265] on img at bounding box center [997, 340] width 151 height 151
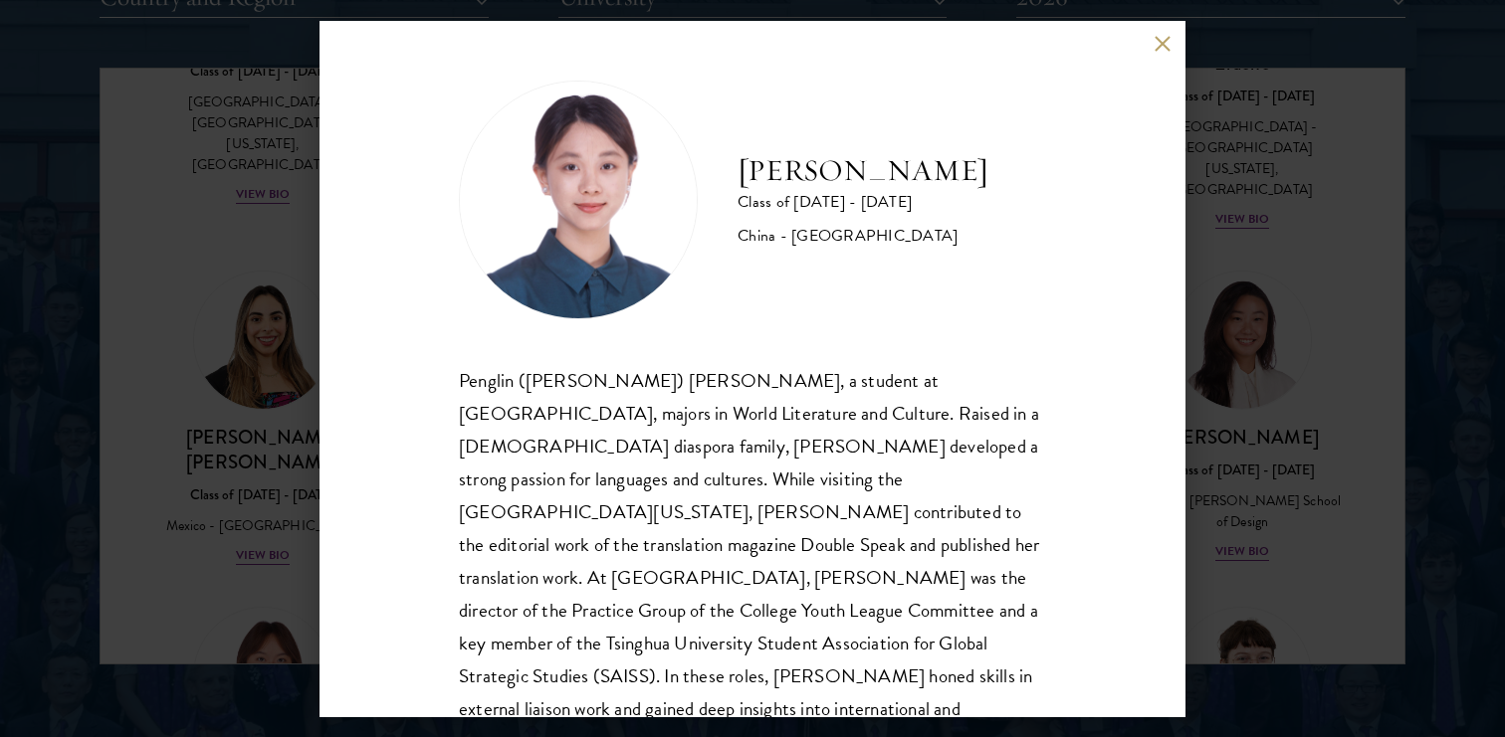
click at [1159, 40] on button at bounding box center [1161, 44] width 17 height 17
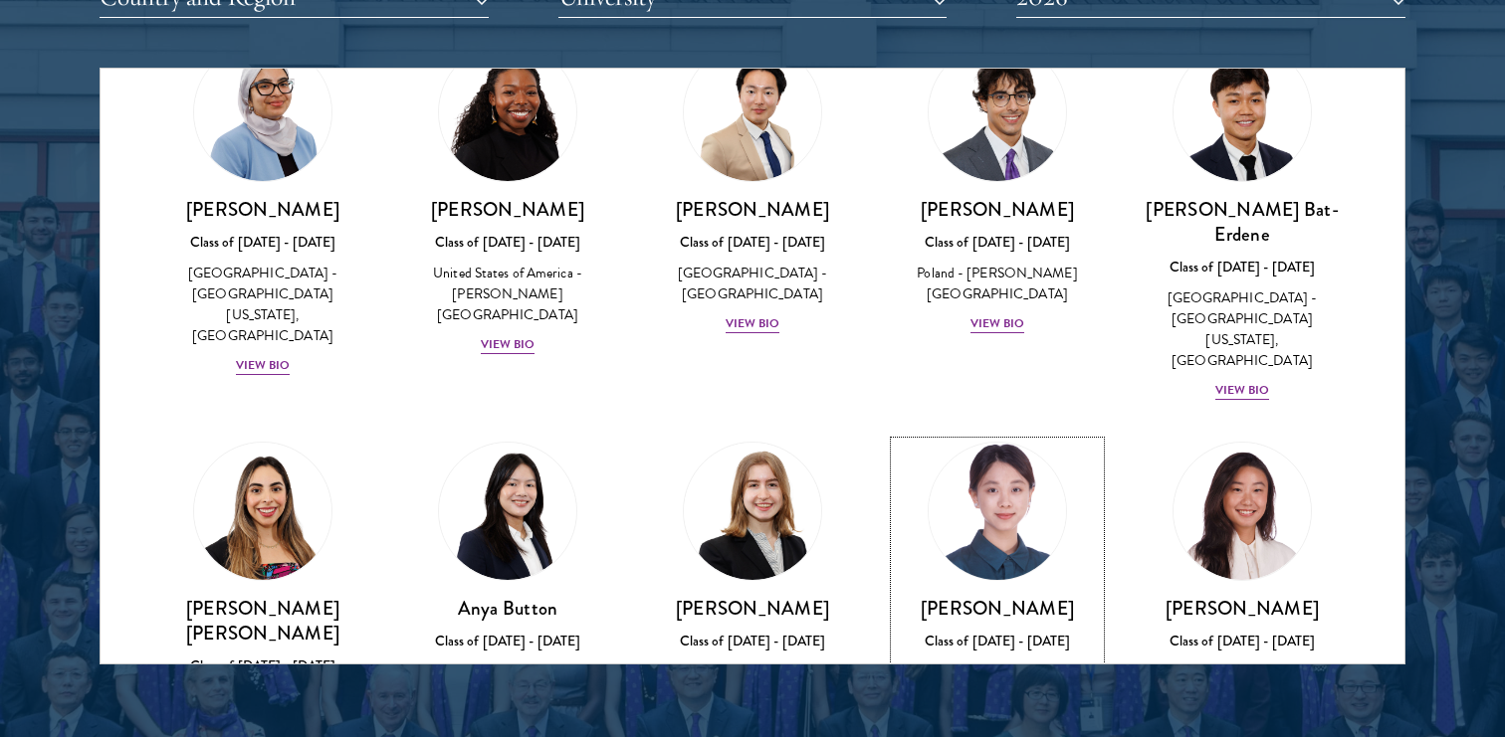
scroll to position [1249, 0]
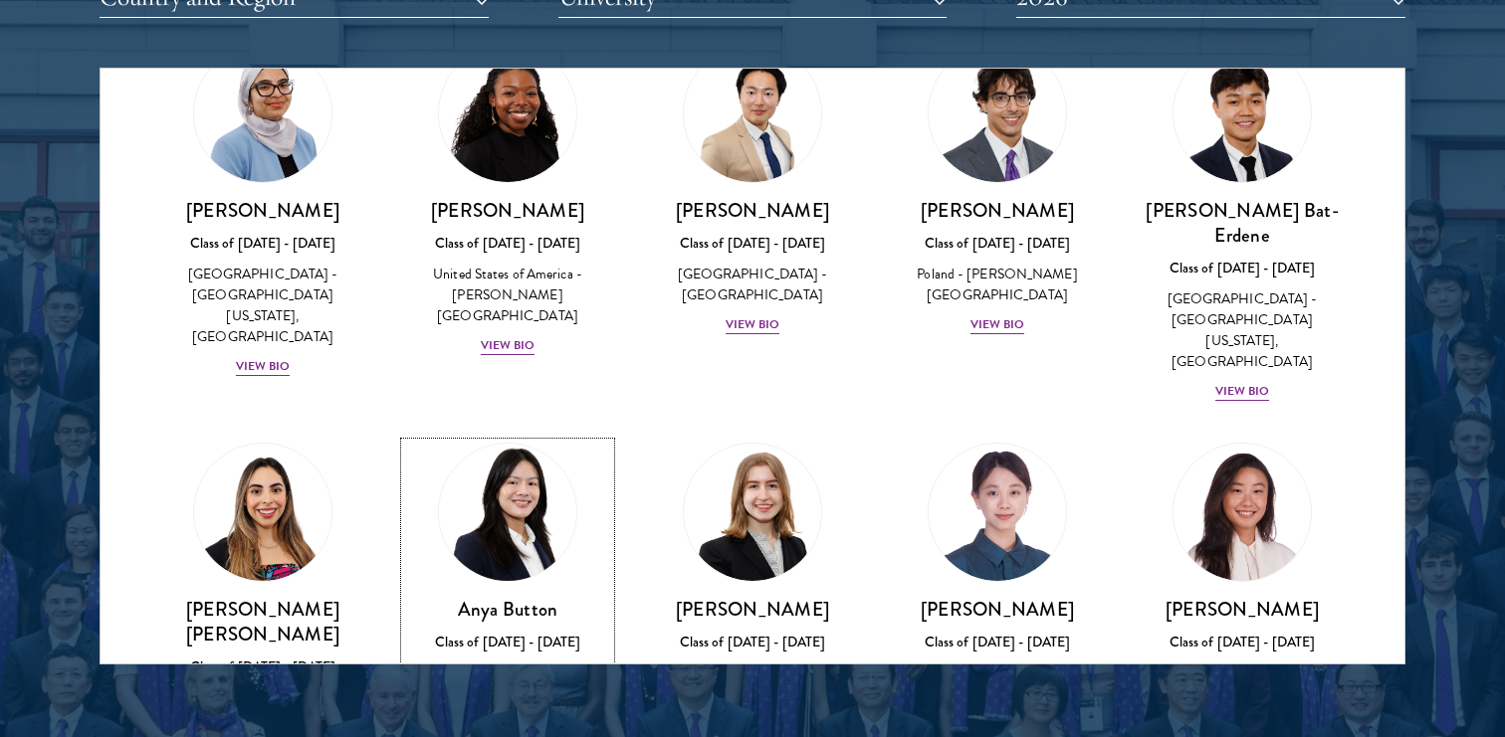
click at [537, 437] on img at bounding box center [507, 512] width 151 height 151
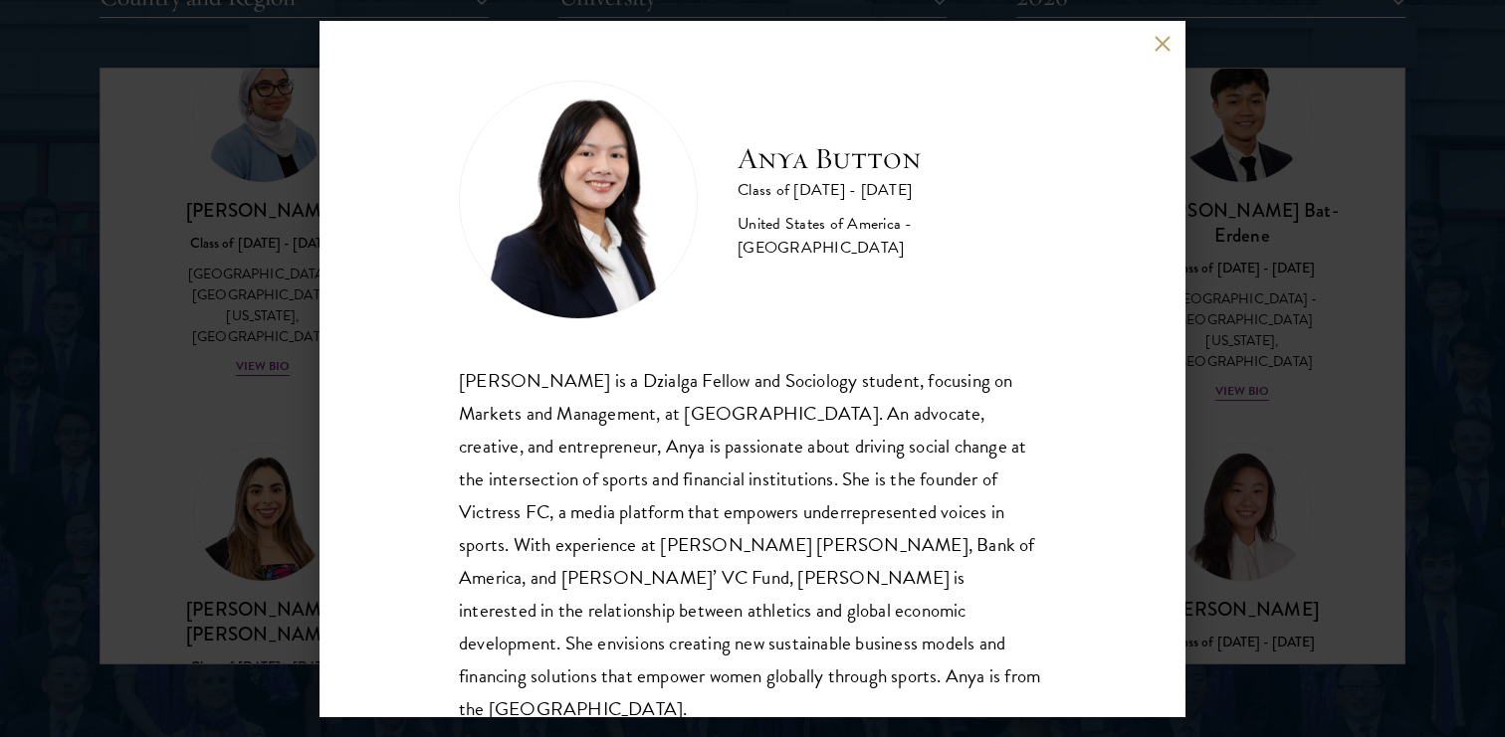
click at [1153, 44] on button at bounding box center [1161, 44] width 17 height 17
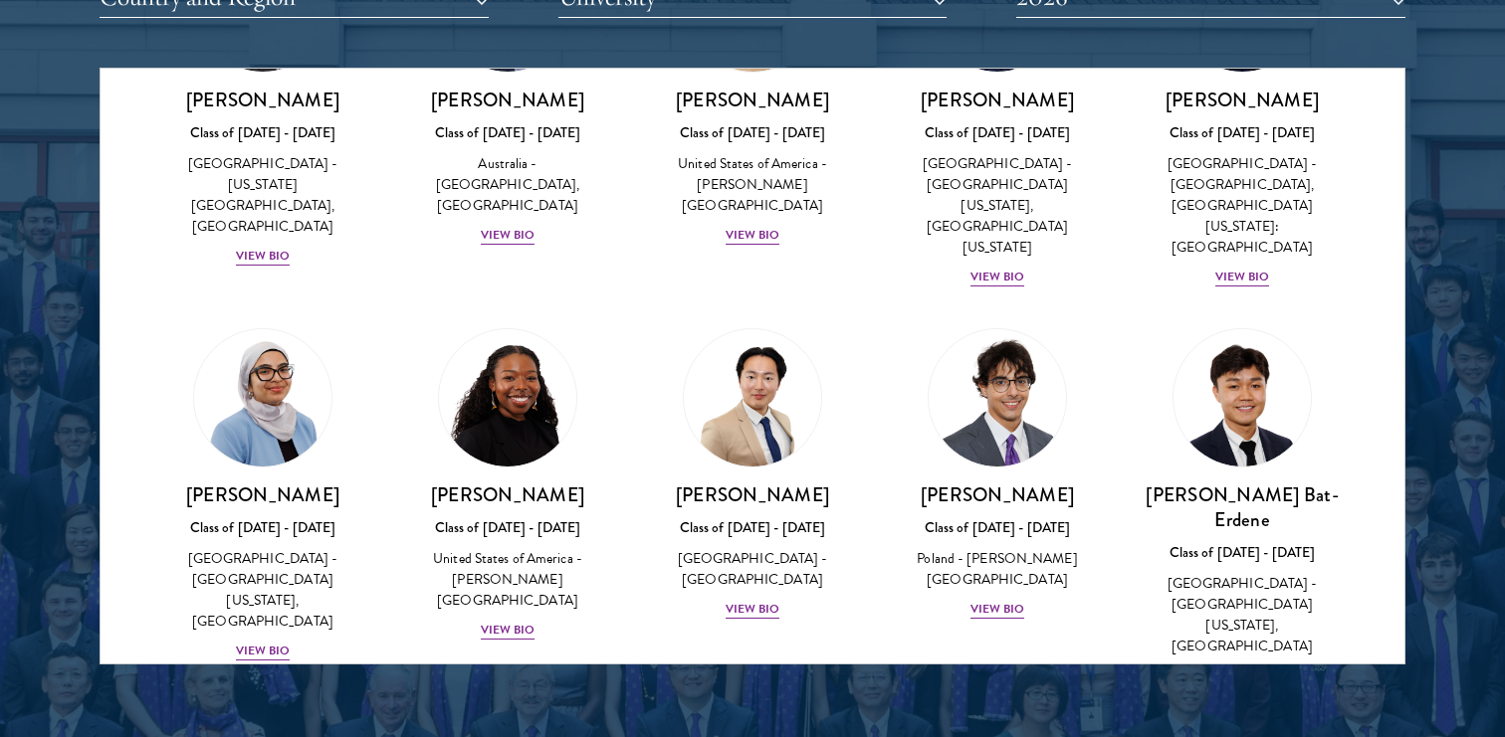
scroll to position [963, 0]
click at [887, 310] on div "Jan Bartkowiak Class of 2025 - 2026 Poland - Minerva University View Bio" at bounding box center [997, 476] width 245 height 332
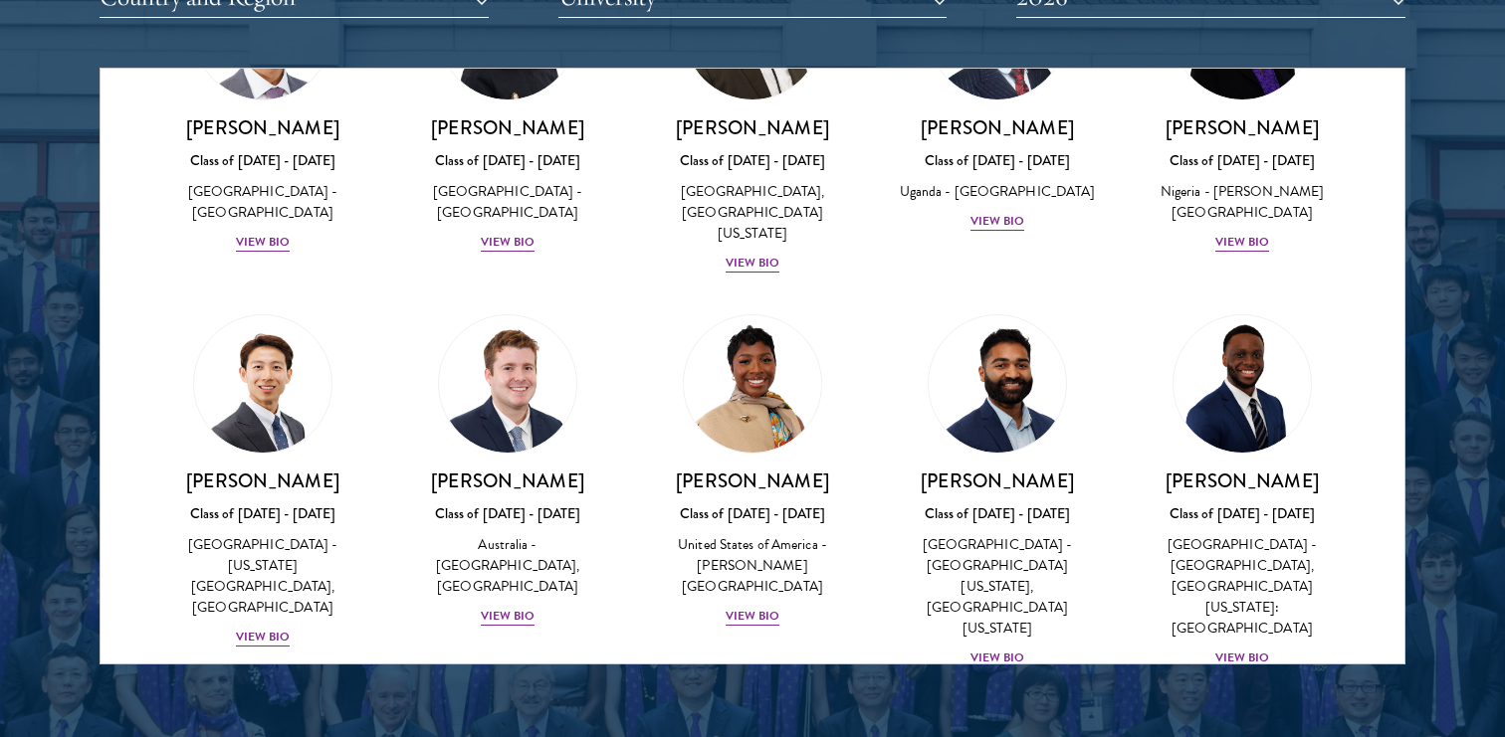
scroll to position [572, 0]
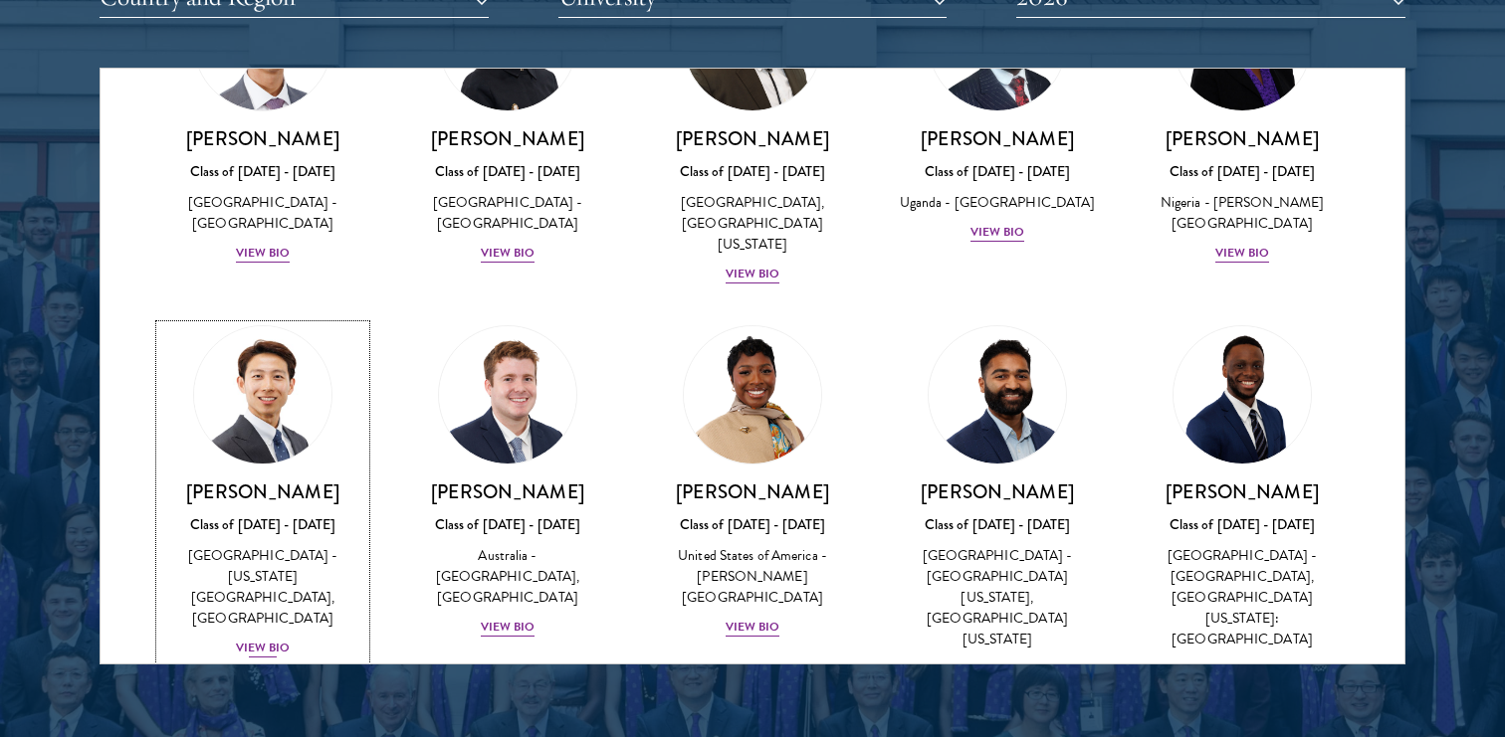
click at [291, 376] on img at bounding box center [262, 394] width 151 height 151
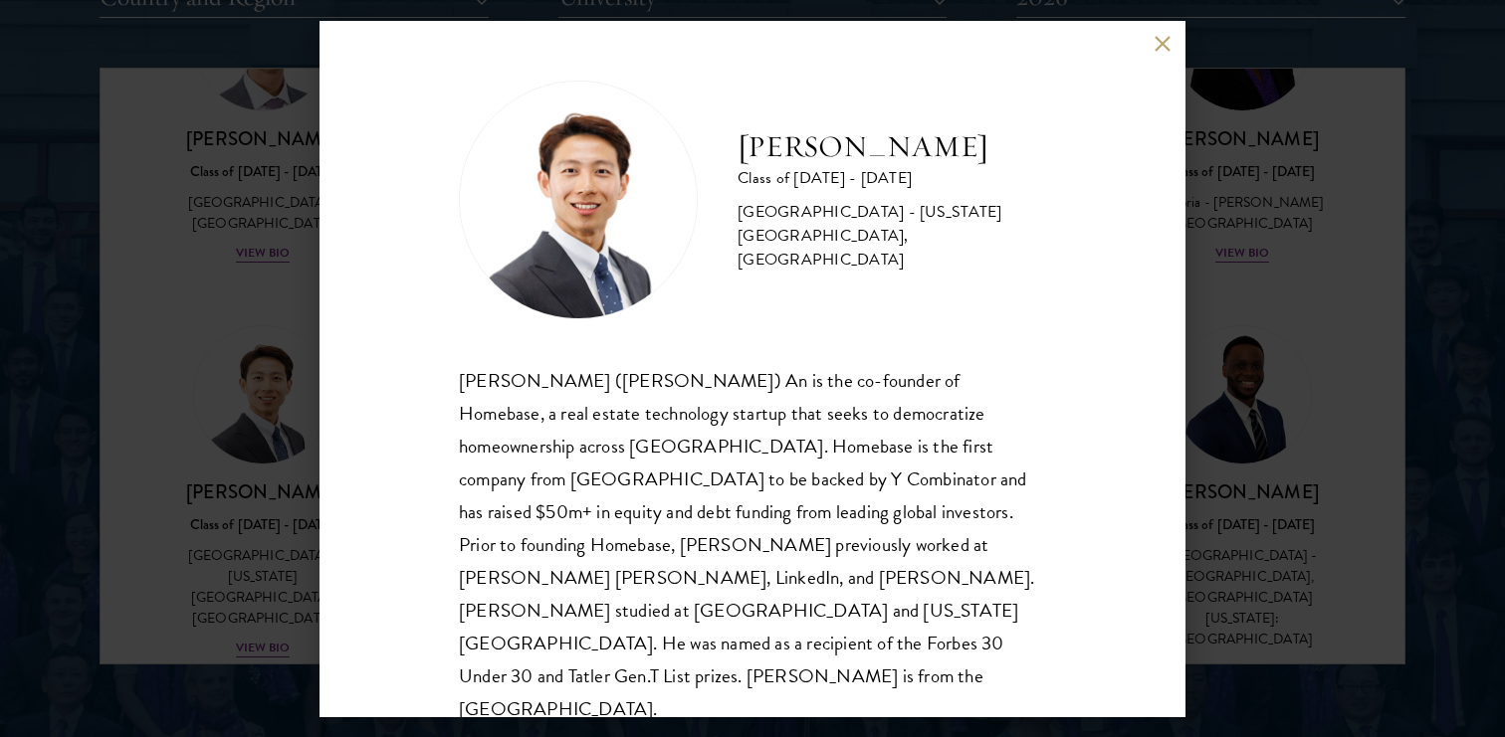
click at [1153, 36] on button at bounding box center [1161, 44] width 17 height 17
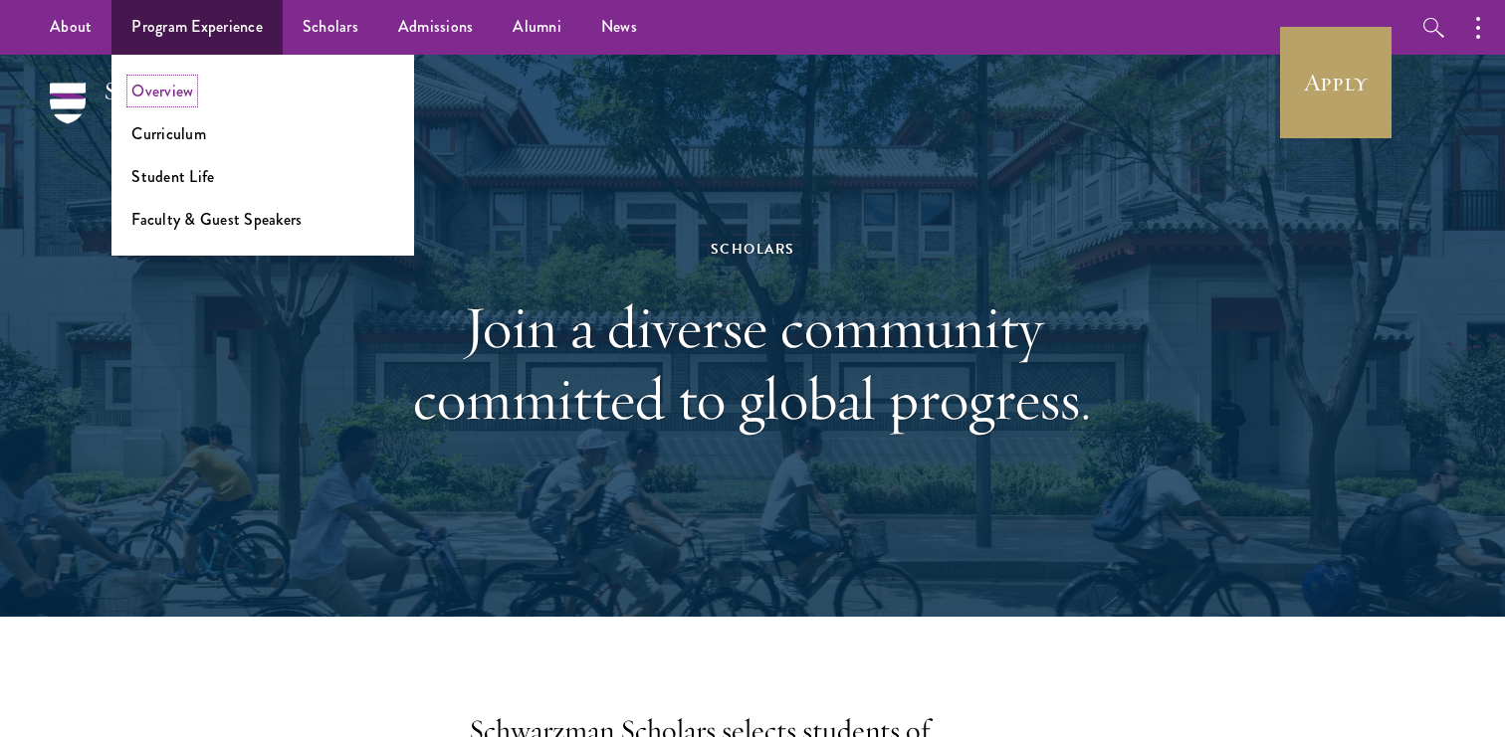
click at [178, 99] on link "Overview" at bounding box center [162, 91] width 62 height 23
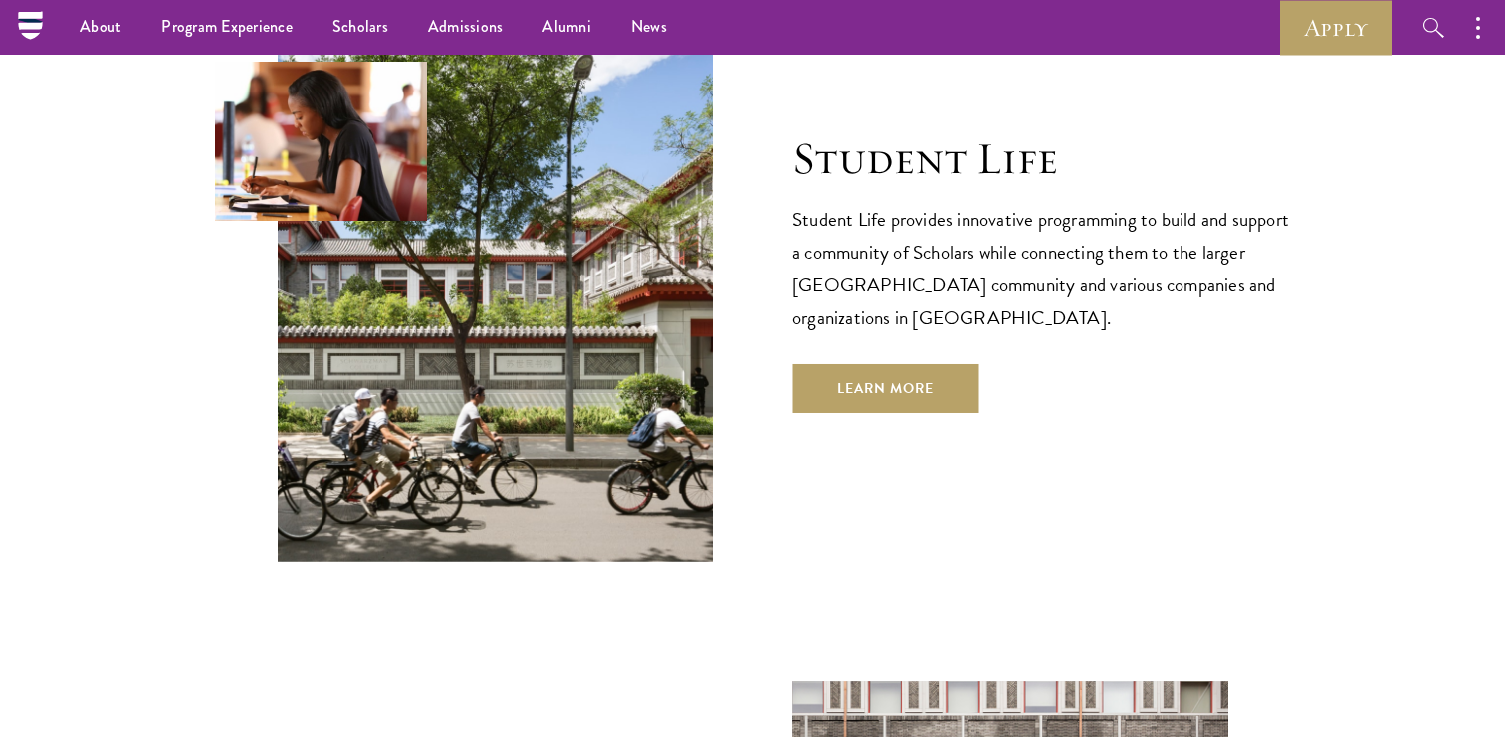
scroll to position [6611, 0]
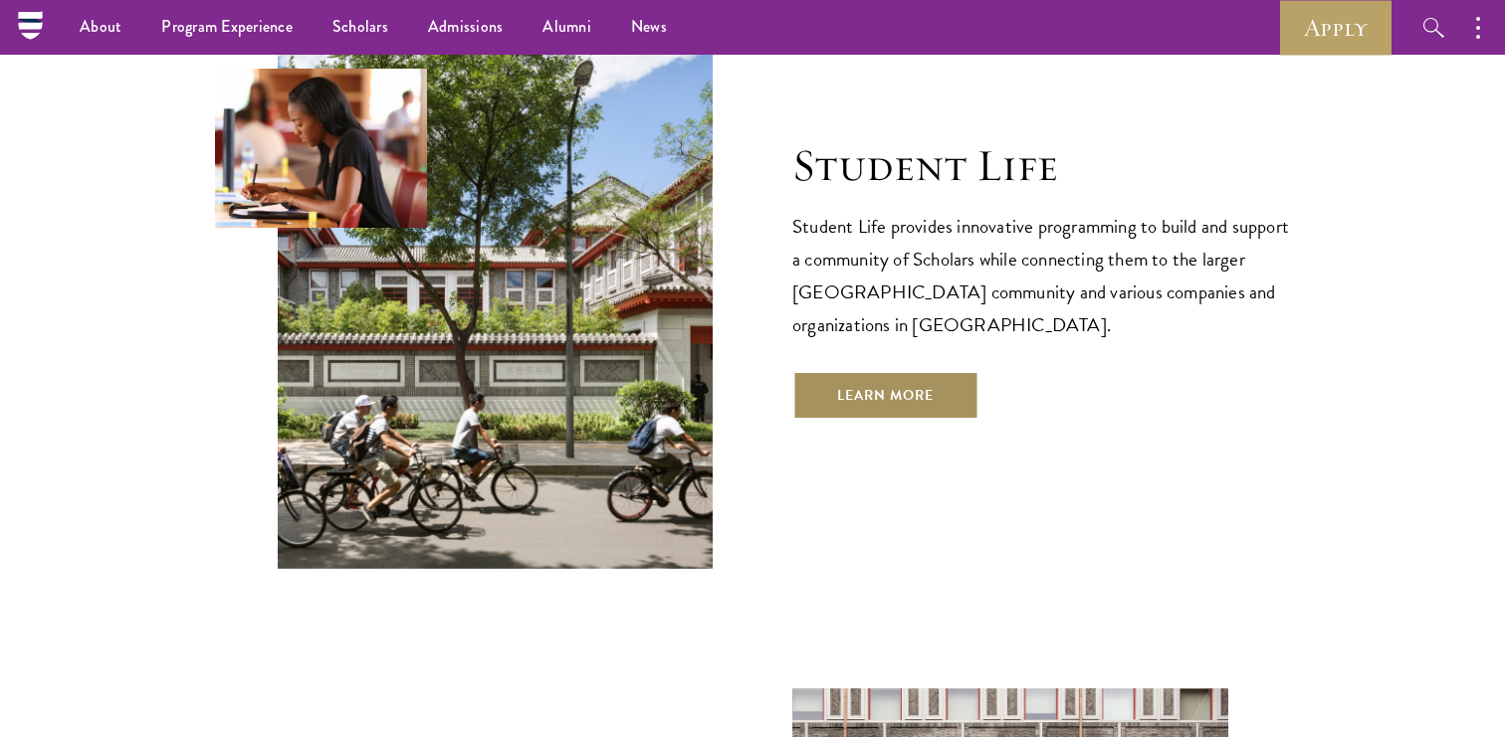
click at [862, 371] on link "Learn More" at bounding box center [885, 395] width 186 height 48
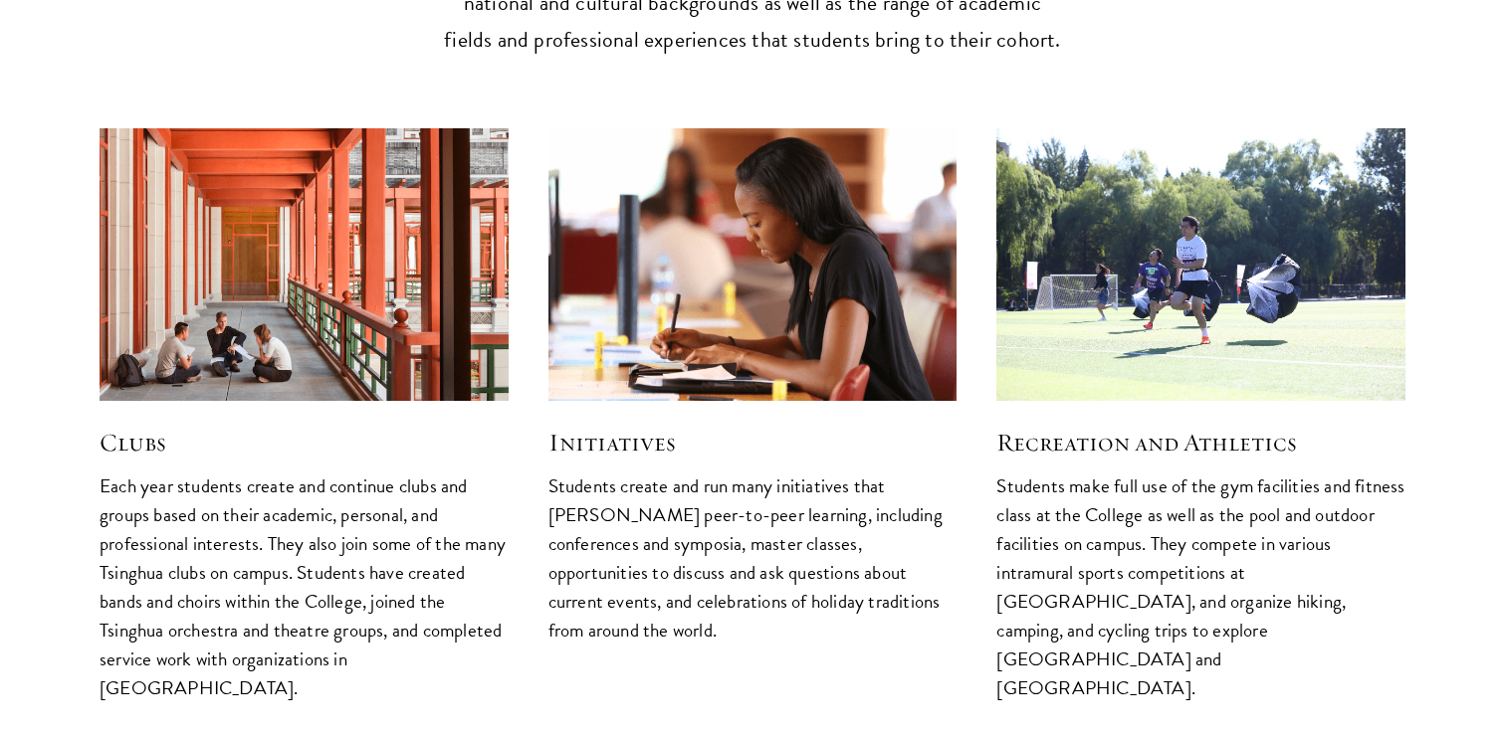
scroll to position [5137, 0]
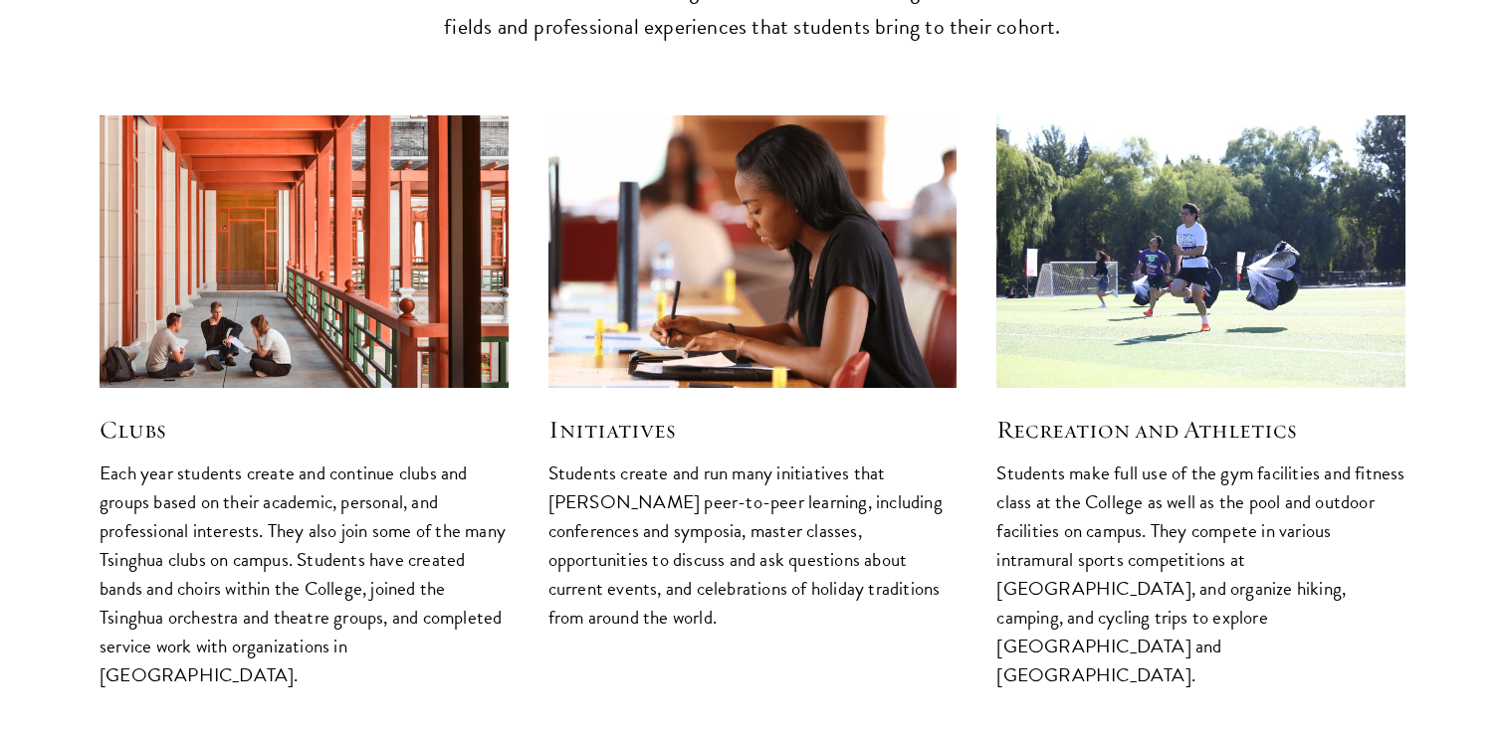
click at [150, 294] on img at bounding box center [304, 251] width 434 height 290
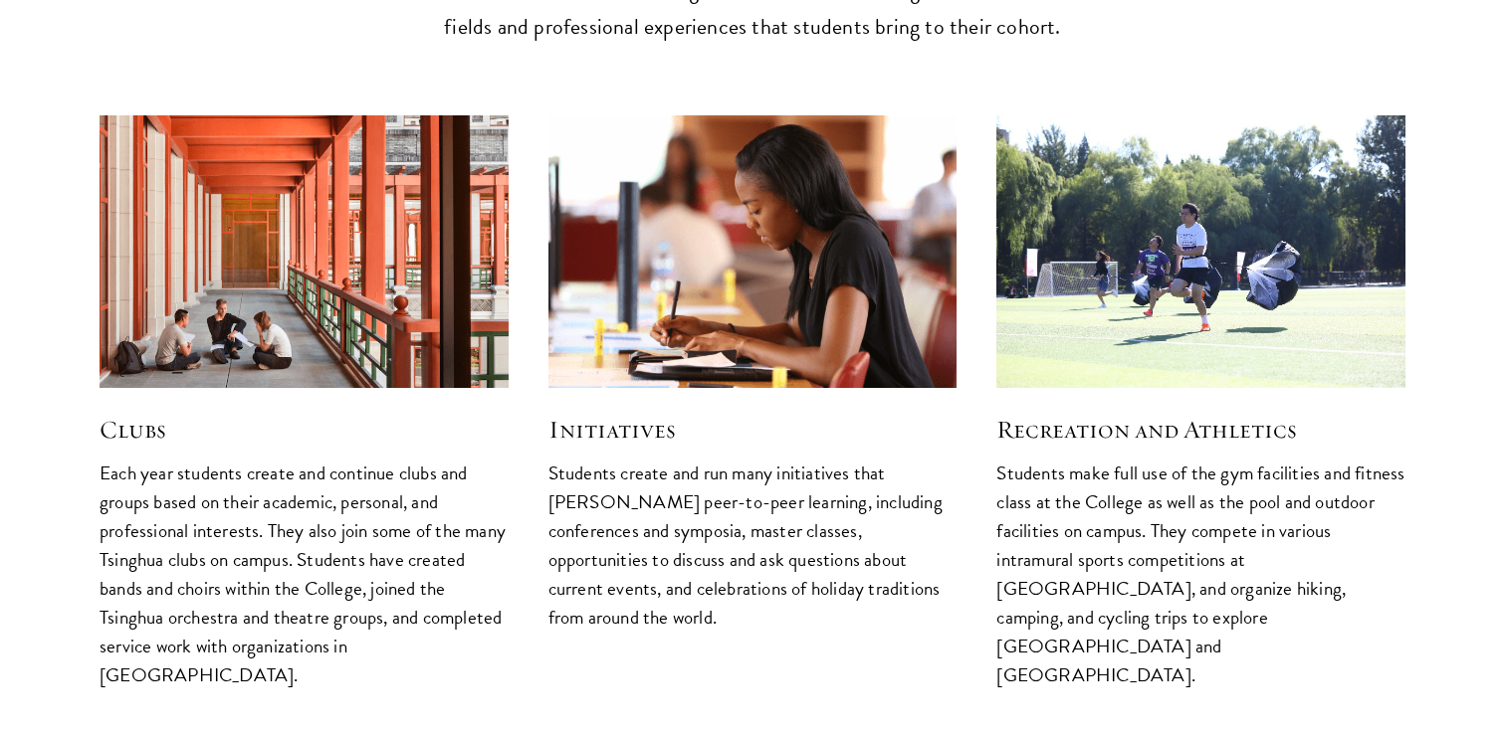
click at [130, 413] on h5 "Clubs" at bounding box center [304, 430] width 409 height 34
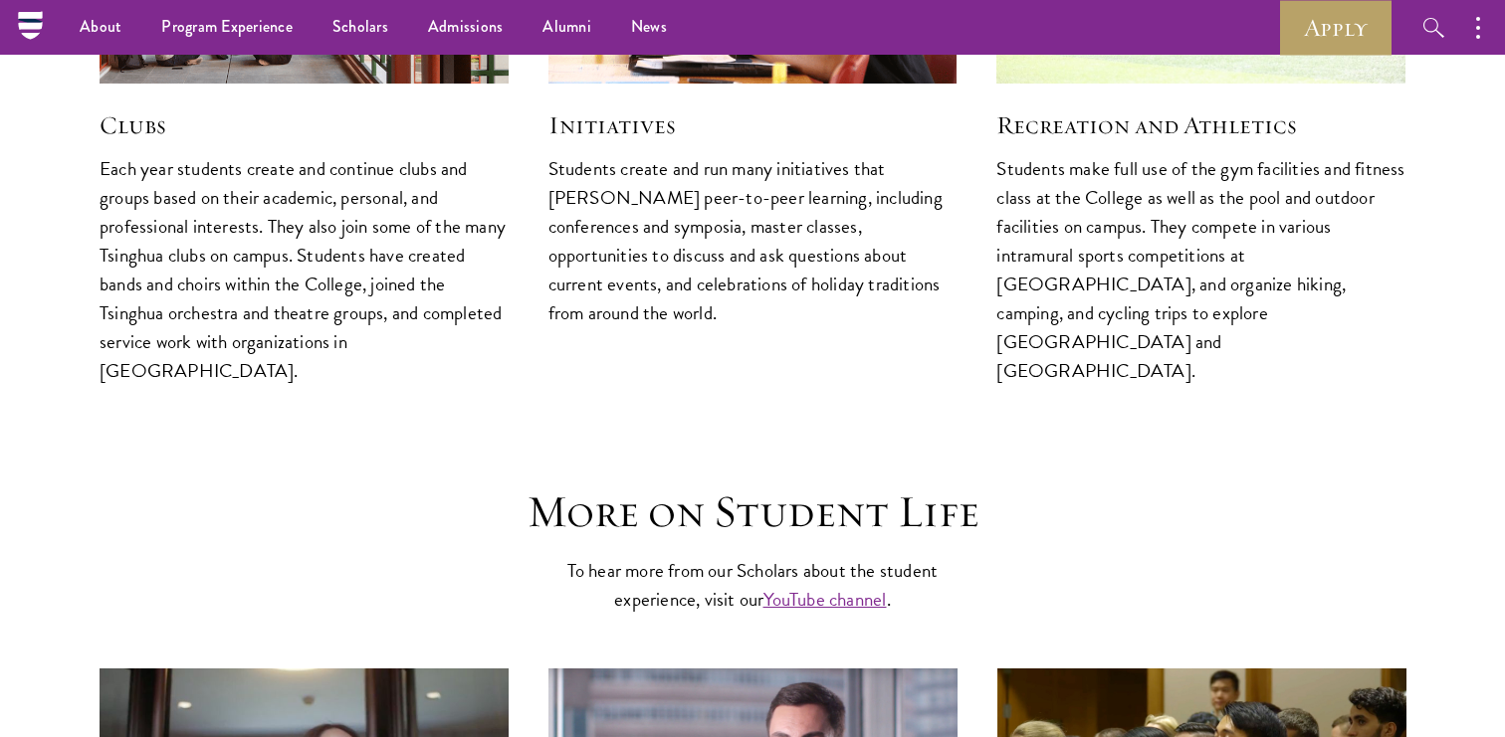
scroll to position [5050, 0]
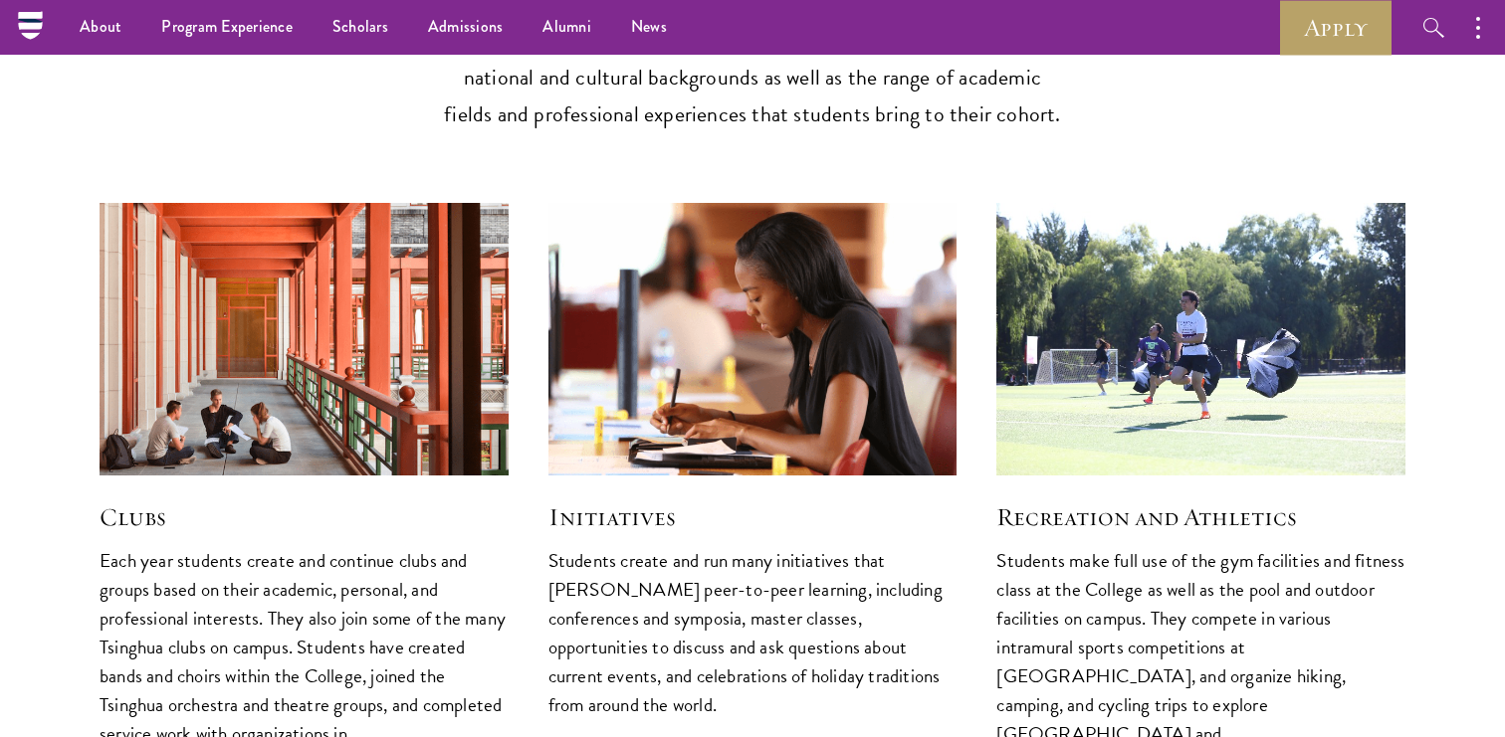
click at [269, 200] on img at bounding box center [304, 339] width 434 height 290
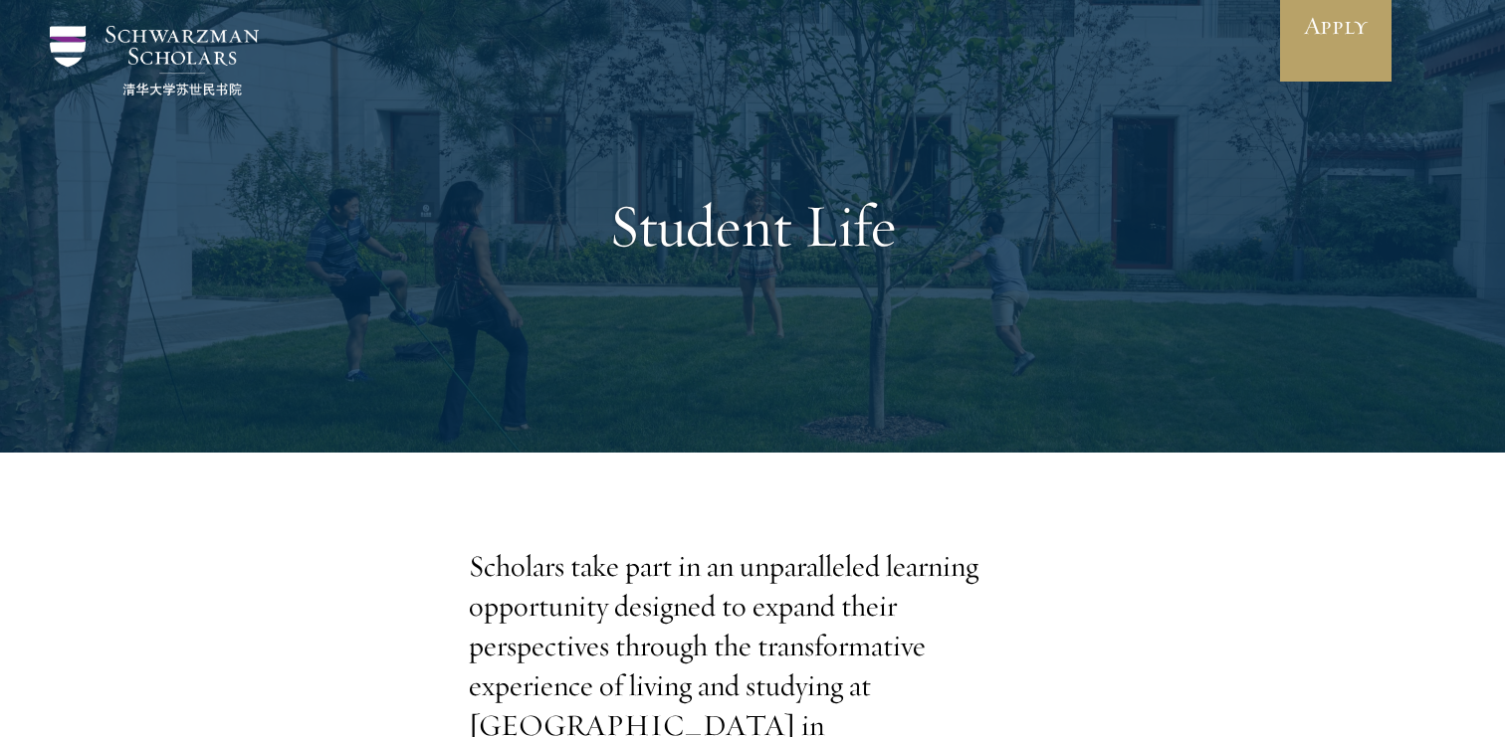
scroll to position [0, 0]
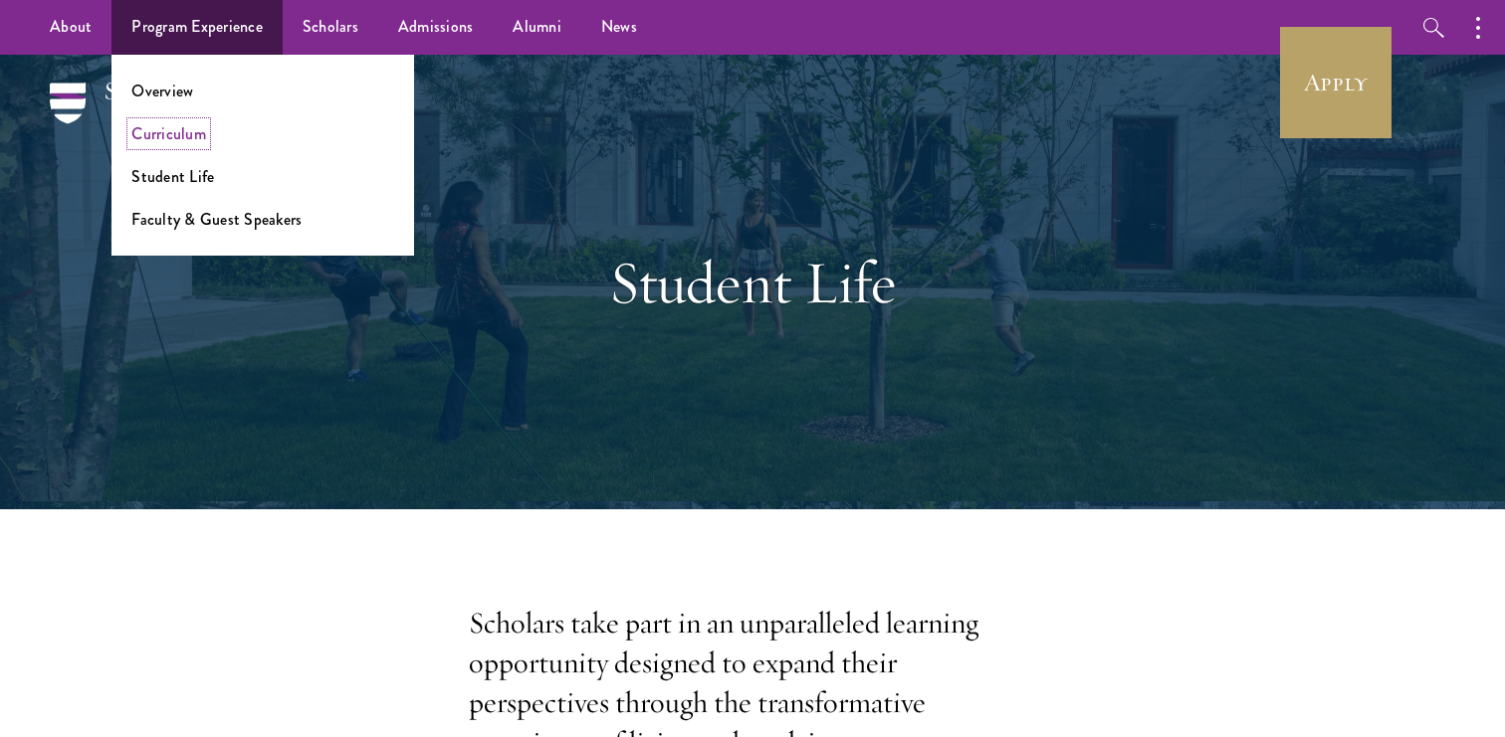
click at [189, 138] on link "Curriculum" at bounding box center [168, 133] width 75 height 23
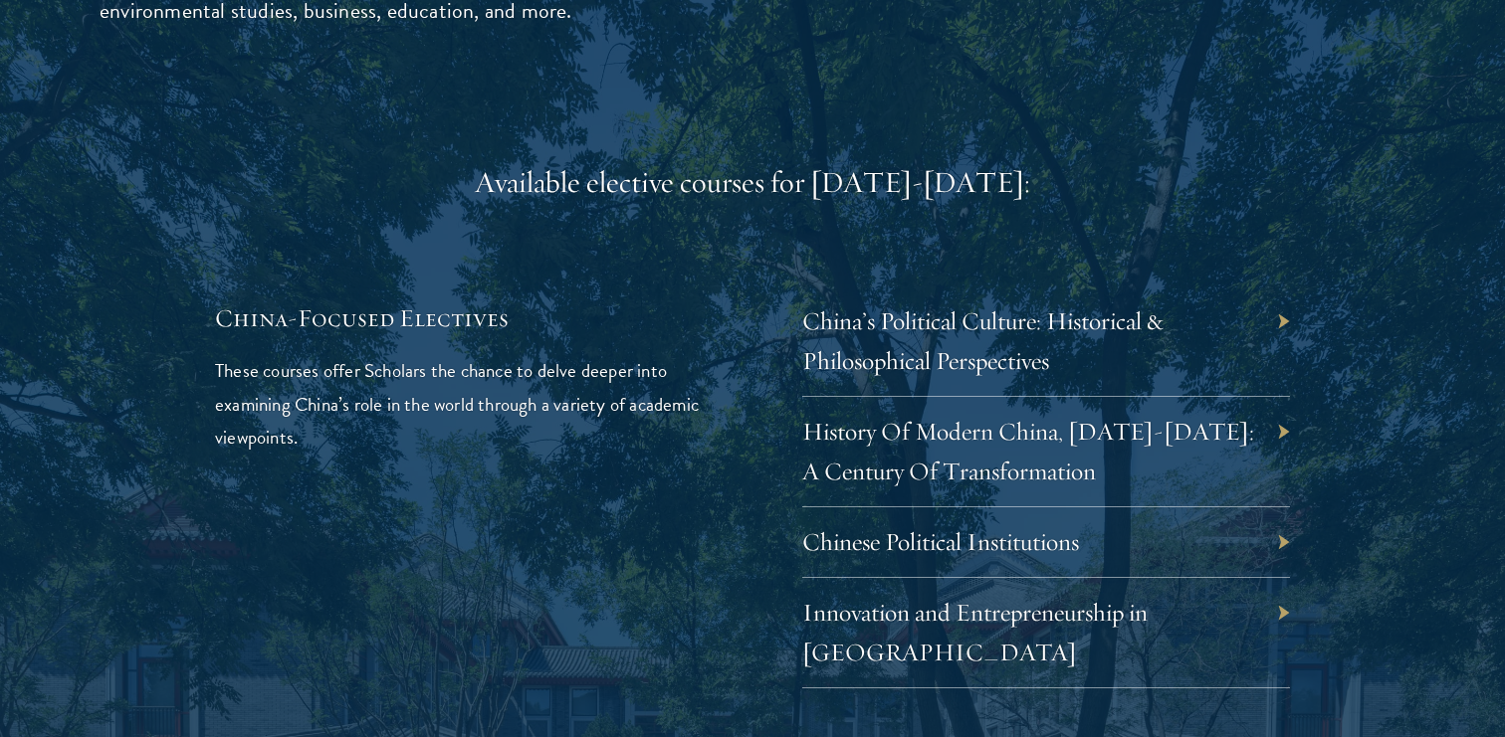
scroll to position [5746, 0]
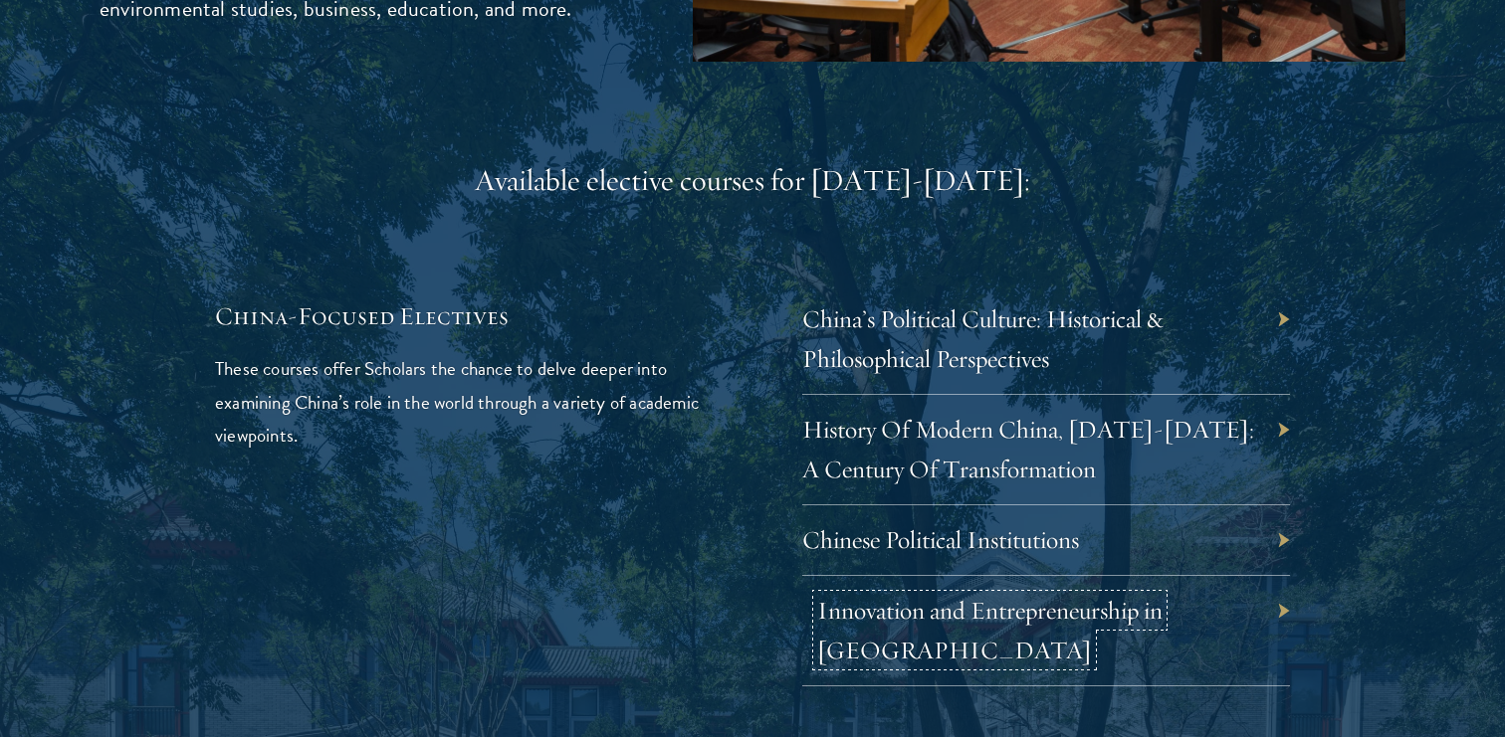
click at [927, 595] on link "Innovation and Entrepreneurship in China" at bounding box center [989, 630] width 345 height 71
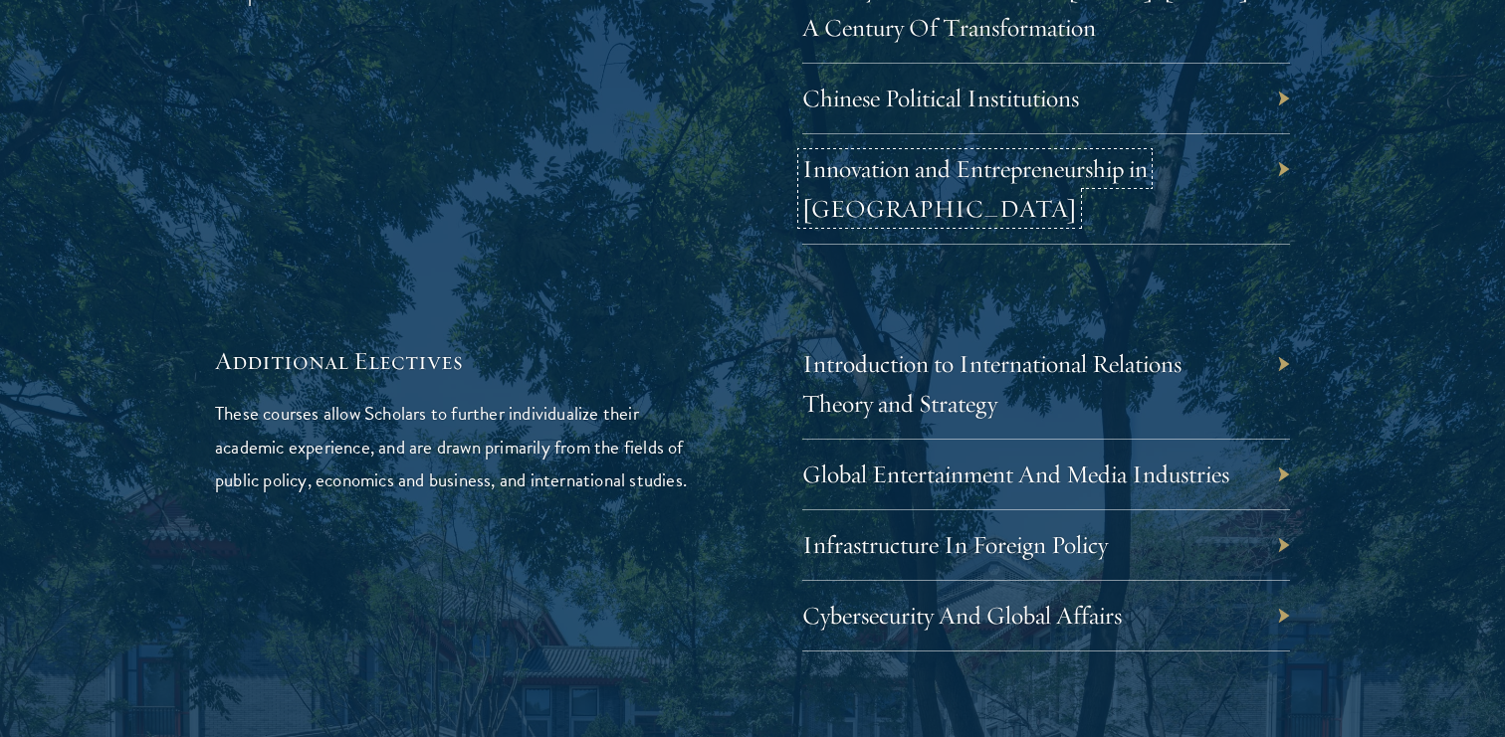
scroll to position [6223, 0]
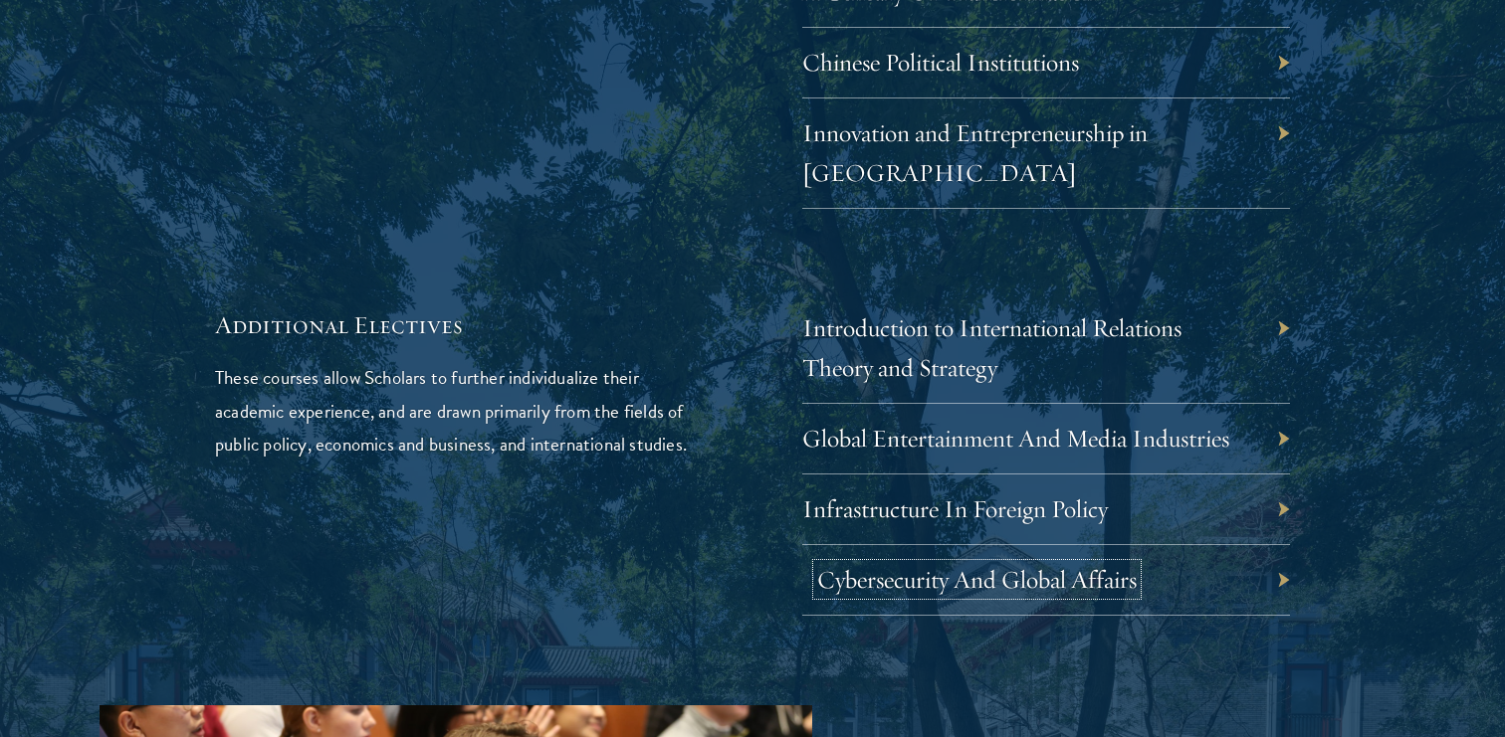
click at [937, 564] on link "Cybersecurity And Global Affairs" at bounding box center [976, 579] width 319 height 31
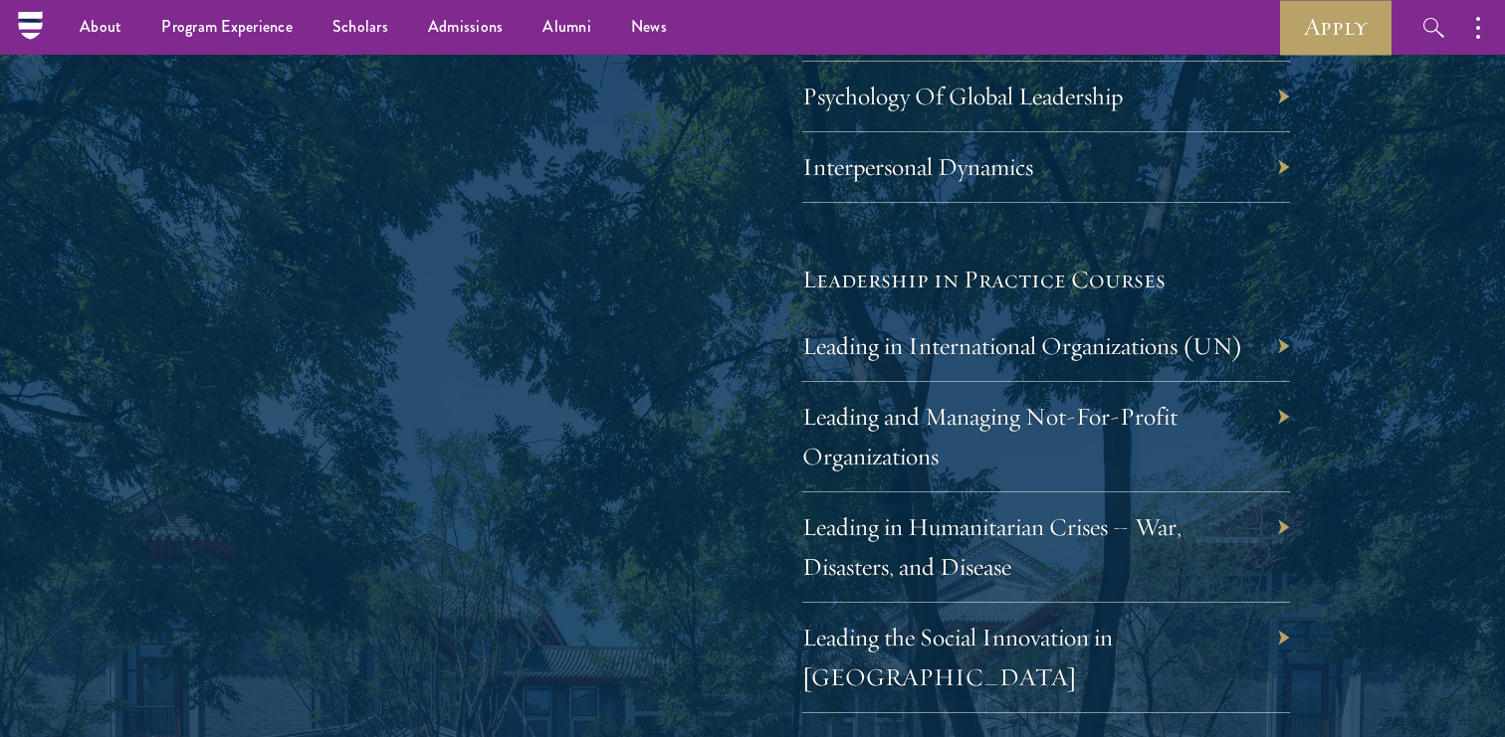
scroll to position [3925, 0]
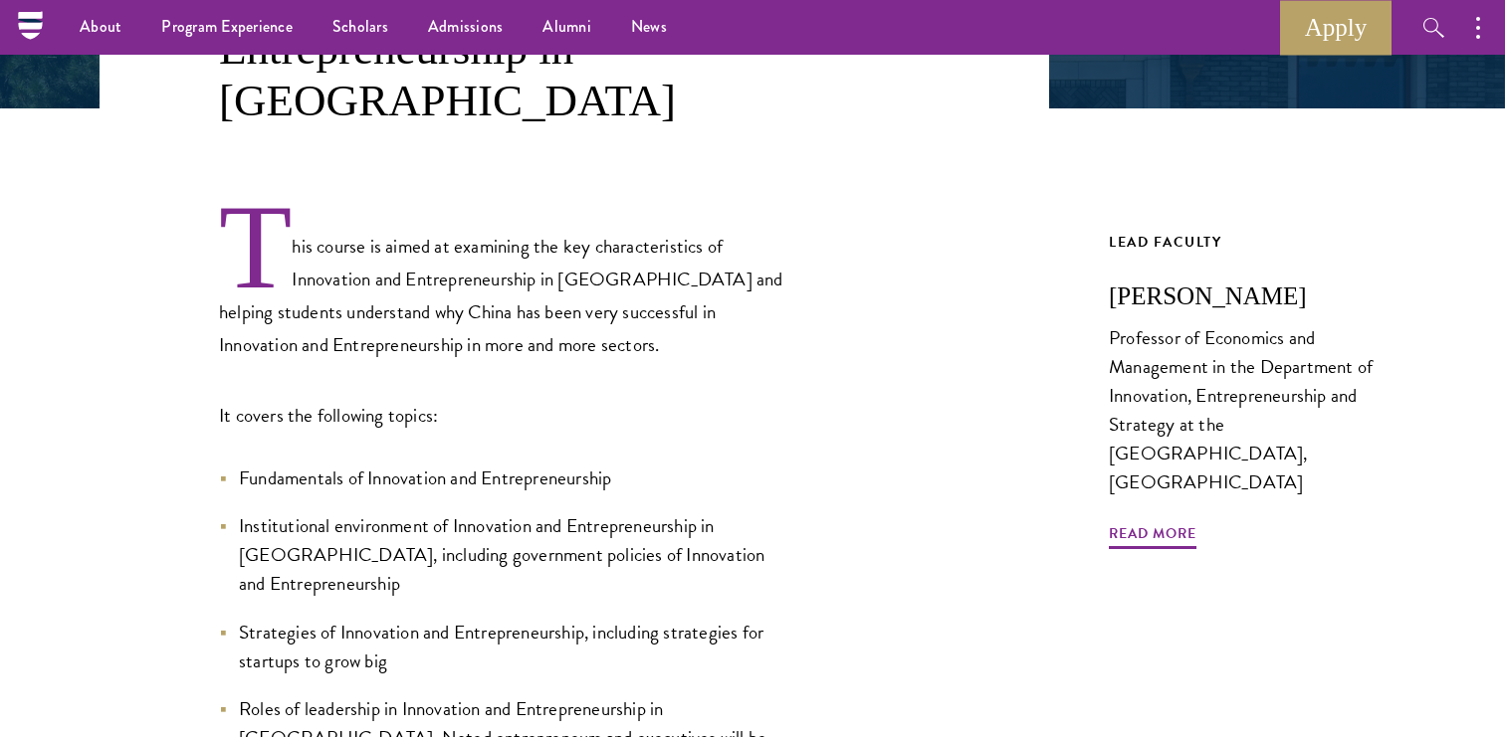
scroll to position [232, 0]
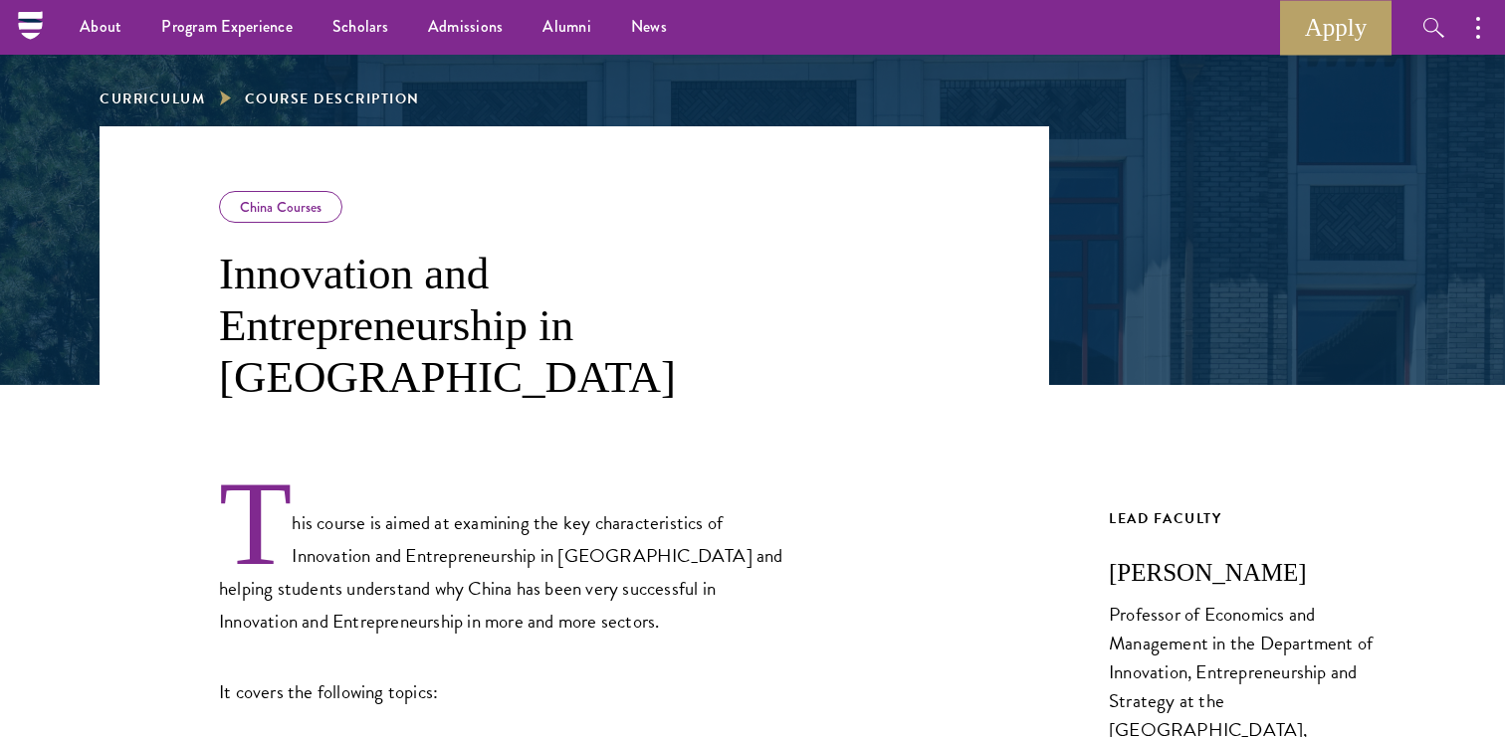
click at [402, 281] on h3 "Innovation and Entrepreneurship in [GEOGRAPHIC_DATA]" at bounding box center [502, 325] width 567 height 155
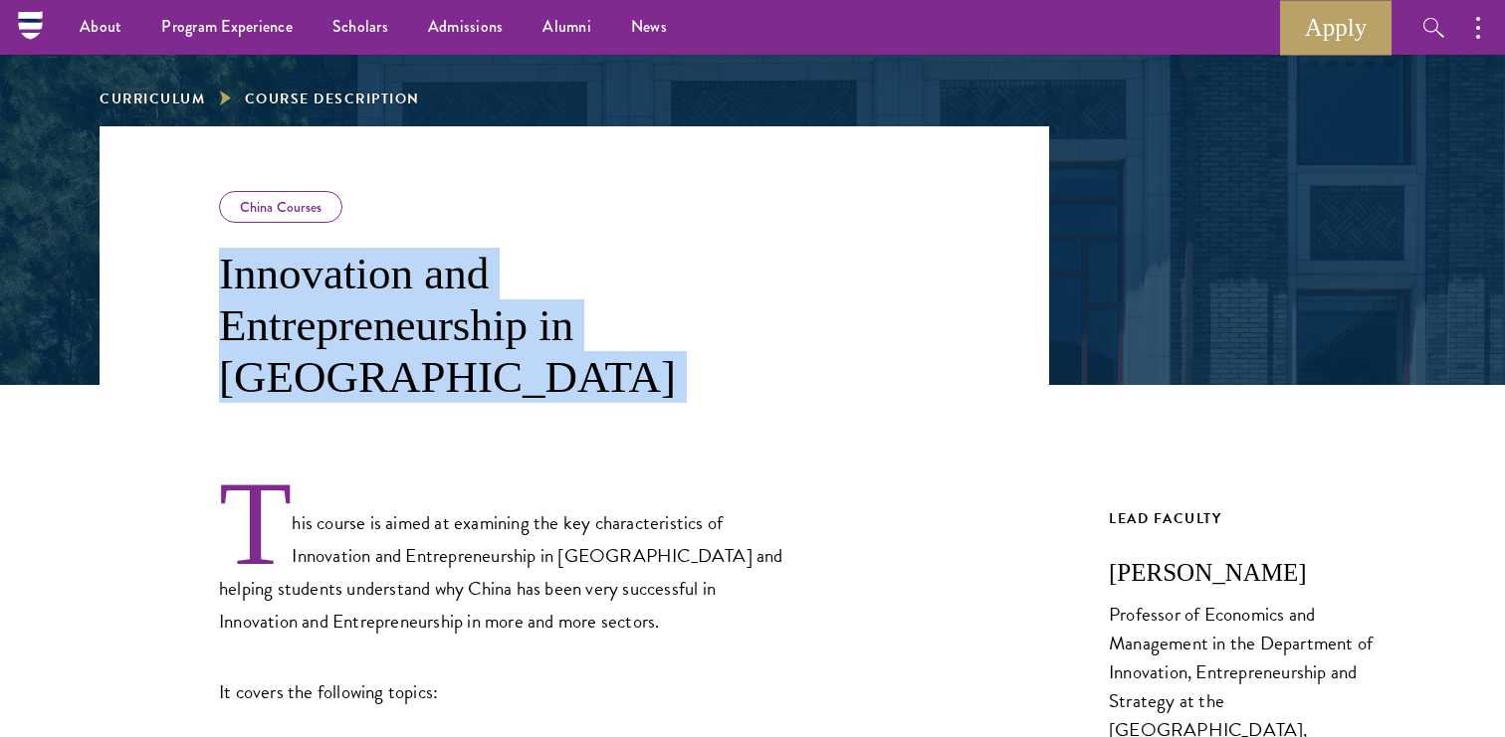
click at [402, 281] on h3 "Innovation and Entrepreneurship in [GEOGRAPHIC_DATA]" at bounding box center [502, 325] width 567 height 155
copy div "Innovation and Entrepreneurship in [GEOGRAPHIC_DATA]"
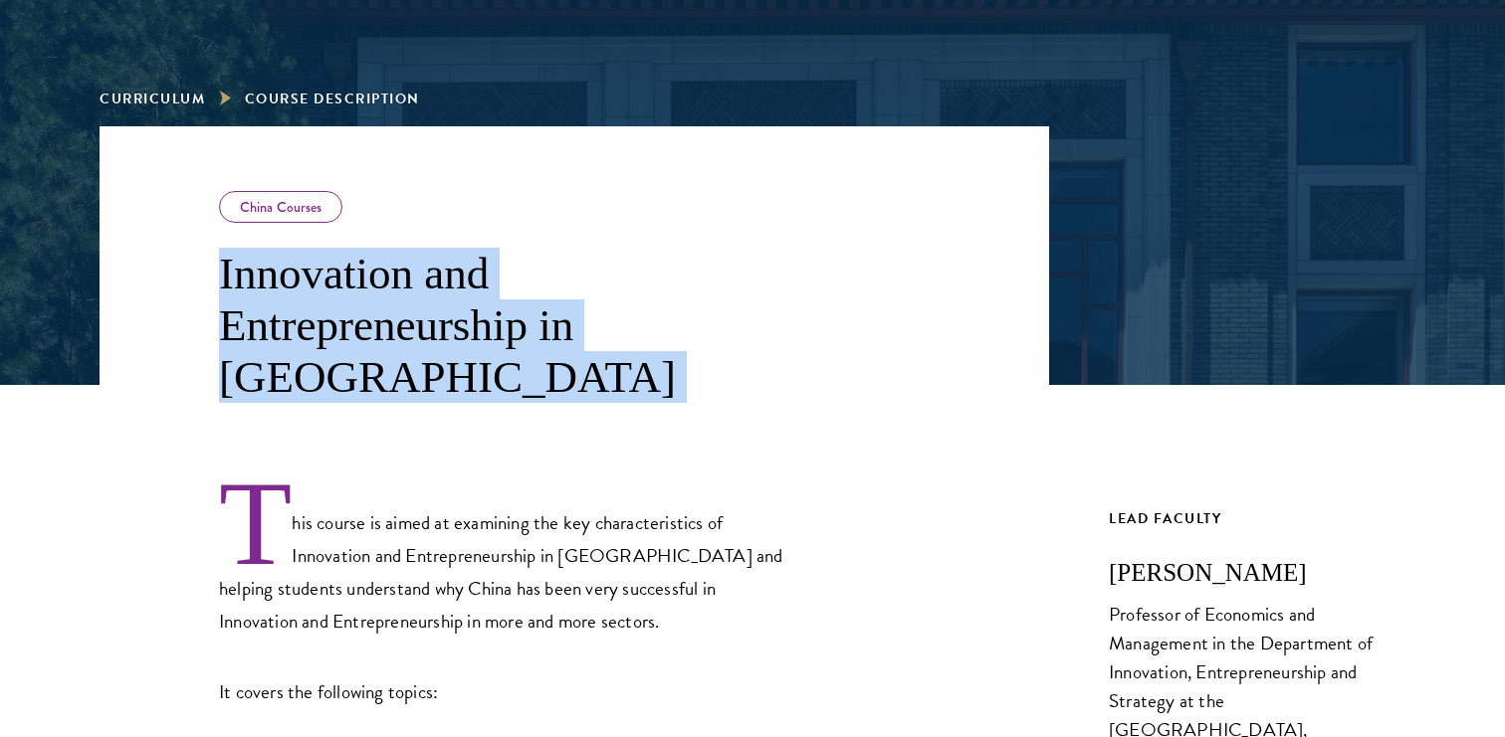
scroll to position [388, 0]
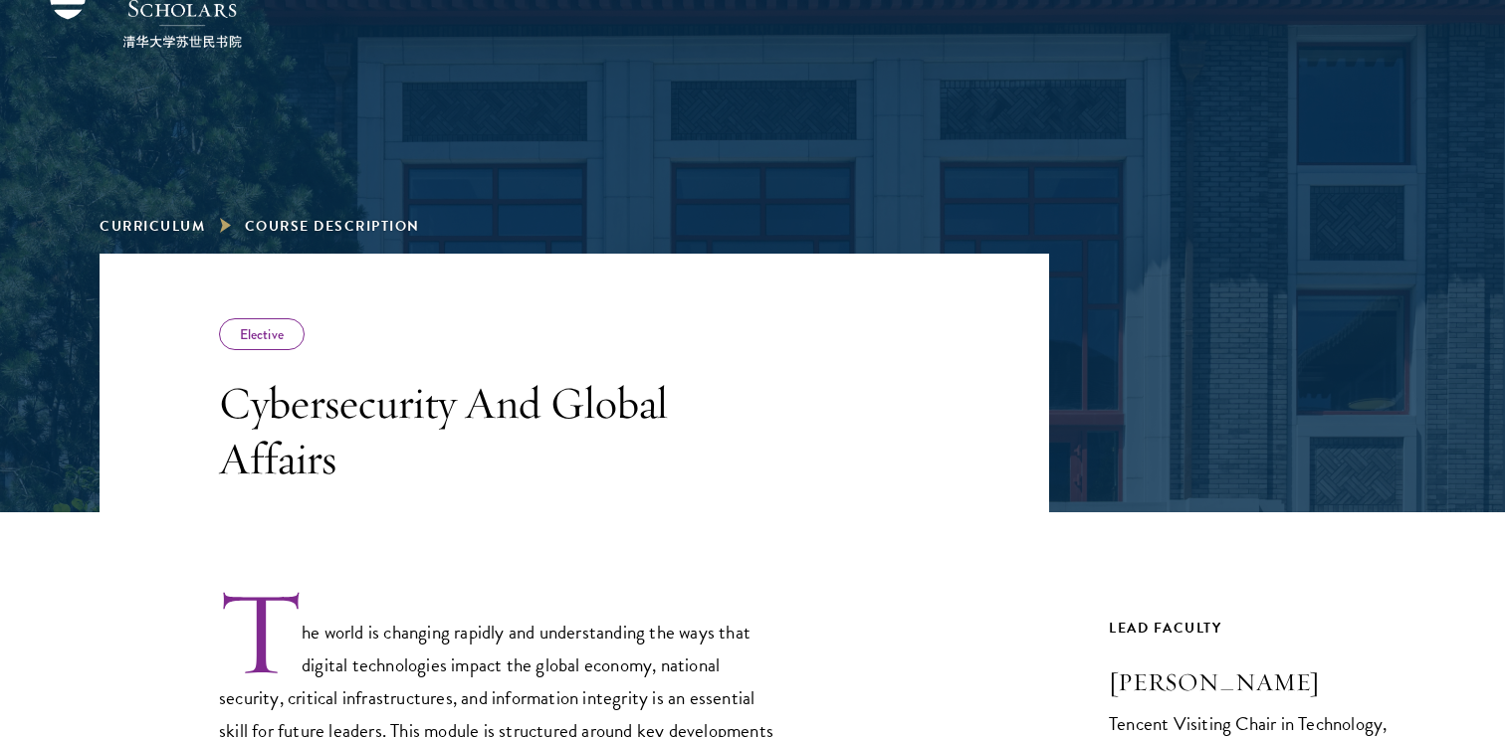
scroll to position [118, 0]
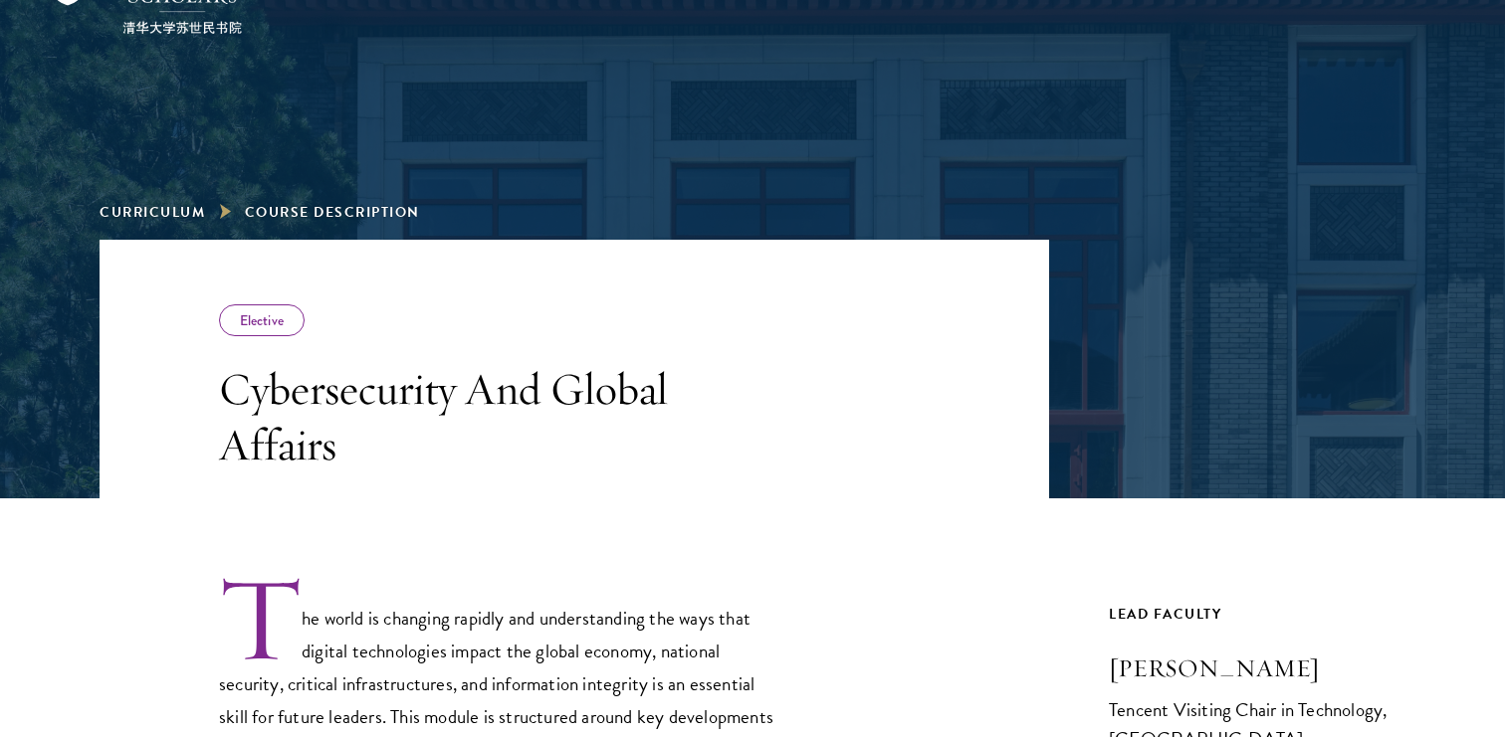
click at [332, 405] on h3 "Cybersecurity And Global Affairs" at bounding box center [502, 416] width 567 height 111
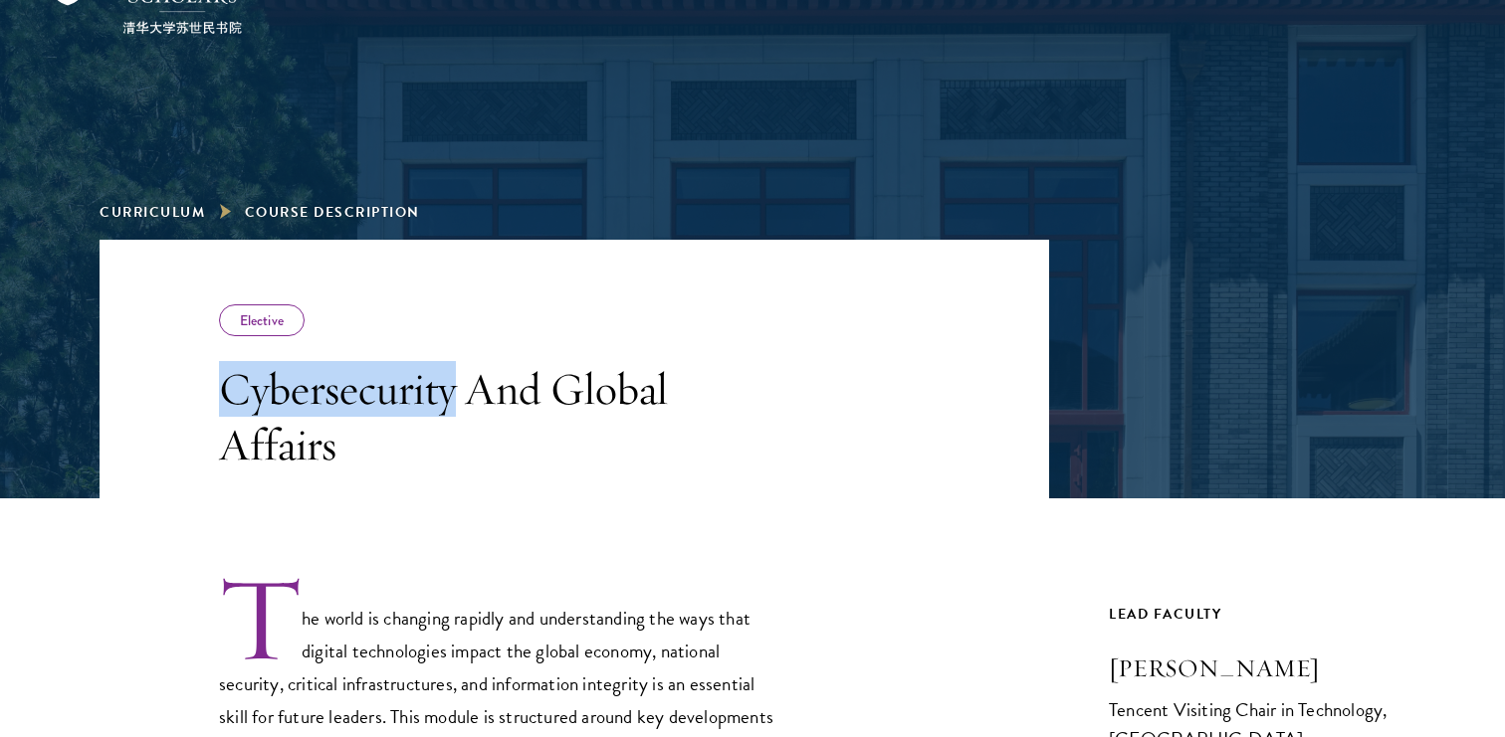
click at [332, 405] on h3 "Cybersecurity And Global Affairs" at bounding box center [502, 416] width 567 height 111
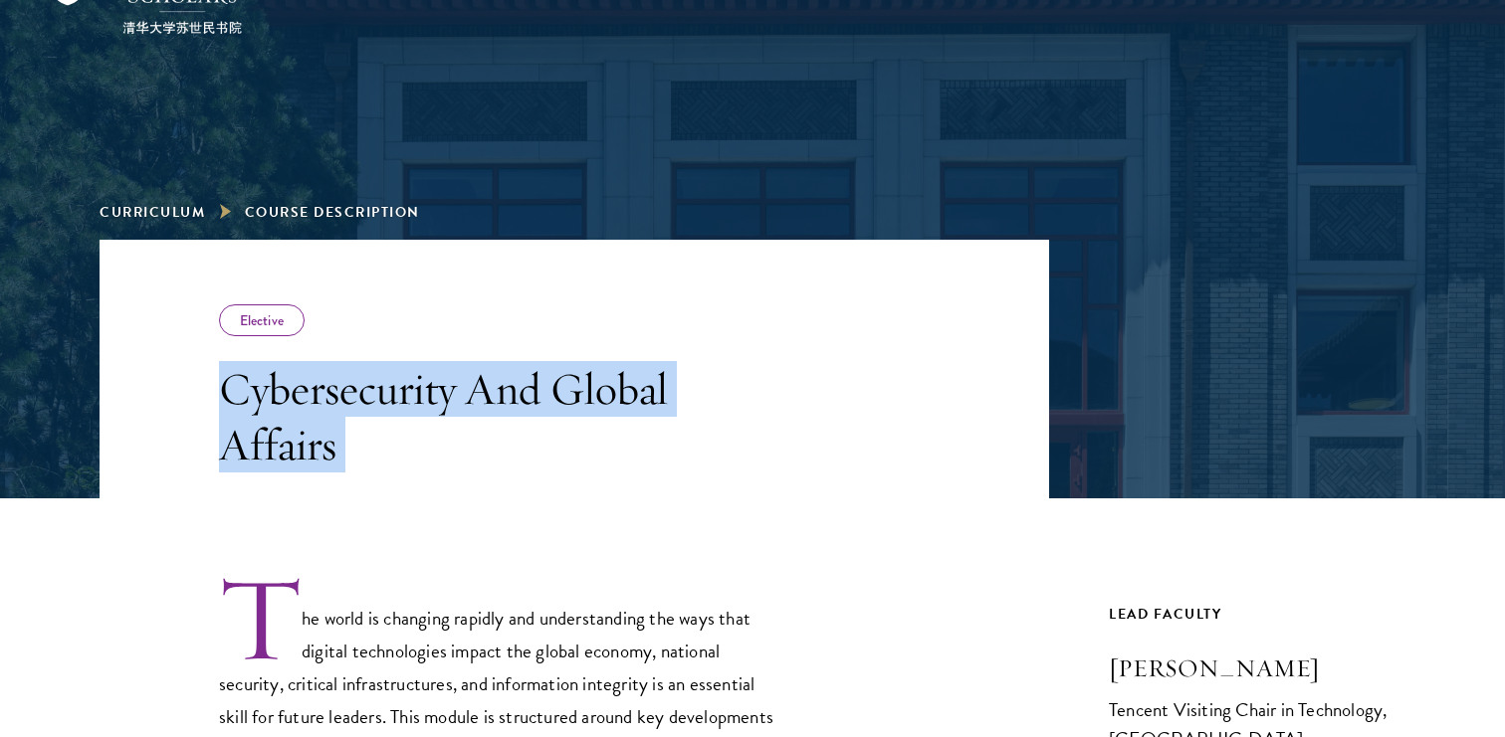
copy div "Cybersecurity And Global Affairs"
